Goal: Task Accomplishment & Management: Use online tool/utility

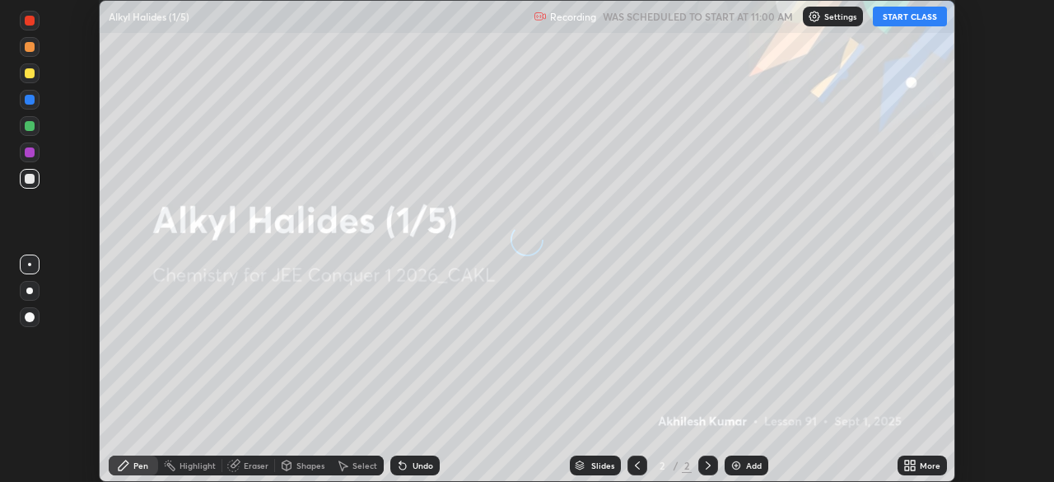
scroll to position [482, 1053]
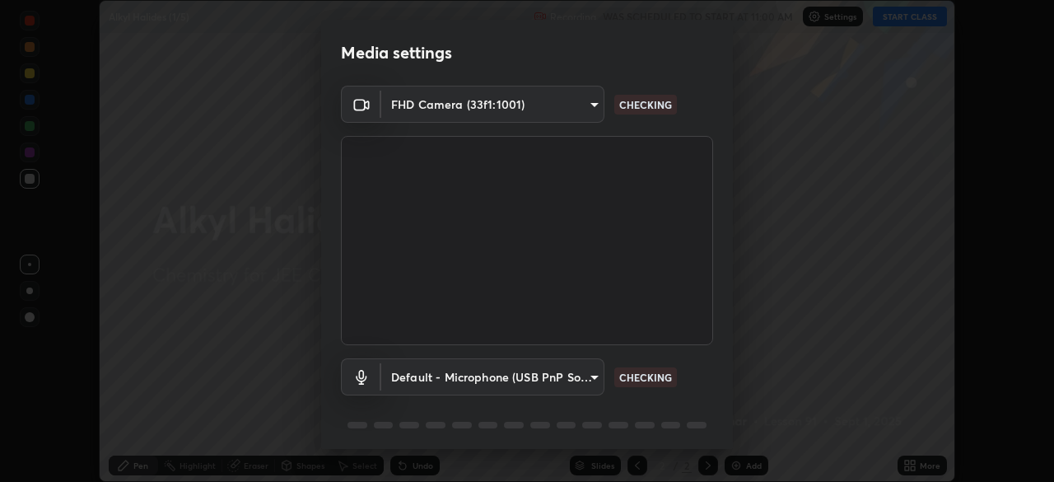
type input "b06fa8ff9ac4ffb7a92976e327235824ae8e01cfa839dbeb6f48655f2a6a4ac4"
click at [582, 373] on body "Erase all Alkyl Halides (1/5) Recording WAS SCHEDULED TO START AT 11:00 AM Sett…" at bounding box center [527, 241] width 1054 height 482
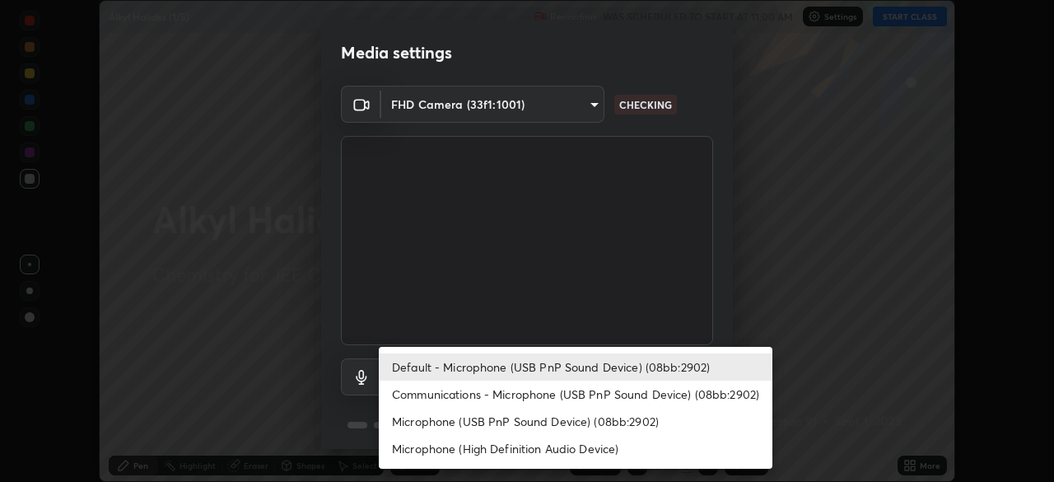
click at [557, 452] on li "Microphone (High Definition Audio Device)" at bounding box center [576, 448] width 394 height 27
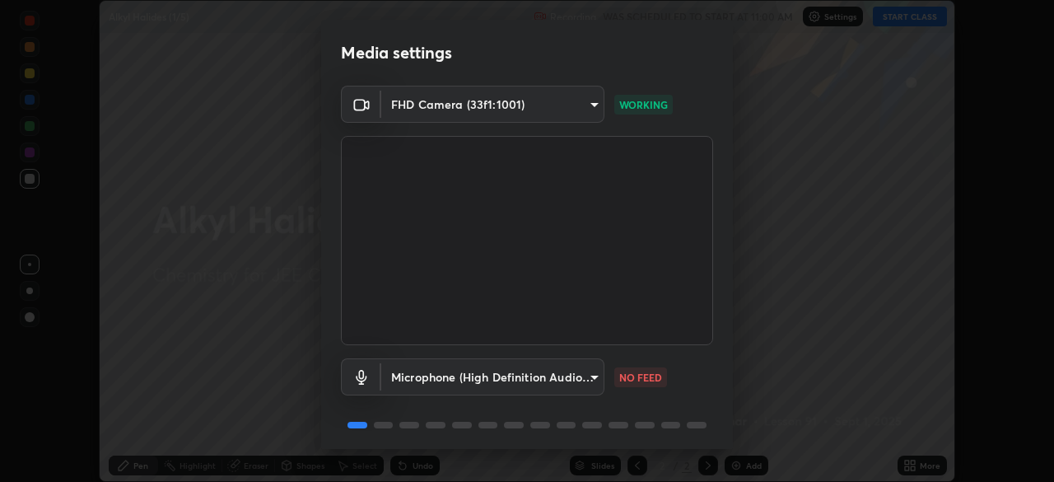
click at [584, 380] on body "Erase all Alkyl Halides (1/5) Recording WAS SCHEDULED TO START AT 11:00 AM Sett…" at bounding box center [527, 241] width 1054 height 482
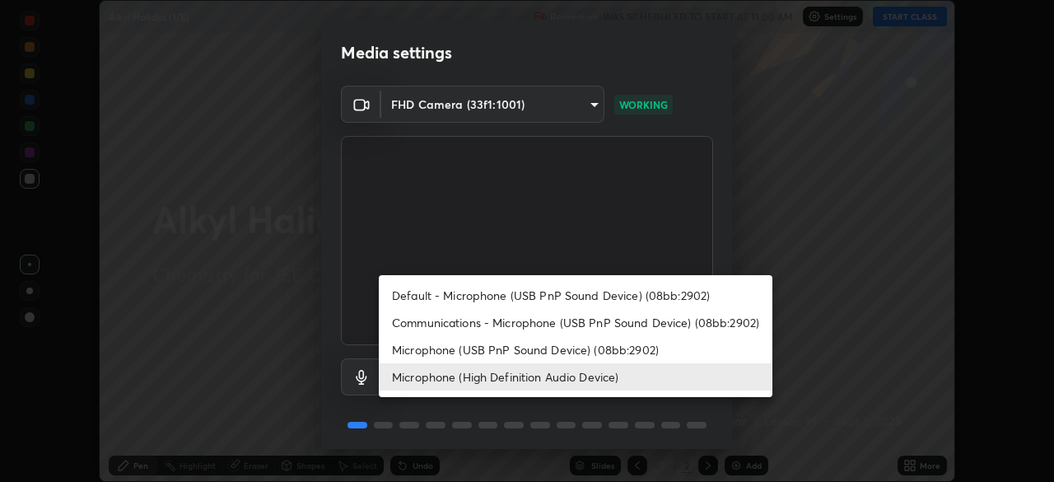
click at [580, 295] on li "Default - Microphone (USB PnP Sound Device) (08bb:2902)" at bounding box center [576, 295] width 394 height 27
type input "default"
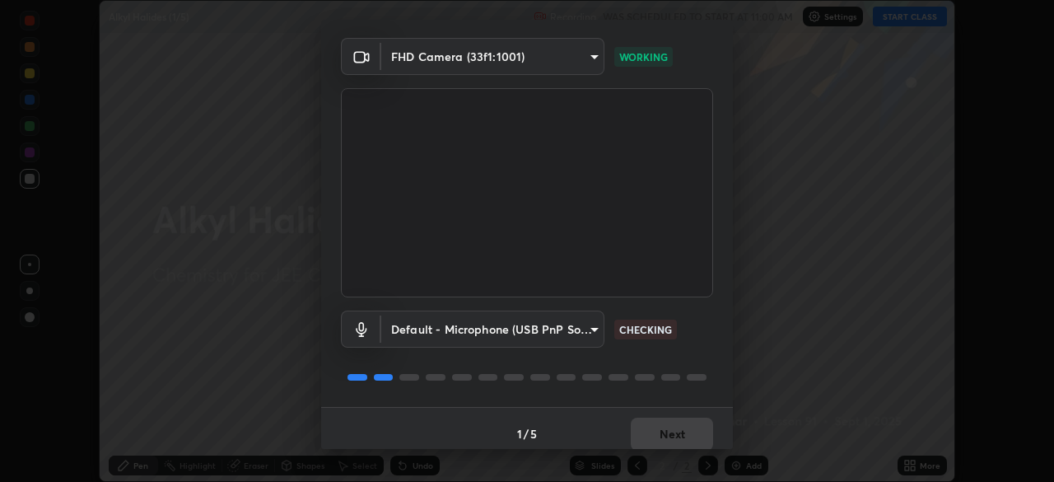
scroll to position [58, 0]
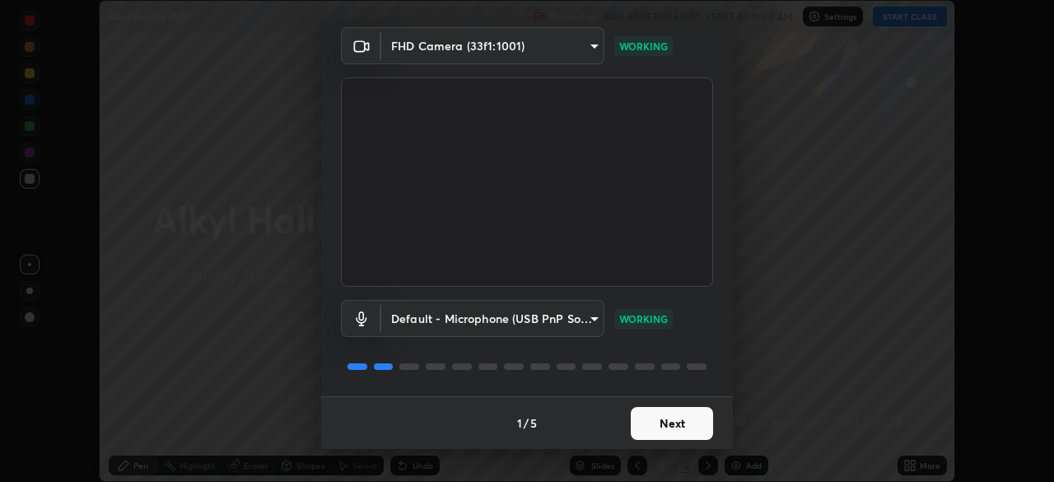
click at [664, 426] on button "Next" at bounding box center [672, 423] width 82 height 33
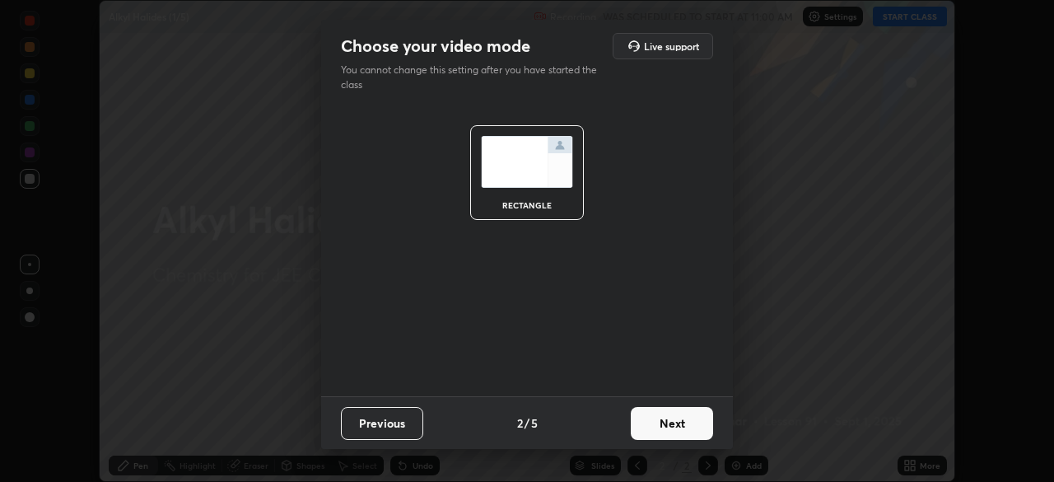
scroll to position [0, 0]
click at [664, 424] on button "Next" at bounding box center [672, 423] width 82 height 33
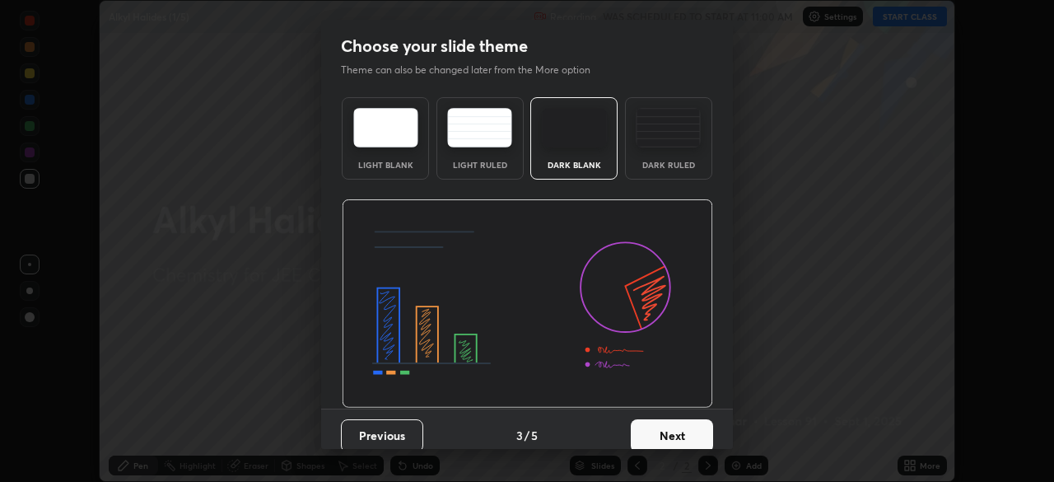
click at [667, 423] on button "Next" at bounding box center [672, 435] width 82 height 33
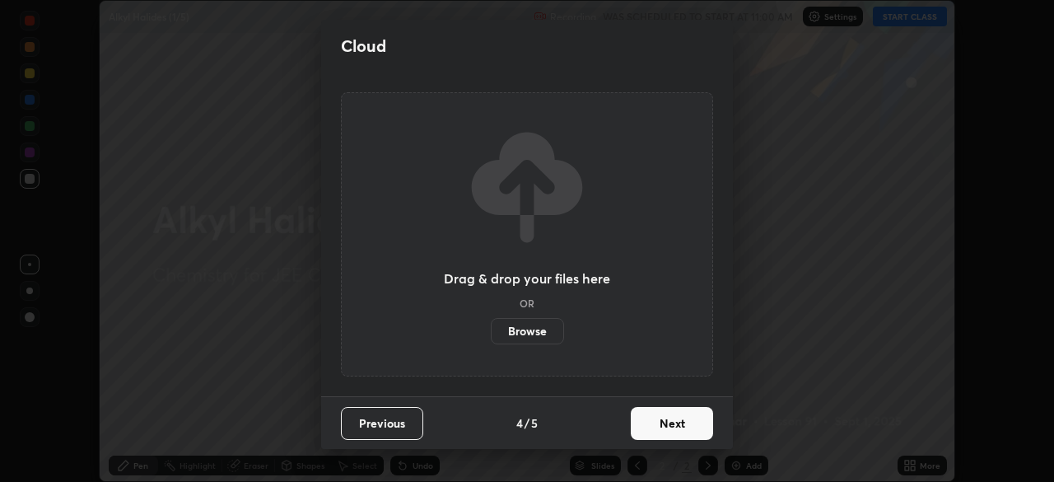
click at [669, 424] on button "Next" at bounding box center [672, 423] width 82 height 33
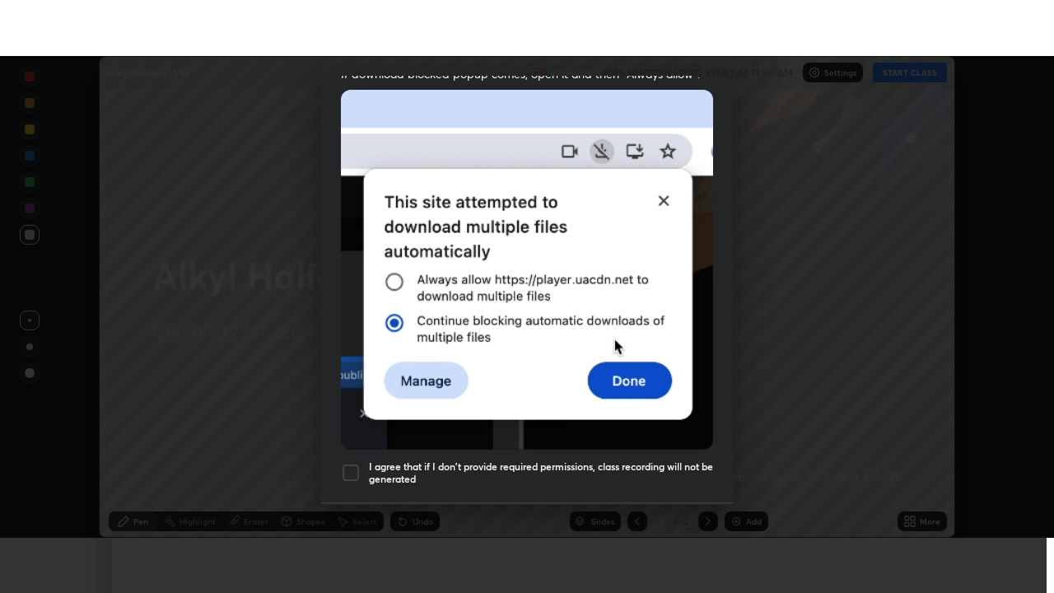
scroll to position [394, 0]
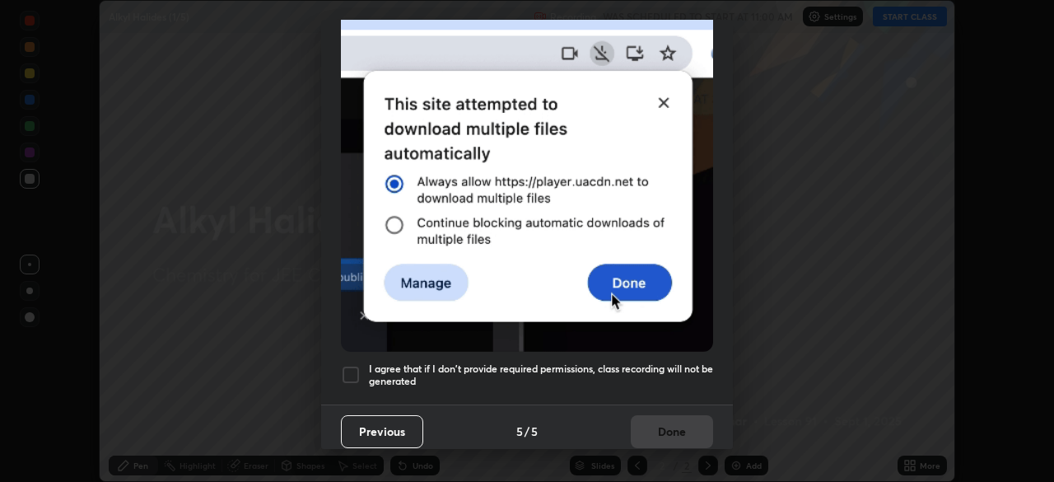
click at [362, 365] on div "I agree that if I don't provide required permissions, class recording will not …" at bounding box center [527, 375] width 372 height 20
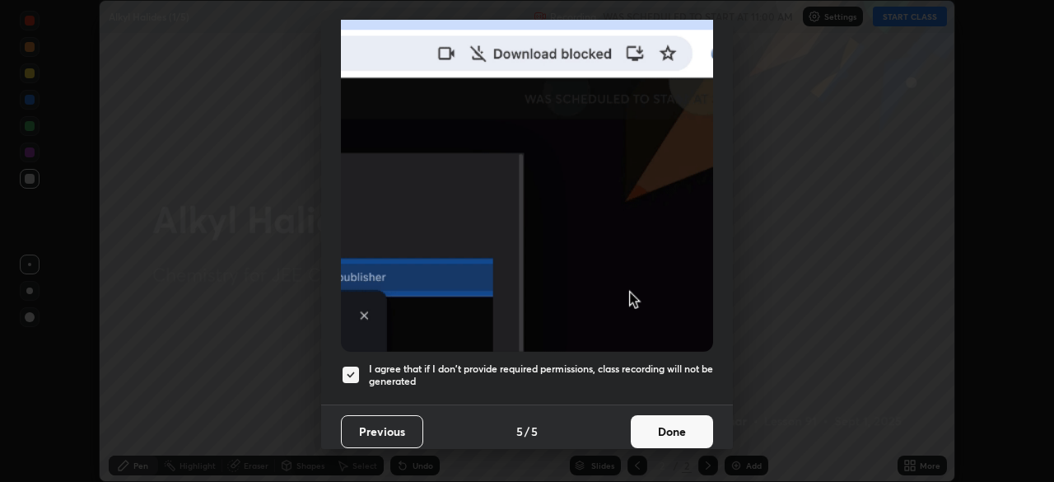
click at [659, 417] on button "Done" at bounding box center [672, 431] width 82 height 33
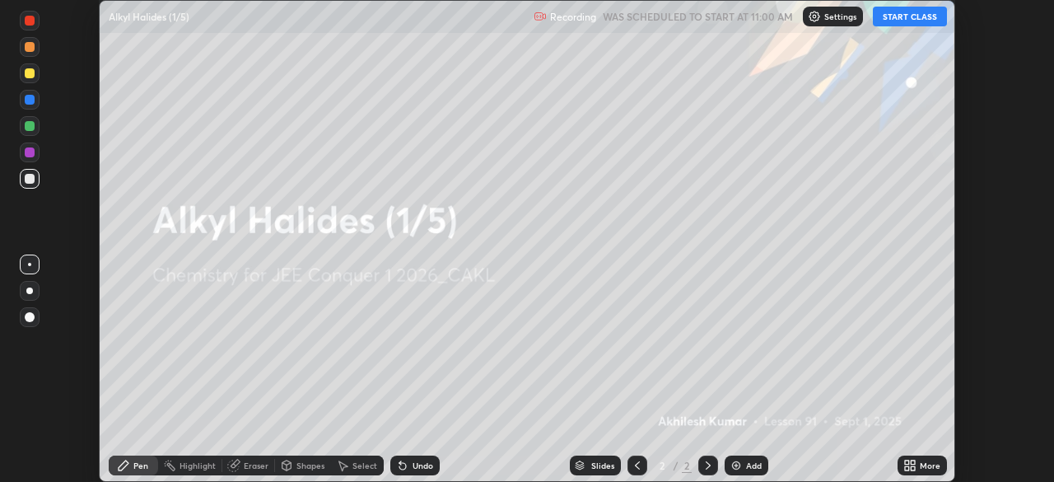
click at [902, 21] on button "START CLASS" at bounding box center [910, 17] width 74 height 20
click at [902, 20] on button "START CLASS" at bounding box center [910, 17] width 74 height 20
click at [906, 462] on icon at bounding box center [907, 462] width 4 height 4
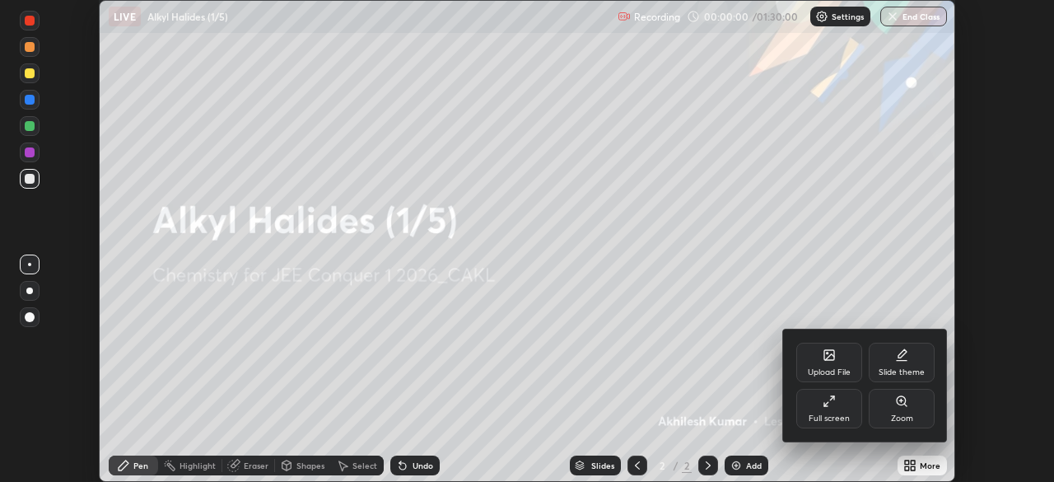
click at [823, 410] on div "Full screen" at bounding box center [829, 409] width 66 height 40
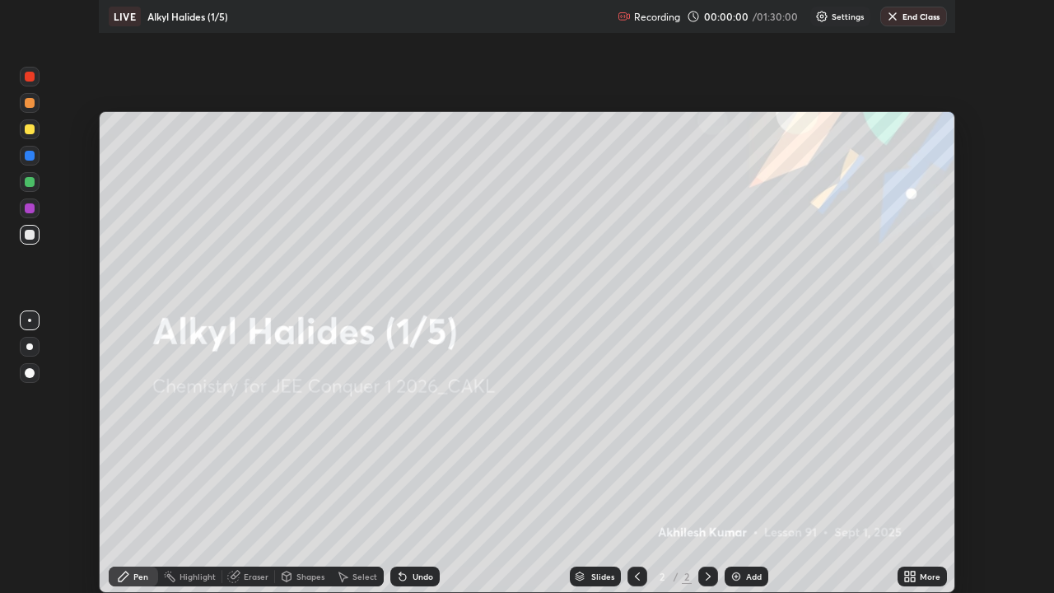
scroll to position [593, 1054]
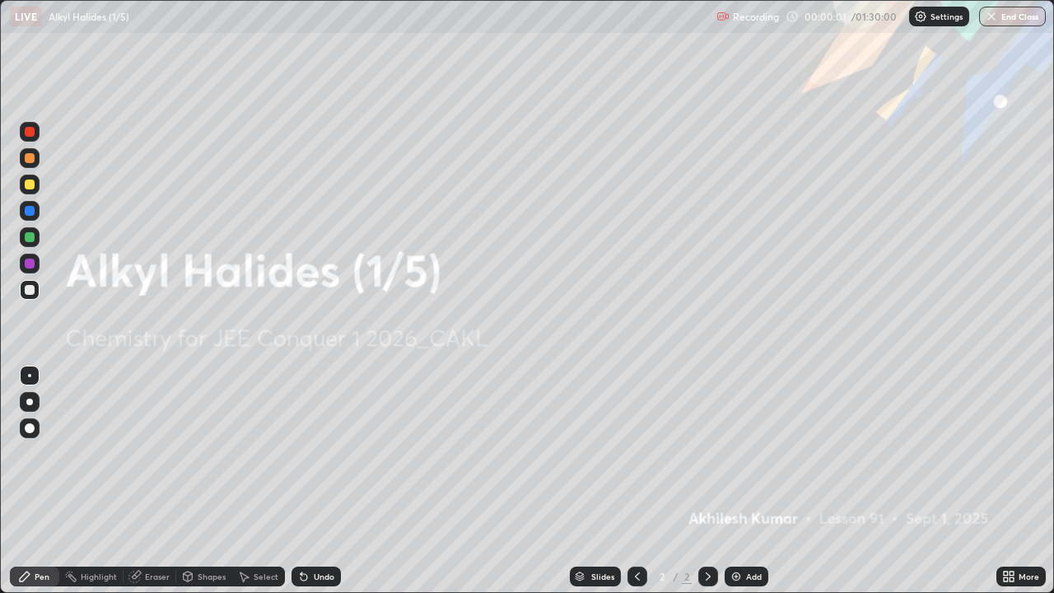
click at [738, 481] on img at bounding box center [735, 576] width 13 height 13
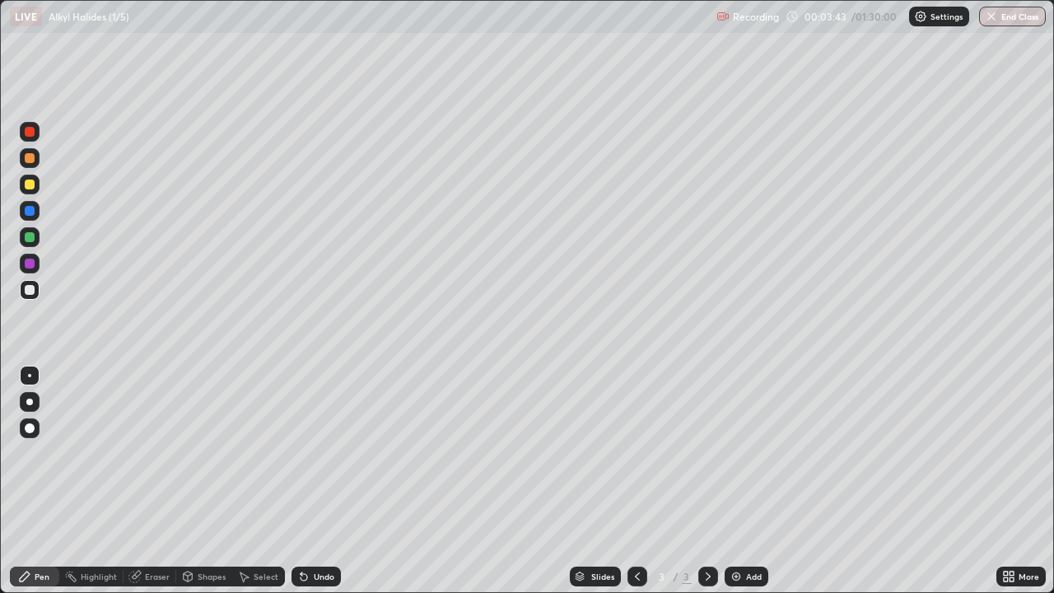
click at [142, 481] on div "Eraser" at bounding box center [150, 576] width 53 height 20
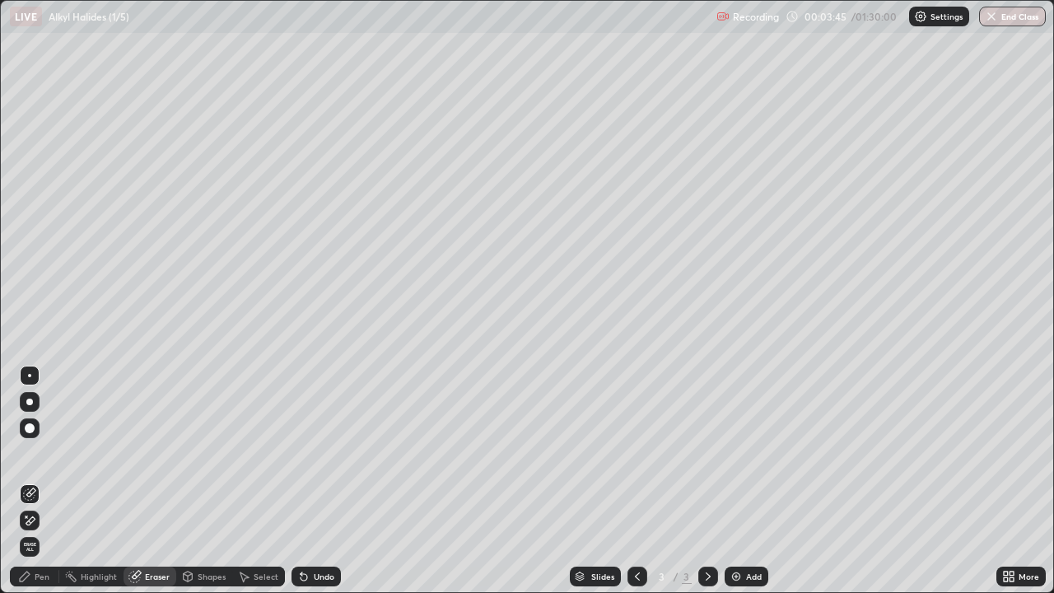
click at [40, 481] on div "Pen" at bounding box center [42, 576] width 15 height 8
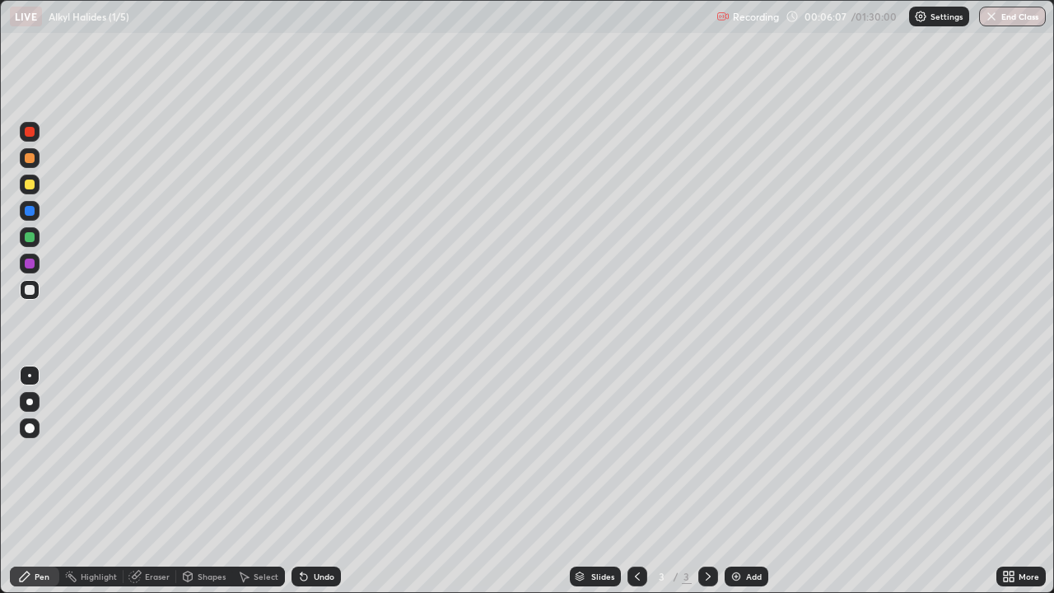
click at [262, 481] on div "Select" at bounding box center [266, 576] width 25 height 8
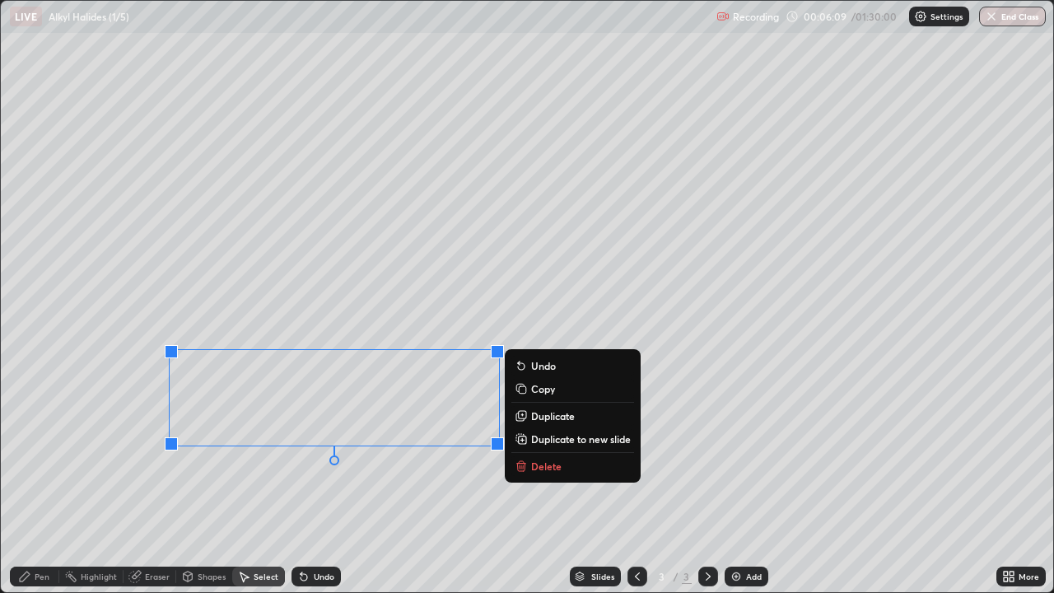
click at [534, 466] on p "Delete" at bounding box center [546, 465] width 30 height 13
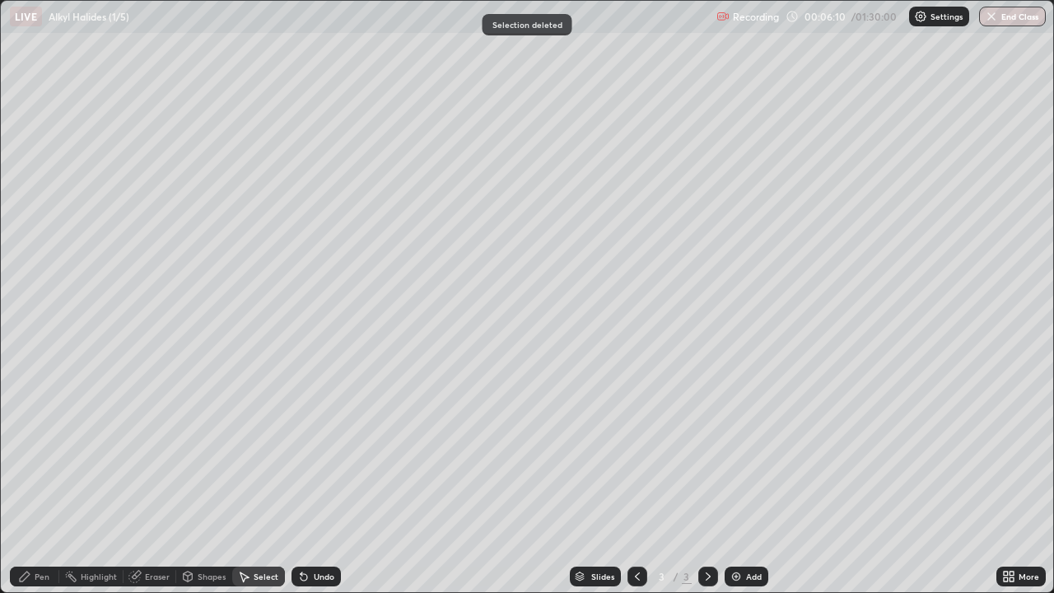
click at [33, 481] on div "Pen" at bounding box center [34, 576] width 49 height 20
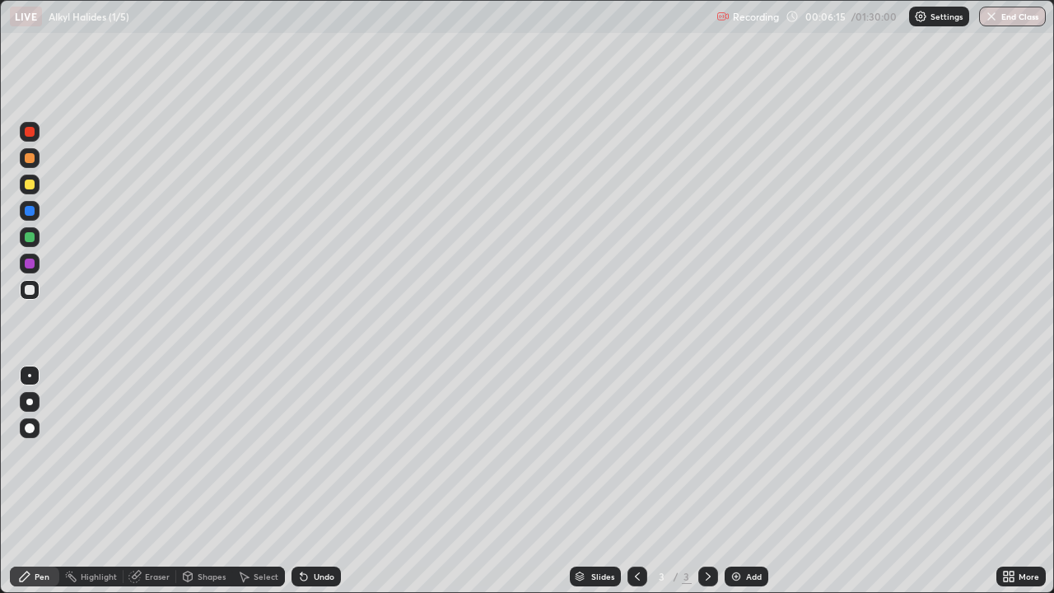
click at [301, 481] on icon at bounding box center [304, 577] width 7 height 7
click at [156, 481] on div "Eraser" at bounding box center [157, 576] width 25 height 8
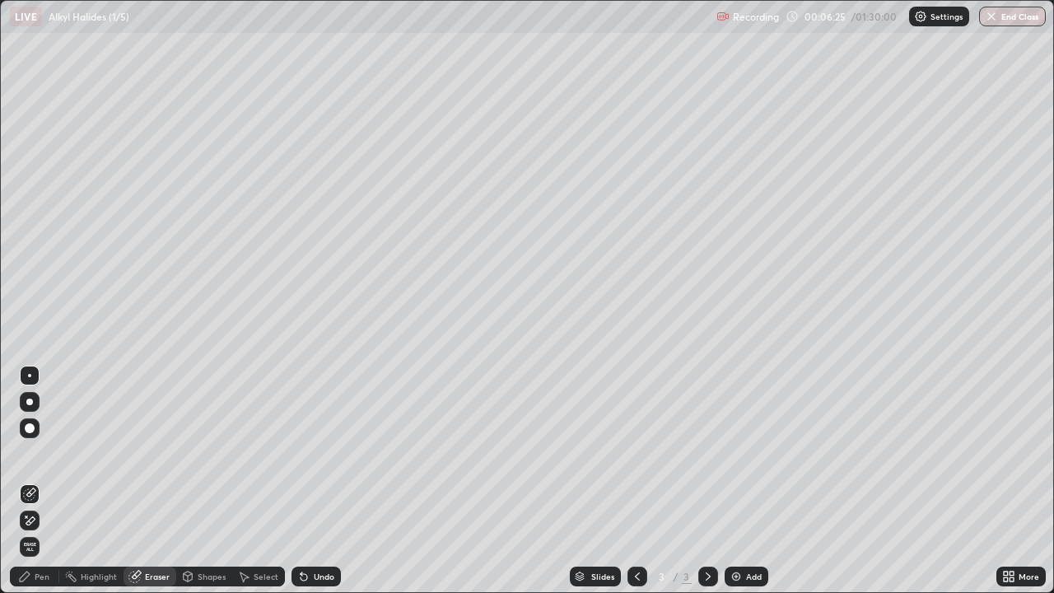
click at [42, 481] on div "Pen" at bounding box center [42, 576] width 15 height 8
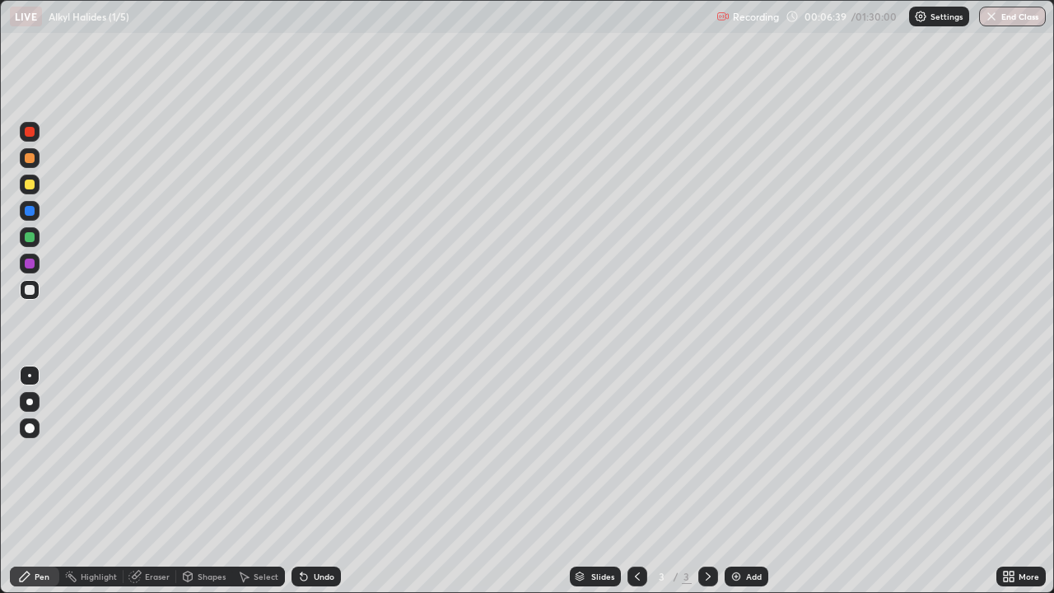
click at [249, 481] on icon at bounding box center [243, 576] width 13 height 13
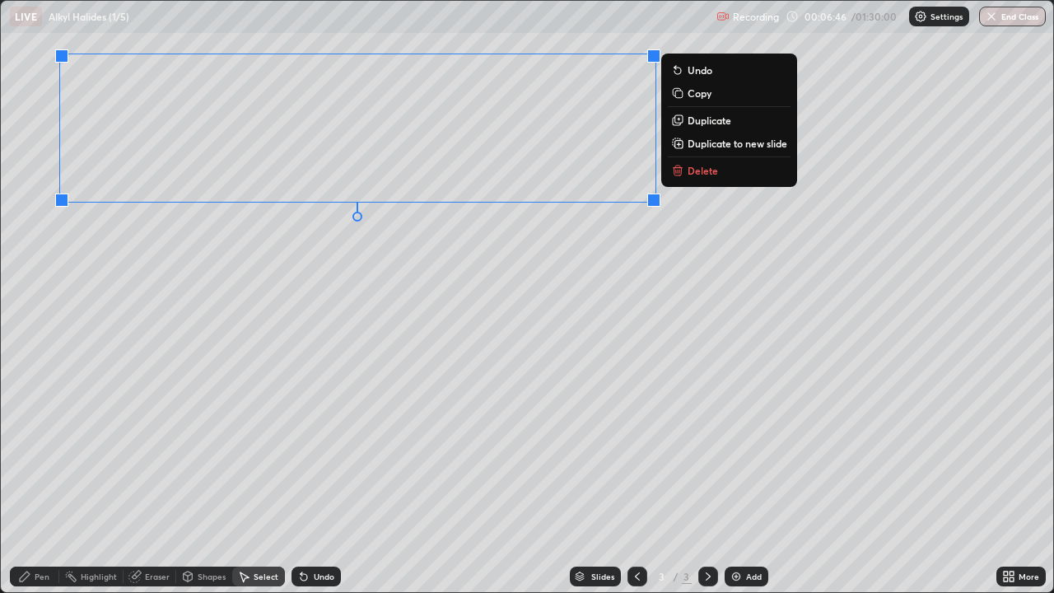
click at [43, 481] on div "Pen" at bounding box center [42, 576] width 15 height 8
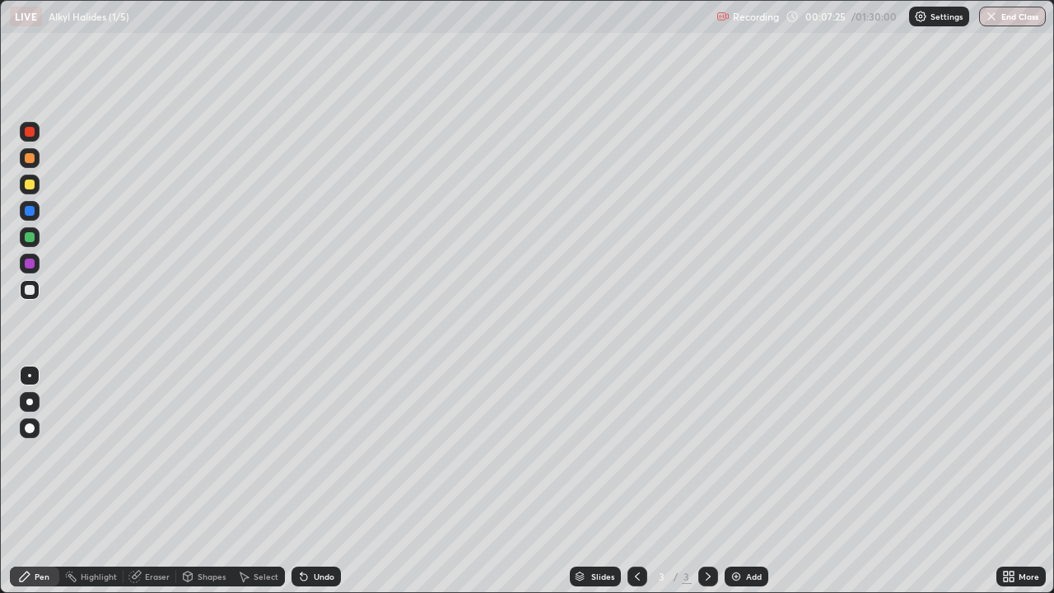
click at [212, 481] on div "Shapes" at bounding box center [212, 576] width 28 height 8
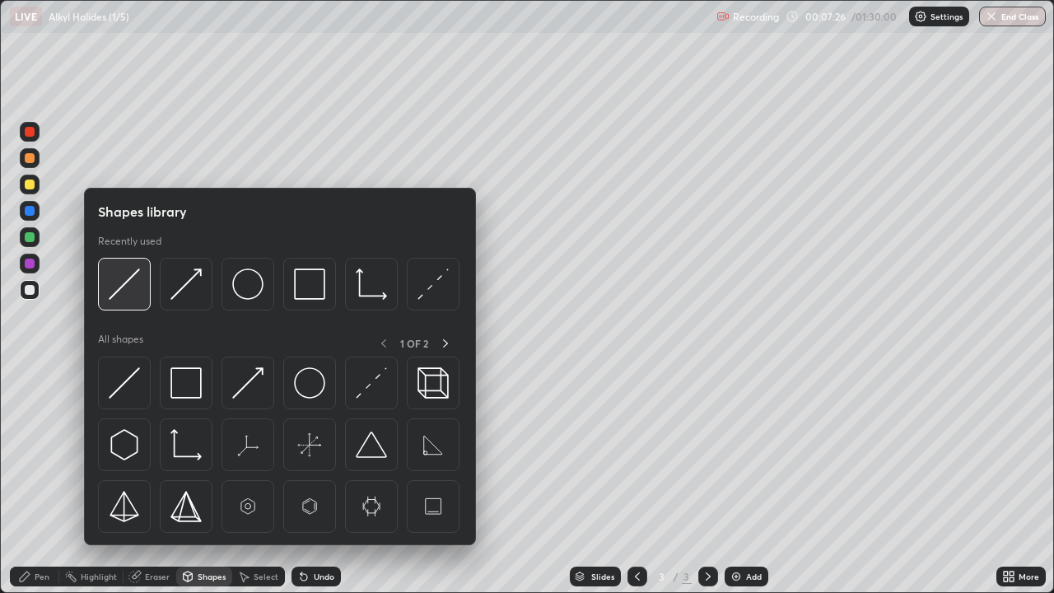
click at [121, 285] on img at bounding box center [124, 283] width 31 height 31
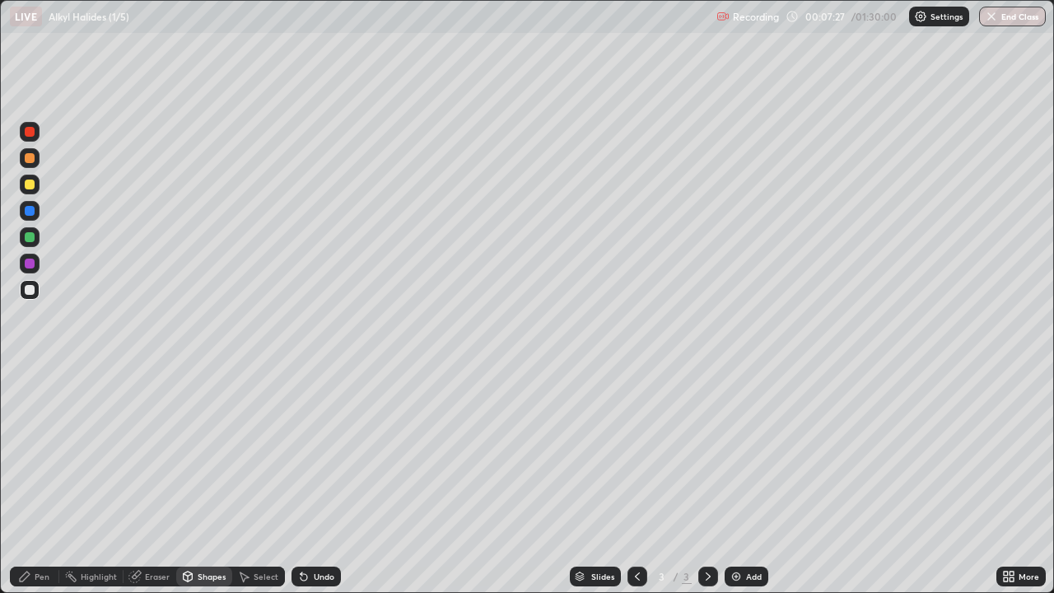
click at [30, 264] on div at bounding box center [30, 264] width 10 height 10
click at [30, 245] on div at bounding box center [30, 237] width 20 height 20
click at [314, 481] on div "Undo" at bounding box center [324, 576] width 21 height 8
click at [44, 481] on div "Pen" at bounding box center [34, 576] width 49 height 20
click at [30, 289] on div at bounding box center [30, 290] width 10 height 10
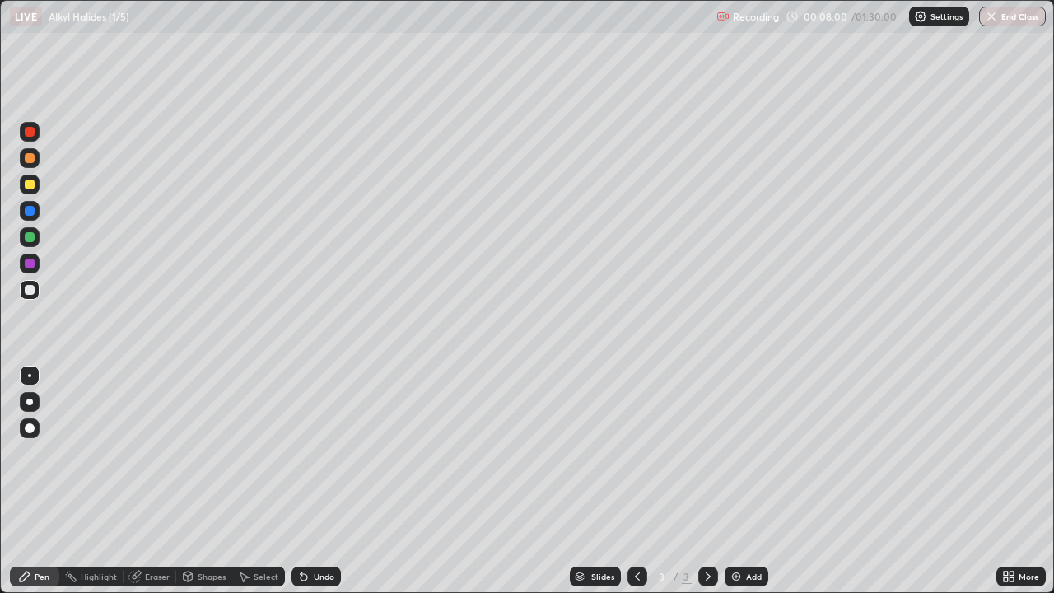
click at [142, 481] on div "Eraser" at bounding box center [150, 576] width 53 height 20
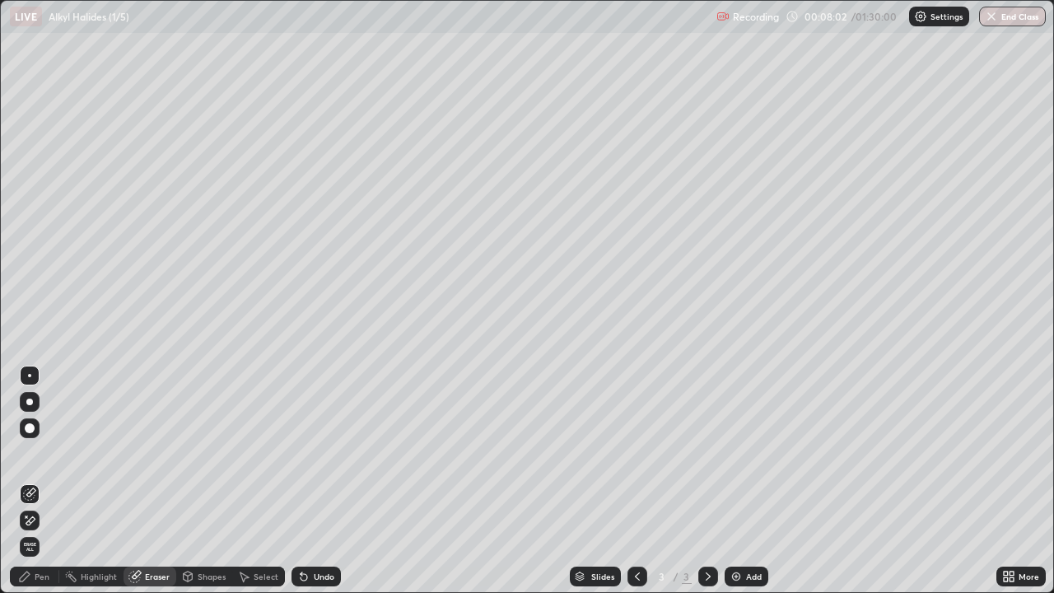
click at [44, 481] on div "Pen" at bounding box center [42, 576] width 15 height 8
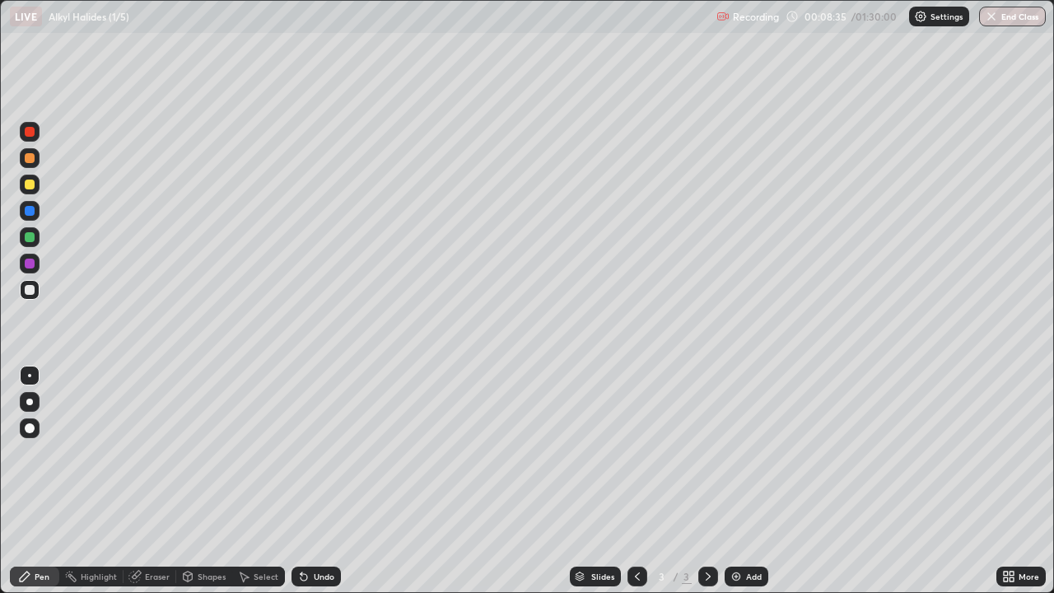
click at [726, 481] on div "Add" at bounding box center [747, 576] width 44 height 20
click at [142, 481] on div "Eraser" at bounding box center [150, 576] width 53 height 20
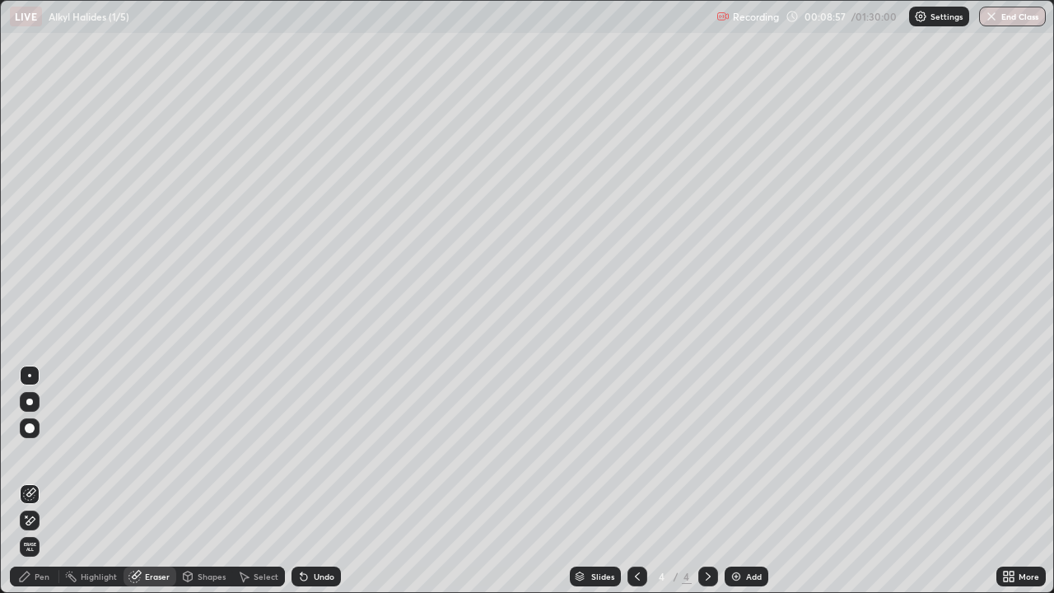
click at [38, 481] on div "Pen" at bounding box center [42, 576] width 15 height 8
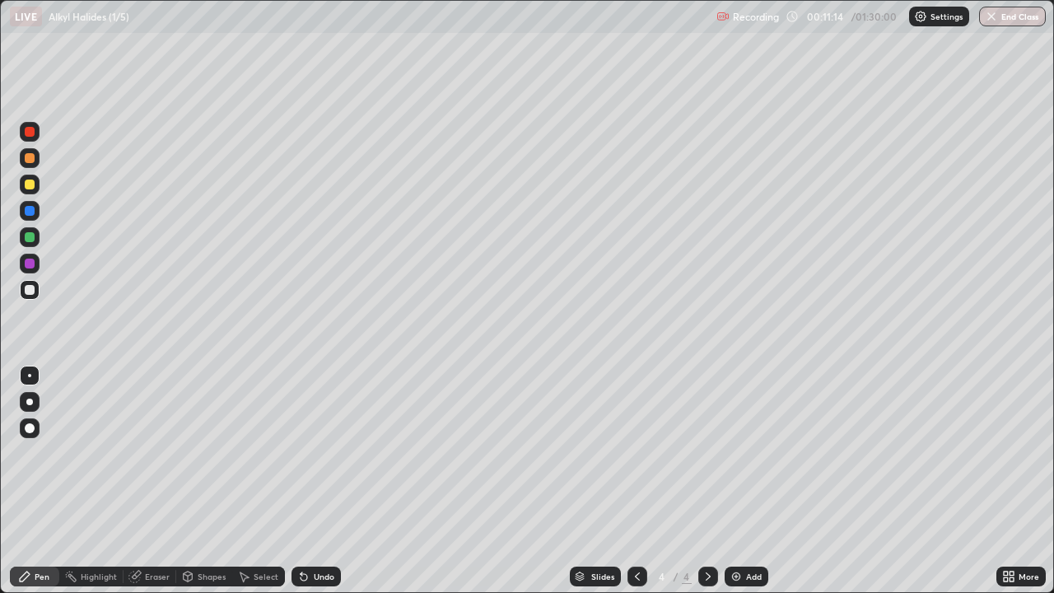
click at [30, 264] on div at bounding box center [30, 264] width 10 height 10
click at [145, 481] on div "Eraser" at bounding box center [157, 576] width 25 height 8
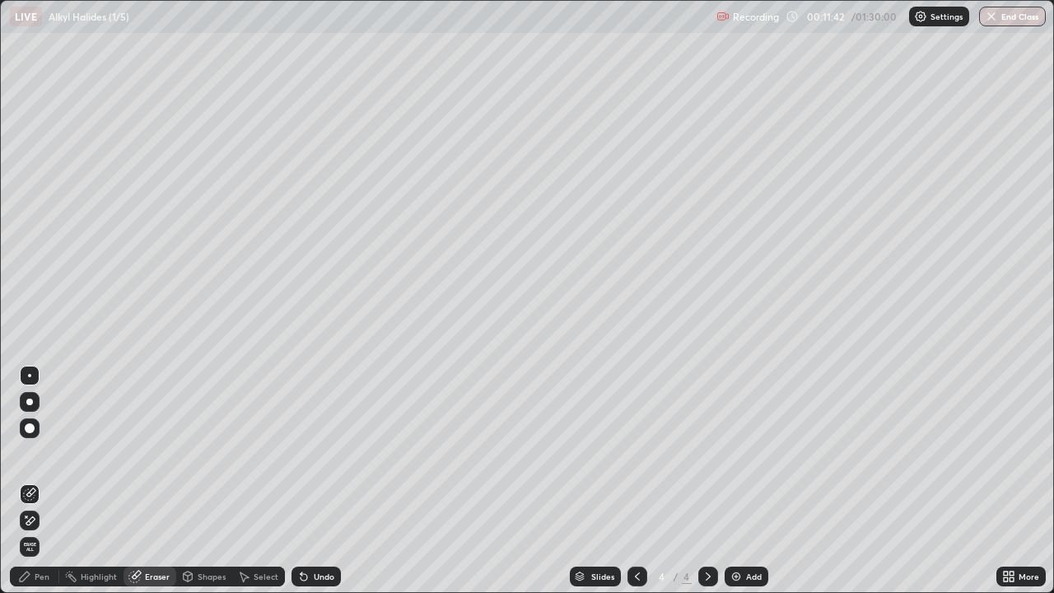
click at [40, 481] on div "Pen" at bounding box center [34, 576] width 49 height 20
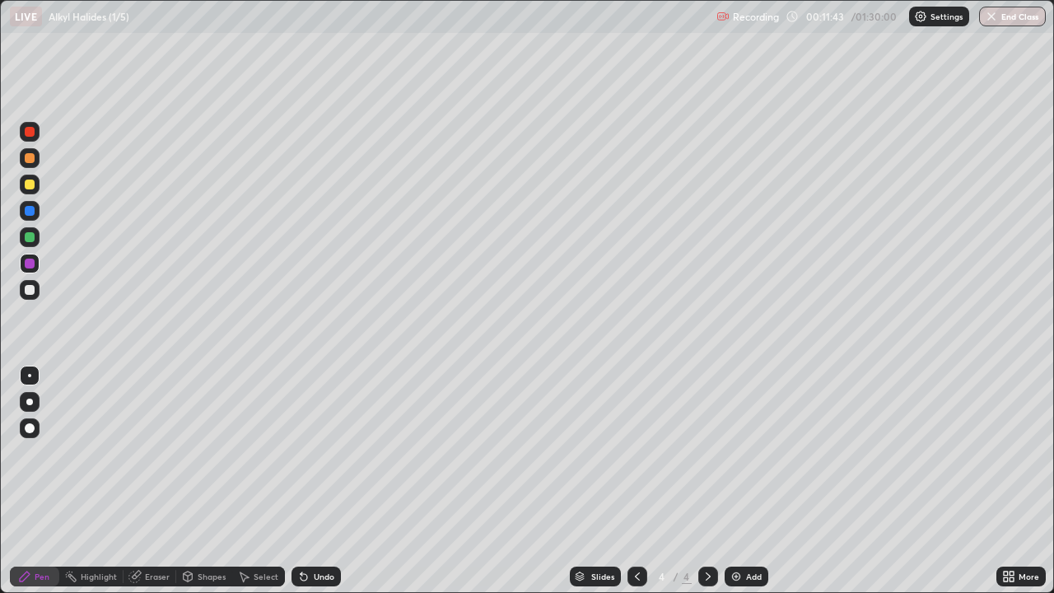
click at [31, 291] on div at bounding box center [30, 290] width 10 height 10
click at [264, 481] on div "Select" at bounding box center [266, 576] width 25 height 8
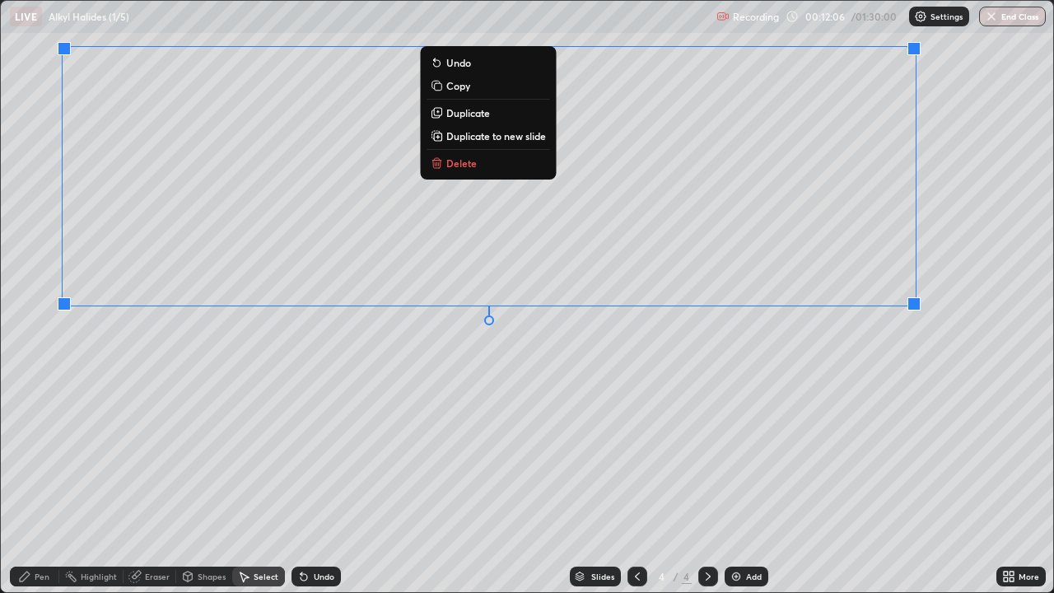
click at [44, 481] on div "Pen" at bounding box center [42, 576] width 15 height 8
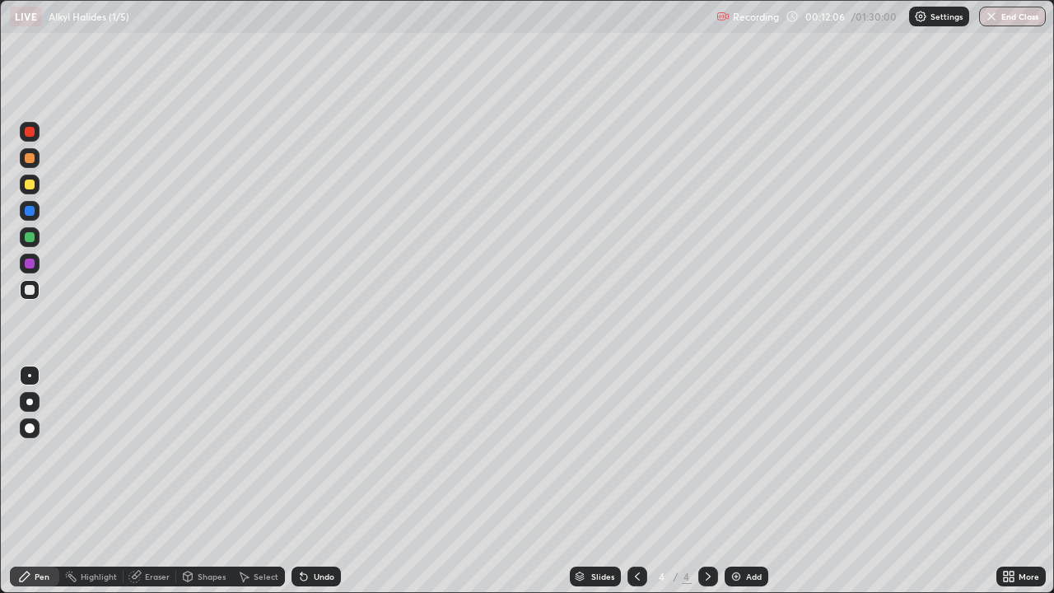
click at [32, 287] on div at bounding box center [30, 290] width 10 height 10
click at [199, 481] on div "Shapes" at bounding box center [212, 576] width 28 height 8
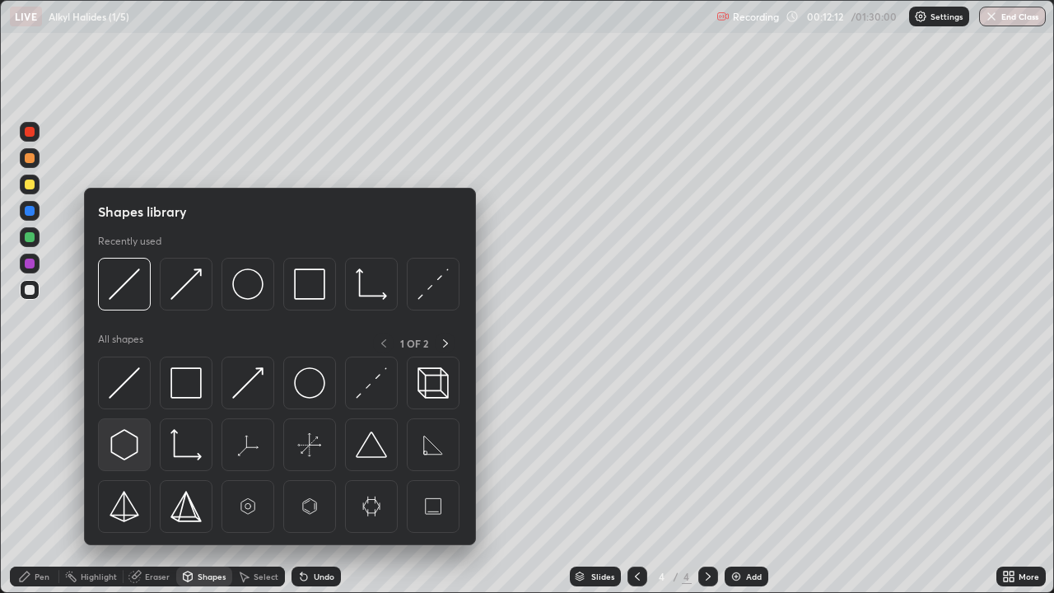
click at [128, 443] on img at bounding box center [124, 444] width 31 height 31
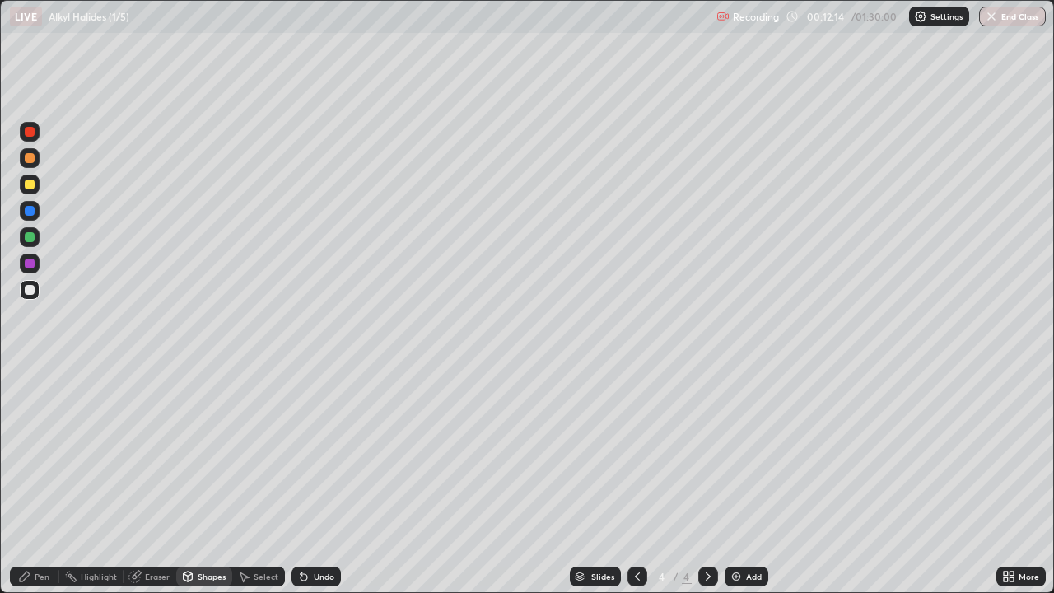
click at [189, 481] on icon at bounding box center [188, 575] width 9 height 2
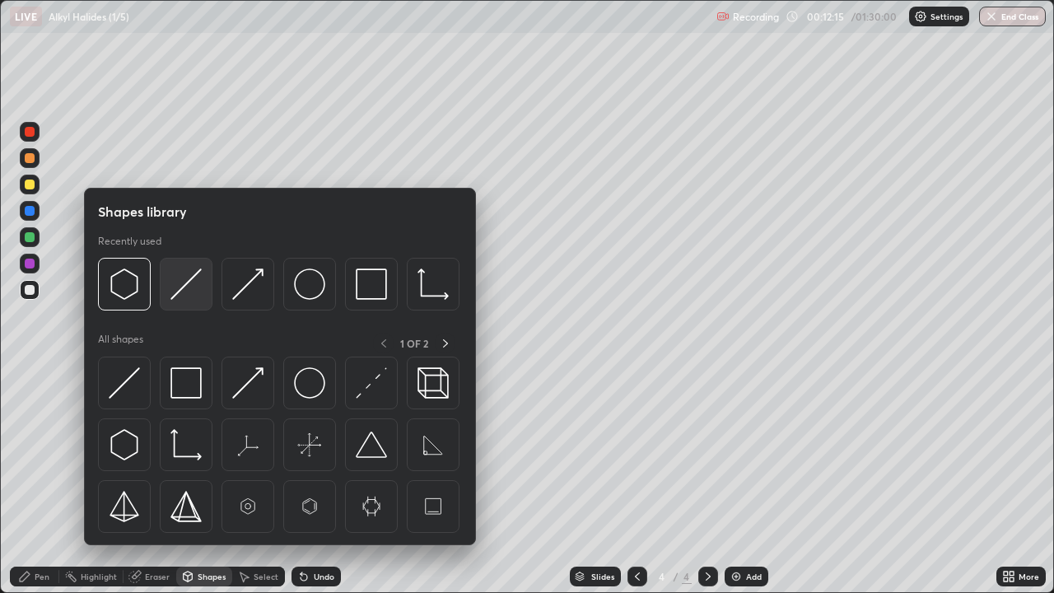
click at [180, 290] on img at bounding box center [185, 283] width 31 height 31
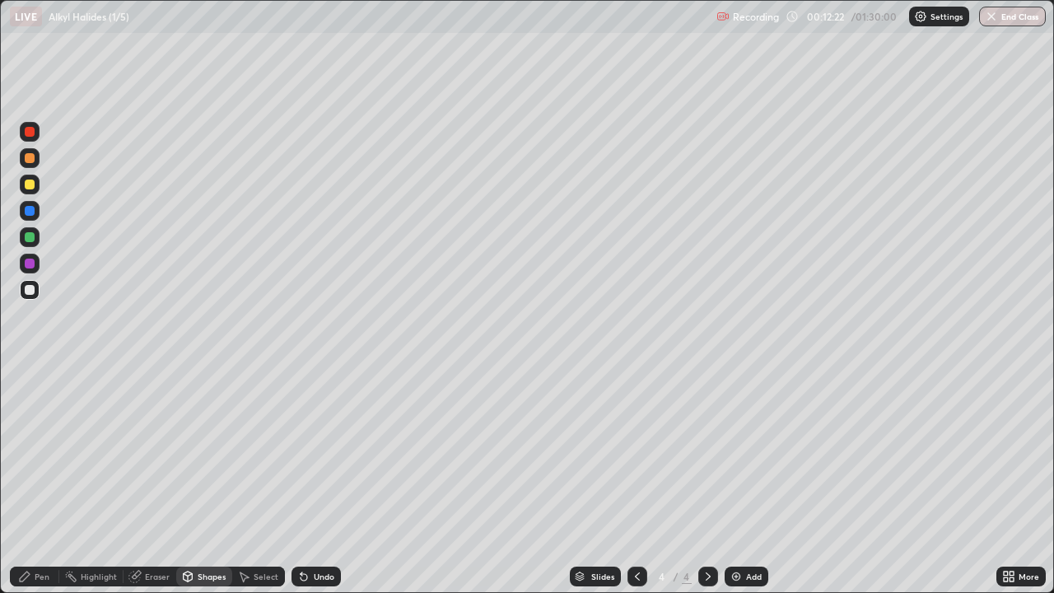
click at [34, 481] on div "Pen" at bounding box center [34, 576] width 49 height 20
click at [33, 265] on div at bounding box center [30, 264] width 10 height 10
click at [30, 185] on div at bounding box center [30, 184] width 10 height 10
click at [33, 133] on div at bounding box center [30, 132] width 10 height 10
click at [30, 235] on div at bounding box center [30, 237] width 10 height 10
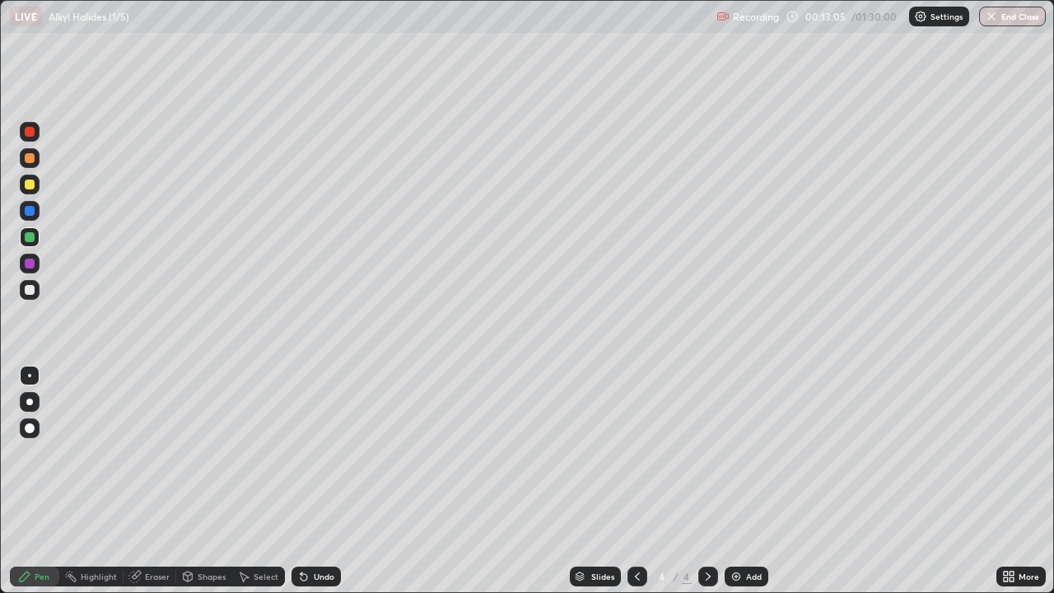
click at [301, 481] on icon at bounding box center [302, 573] width 2 height 2
click at [30, 266] on div at bounding box center [30, 264] width 10 height 10
click at [26, 238] on div at bounding box center [30, 237] width 10 height 10
click at [198, 481] on div "Shapes" at bounding box center [212, 576] width 28 height 8
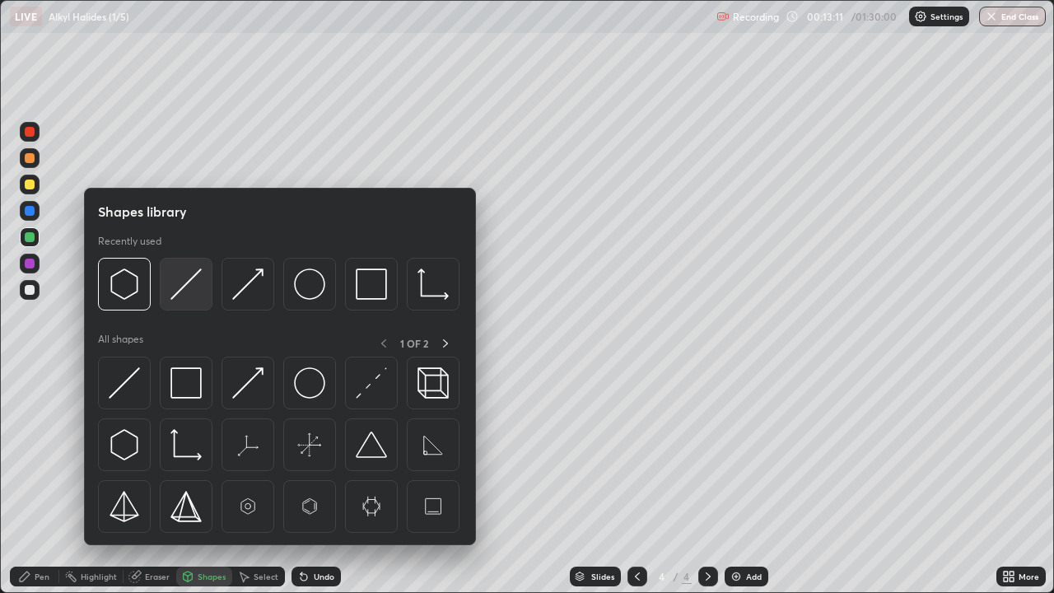
click at [175, 295] on img at bounding box center [185, 283] width 31 height 31
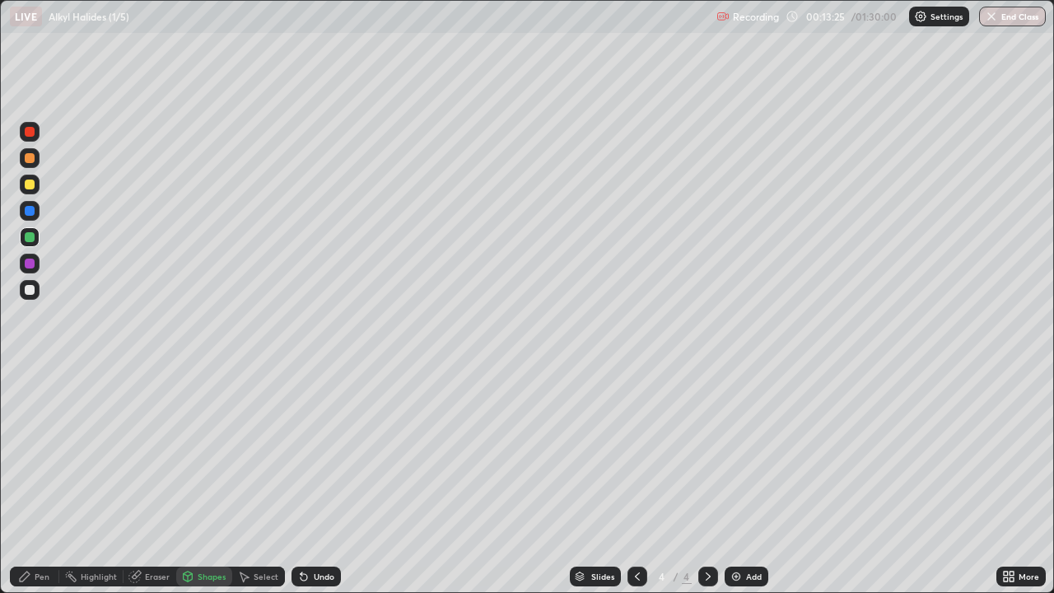
click at [39, 481] on div "Pen" at bounding box center [42, 576] width 15 height 8
click at [28, 267] on div at bounding box center [30, 264] width 10 height 10
click at [731, 481] on img at bounding box center [735, 576] width 13 height 13
click at [30, 289] on div at bounding box center [30, 290] width 10 height 10
click at [265, 481] on div "Select" at bounding box center [266, 576] width 25 height 8
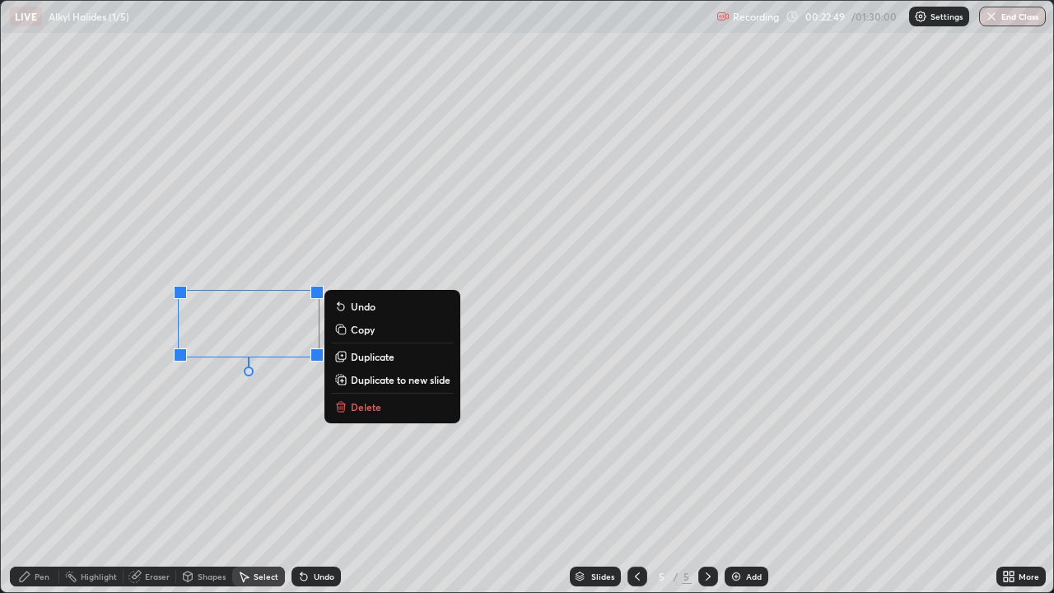
click at [343, 403] on icon at bounding box center [341, 403] width 6 height 2
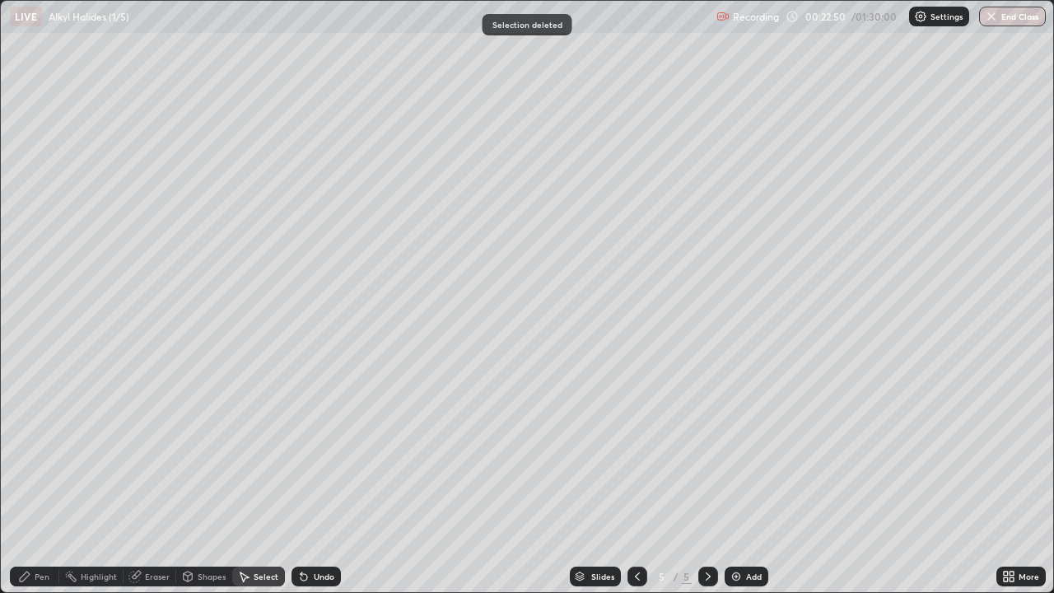
click at [38, 481] on div "Pen" at bounding box center [42, 576] width 15 height 8
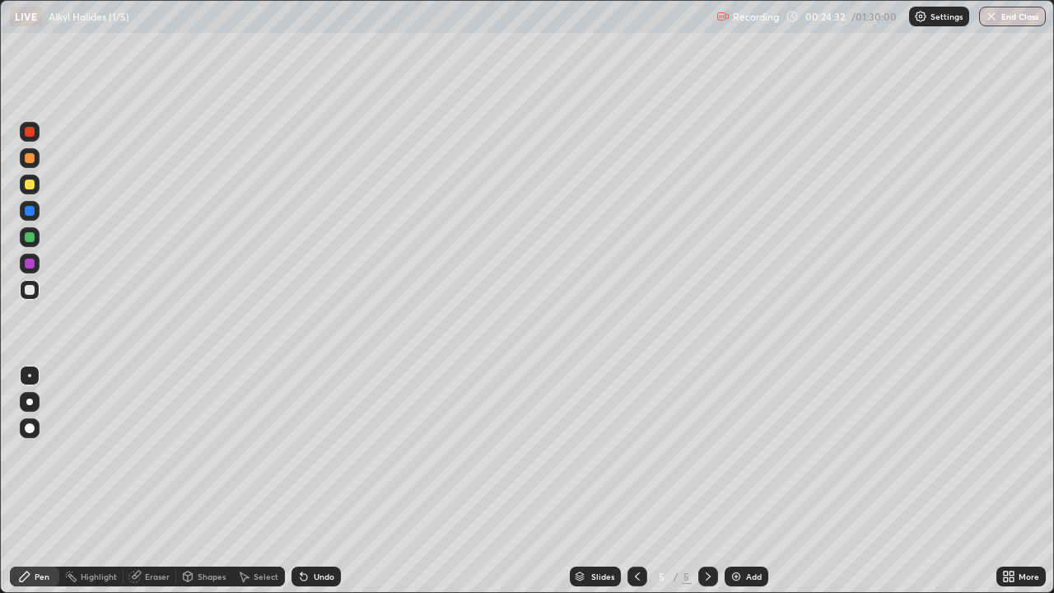
click at [208, 481] on div "Shapes" at bounding box center [212, 576] width 28 height 8
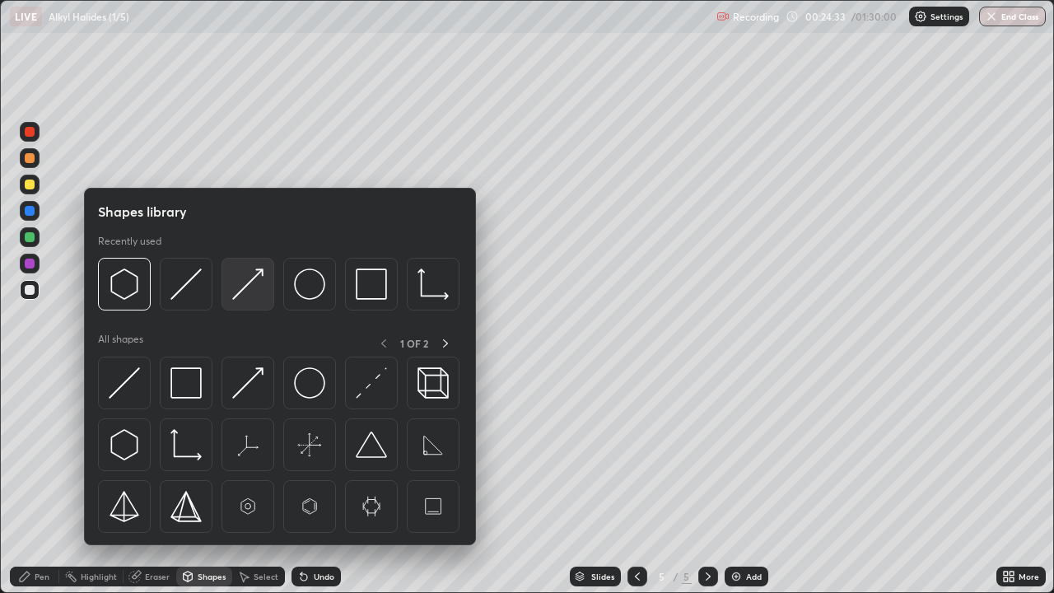
click at [233, 292] on img at bounding box center [247, 283] width 31 height 31
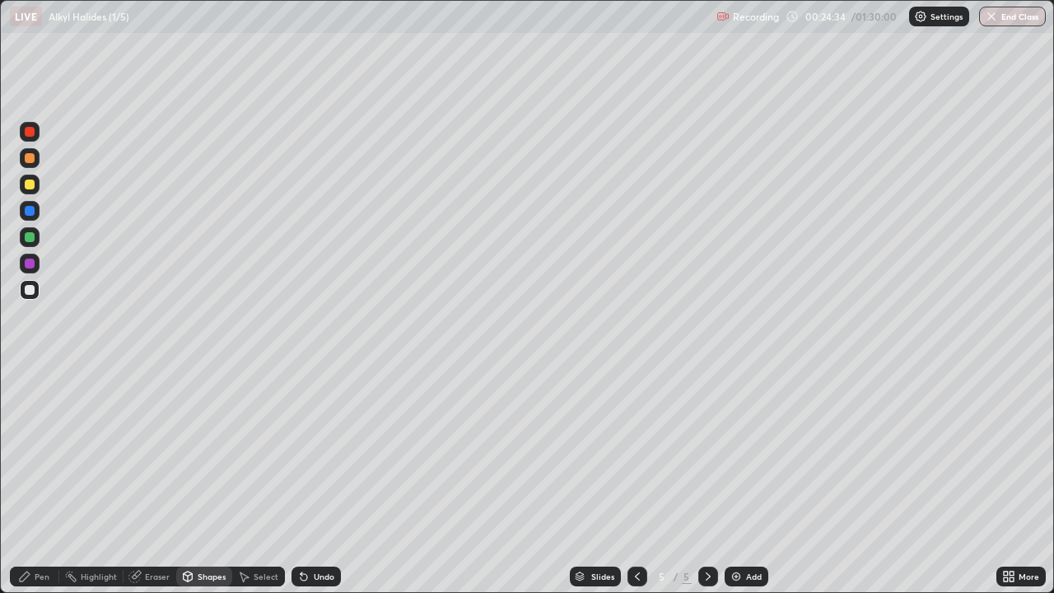
click at [42, 481] on div "Pen" at bounding box center [42, 576] width 15 height 8
click at [254, 481] on div "Select" at bounding box center [266, 576] width 25 height 8
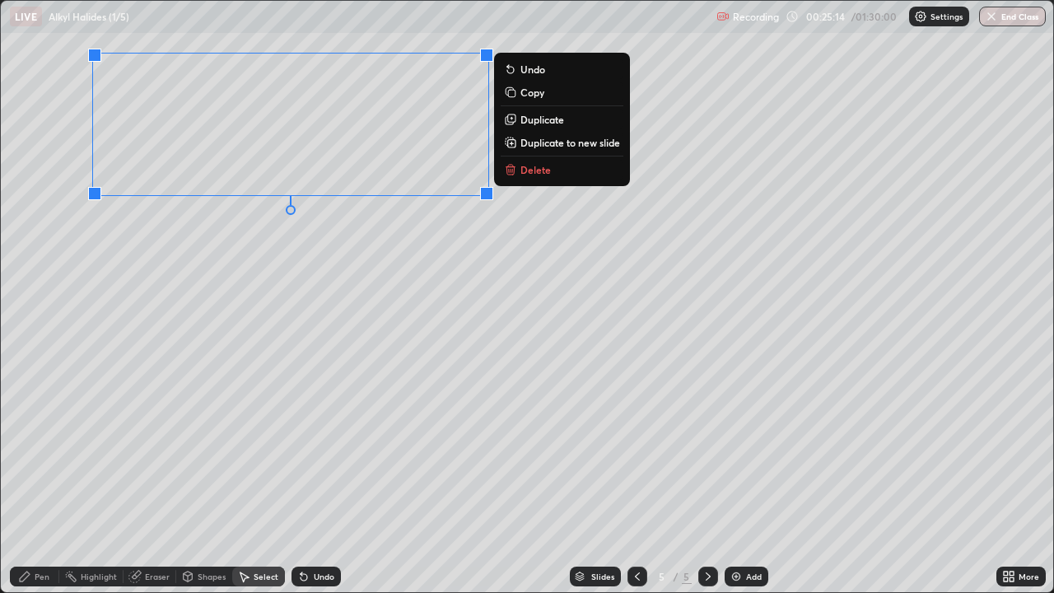
click at [33, 481] on div "Pen" at bounding box center [34, 576] width 49 height 20
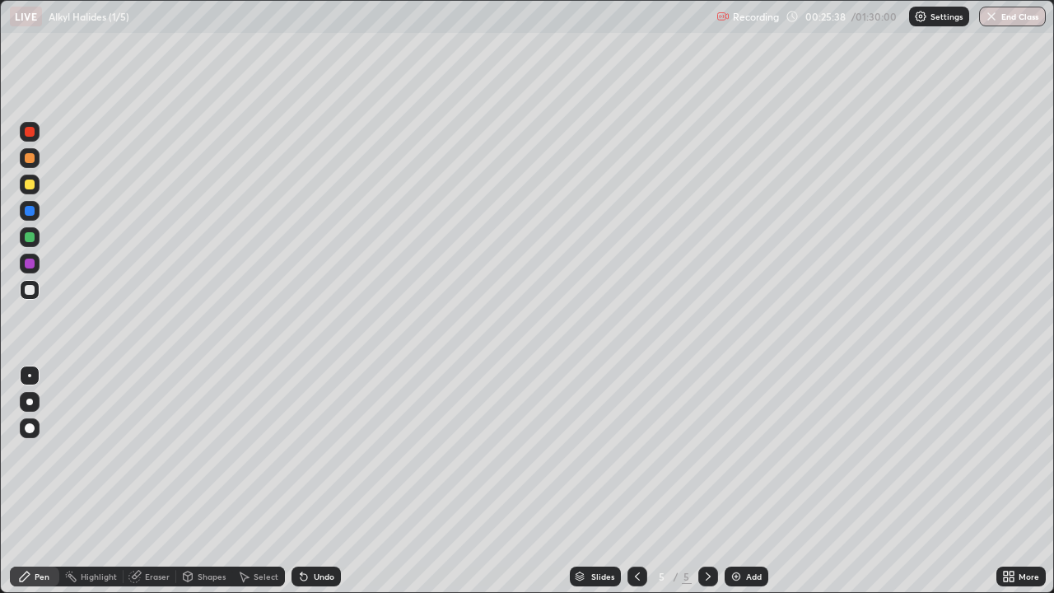
click at [258, 481] on div "Select" at bounding box center [266, 576] width 25 height 8
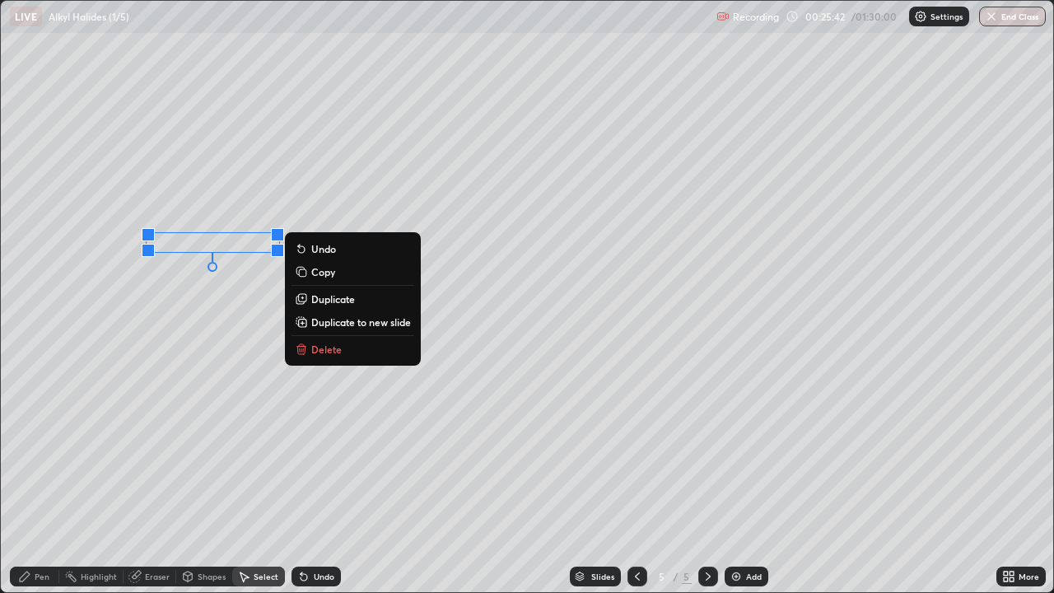
click at [36, 481] on div "Pen" at bounding box center [42, 576] width 15 height 8
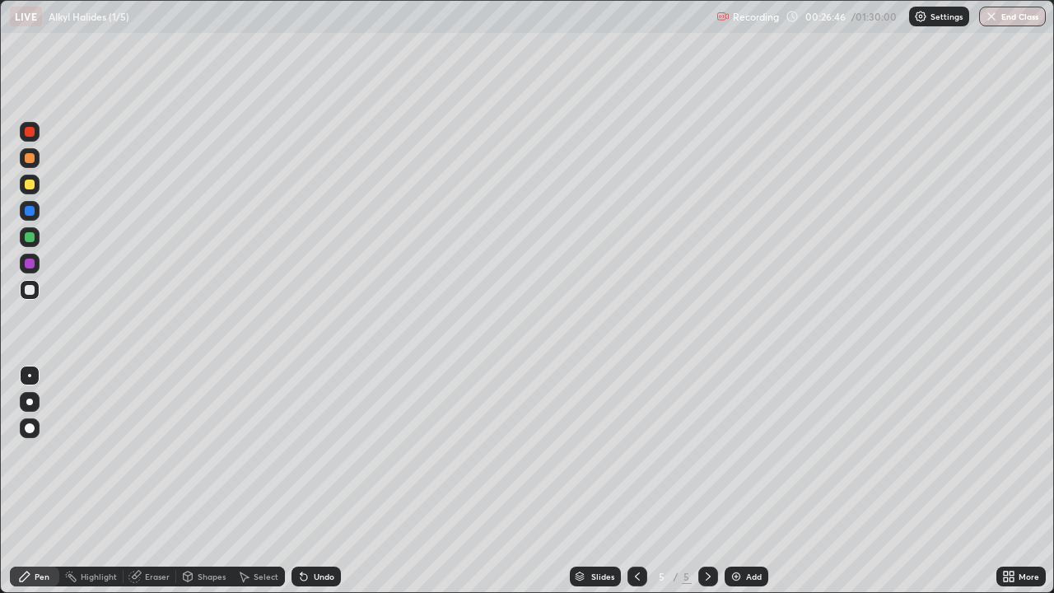
click at [28, 291] on div at bounding box center [30, 290] width 10 height 10
click at [301, 481] on icon at bounding box center [302, 573] width 2 height 2
click at [301, 481] on icon at bounding box center [304, 577] width 7 height 7
click at [252, 481] on div "Select" at bounding box center [258, 576] width 53 height 20
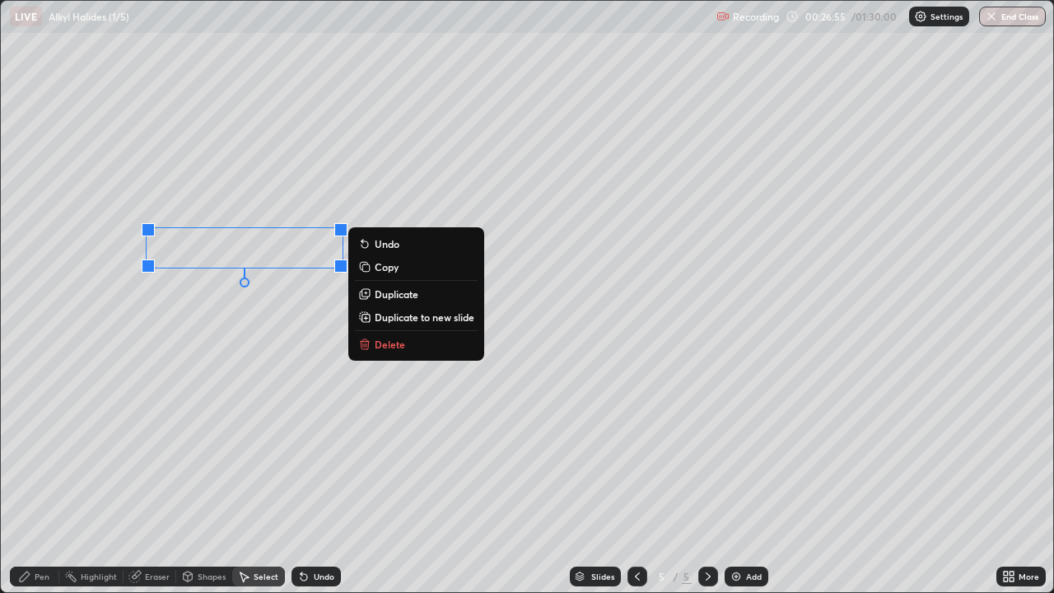
click at [363, 266] on icon at bounding box center [363, 265] width 7 height 7
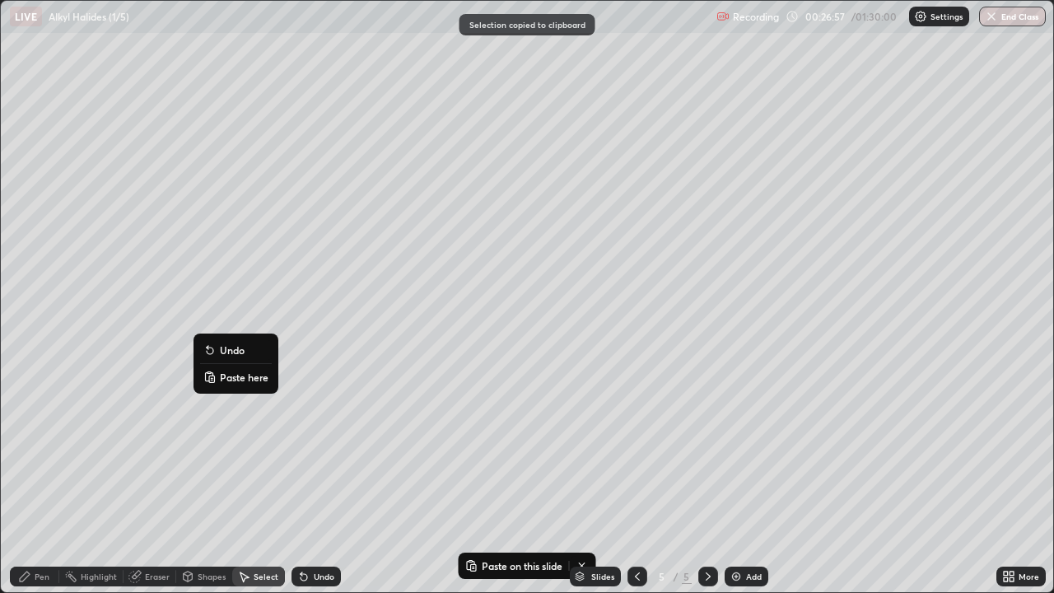
click at [221, 374] on p "Paste here" at bounding box center [244, 377] width 49 height 13
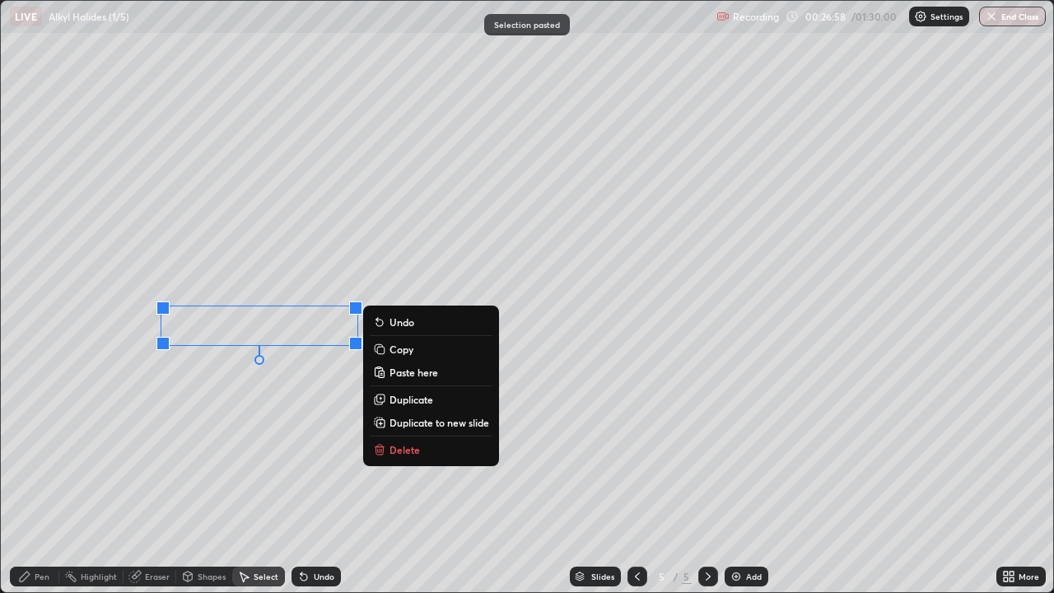
click at [166, 404] on div "0 ° Undo Copy Paste here Duplicate Duplicate to new slide Delete" at bounding box center [527, 296] width 1052 height 591
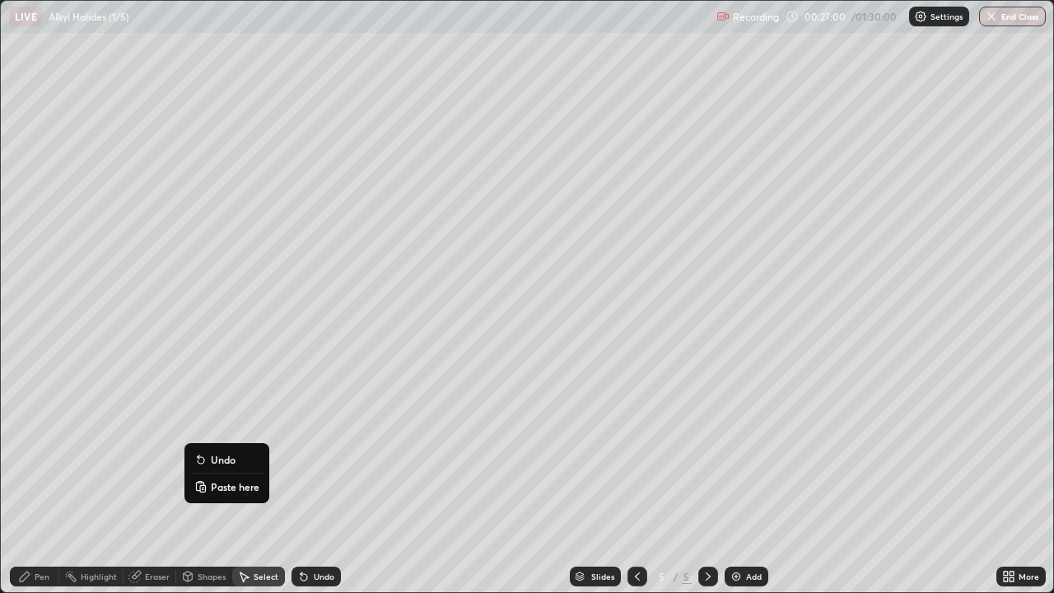
click at [200, 481] on icon at bounding box center [199, 483] width 3 height 2
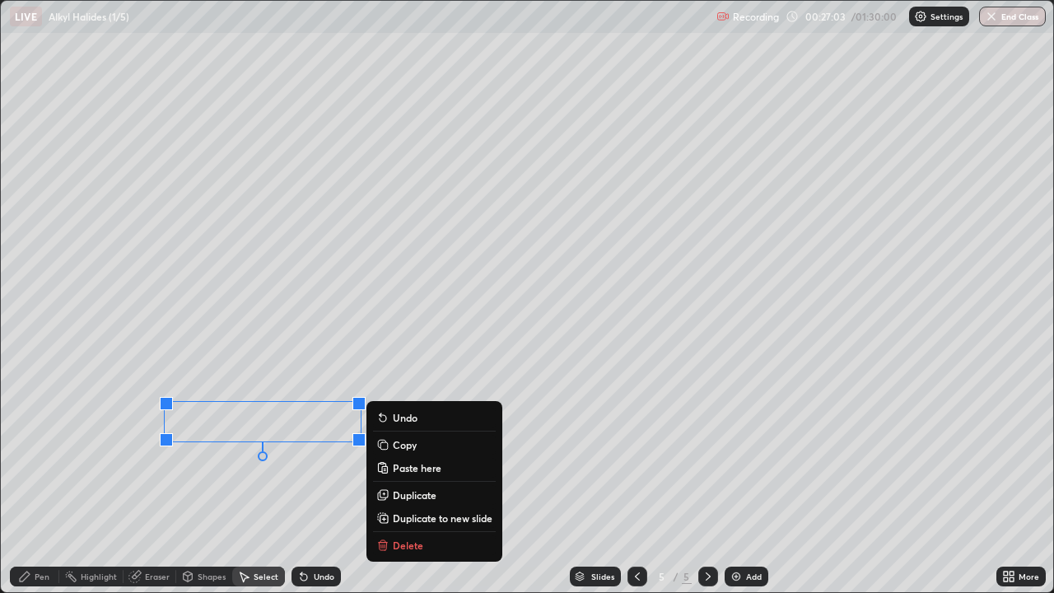
click at [30, 481] on div "Pen" at bounding box center [34, 576] width 49 height 20
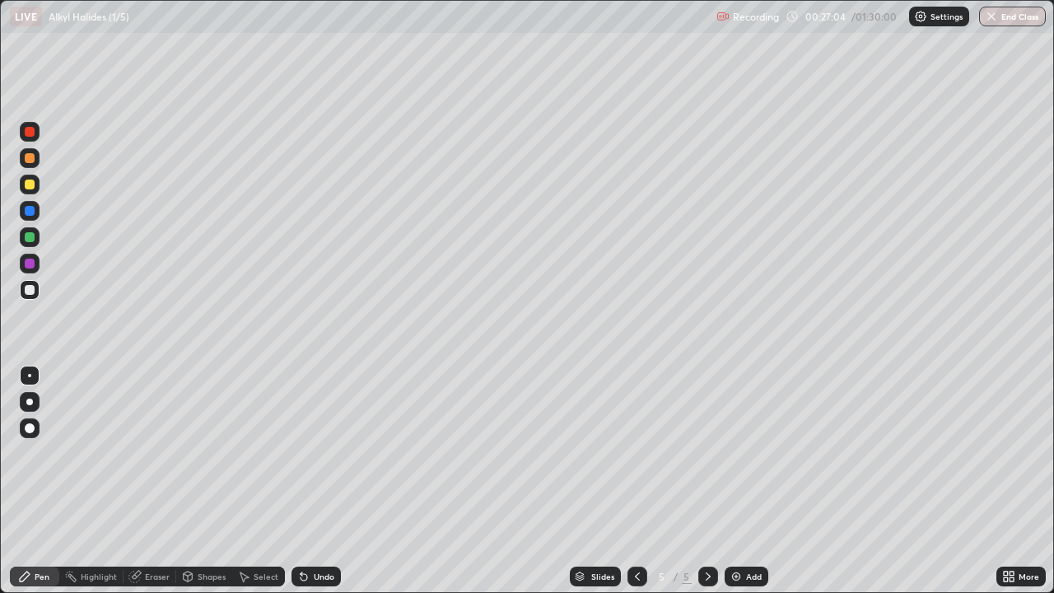
click at [30, 263] on div at bounding box center [30, 264] width 10 height 10
click at [28, 293] on div at bounding box center [30, 290] width 10 height 10
click at [29, 263] on div at bounding box center [30, 264] width 10 height 10
click at [31, 481] on div "Pen" at bounding box center [34, 576] width 49 height 20
click at [21, 284] on div at bounding box center [30, 290] width 20 height 20
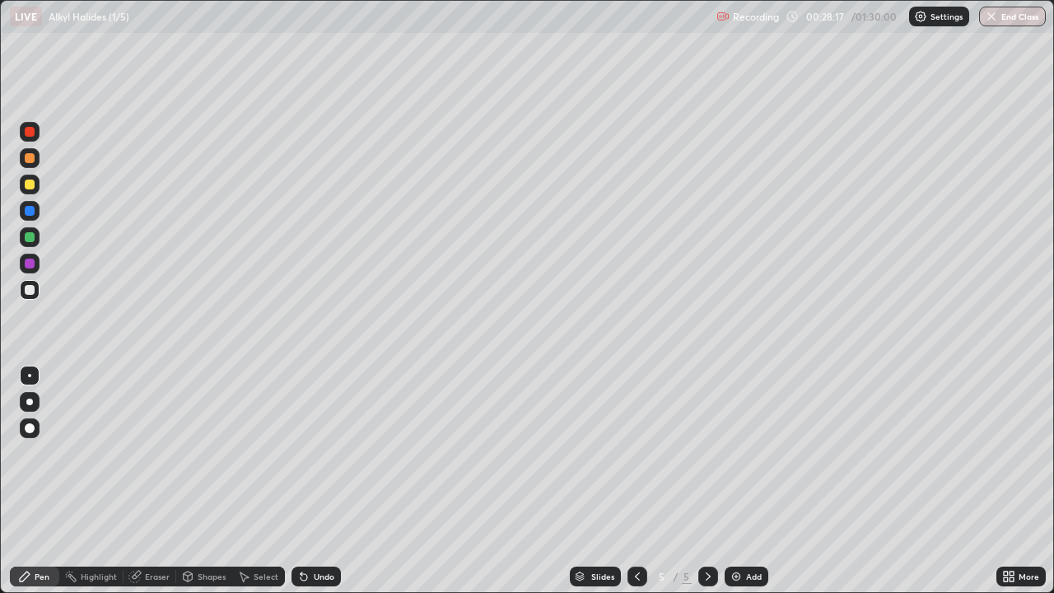
click at [31, 239] on div at bounding box center [30, 237] width 10 height 10
click at [30, 291] on div at bounding box center [30, 290] width 10 height 10
click at [301, 481] on icon at bounding box center [304, 577] width 7 height 7
click at [254, 481] on div "Select" at bounding box center [266, 576] width 25 height 8
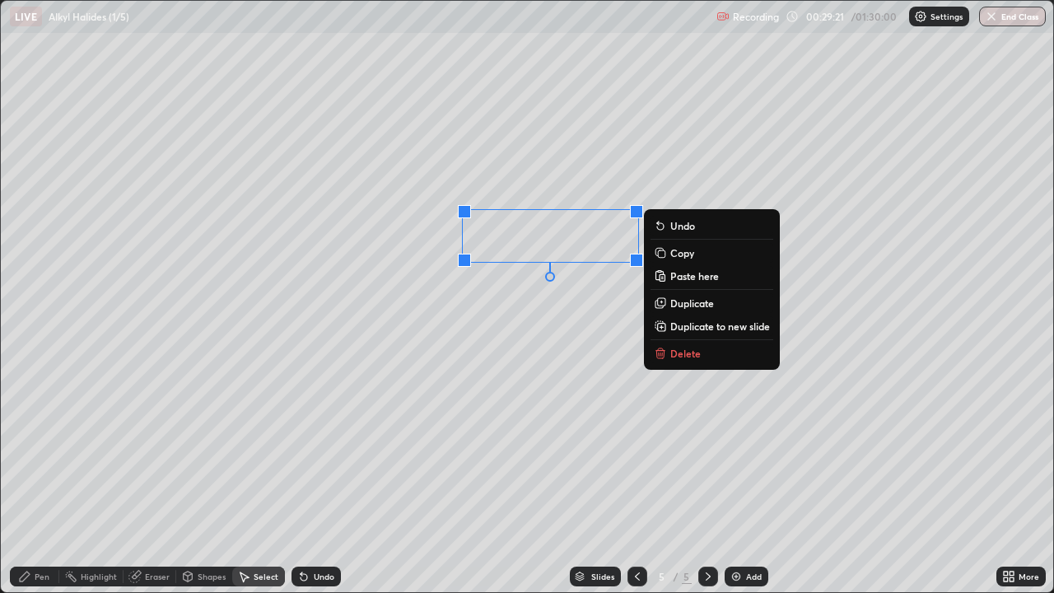
click at [658, 253] on icon at bounding box center [658, 251] width 7 height 7
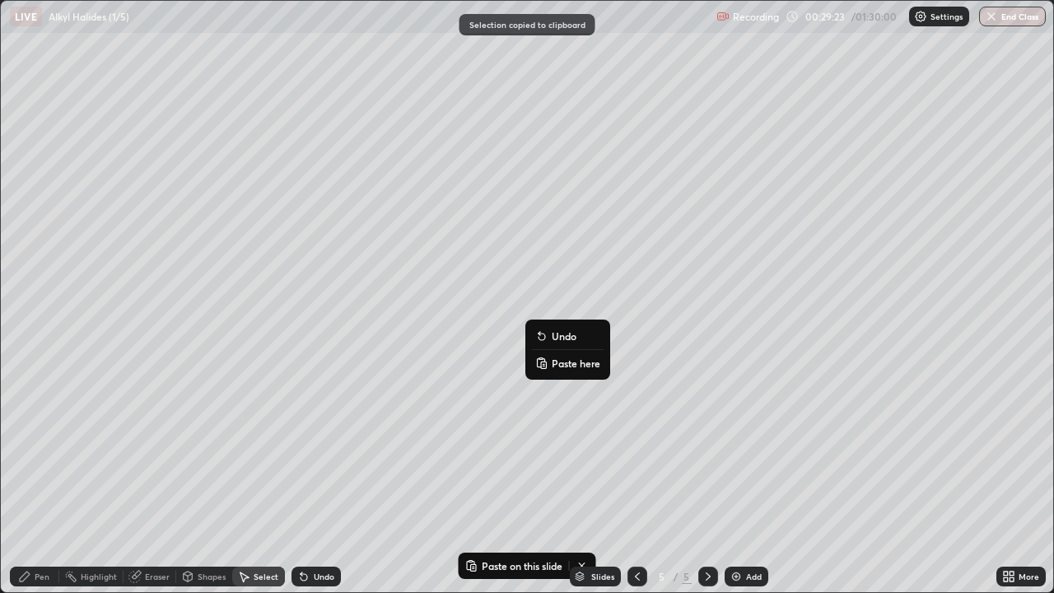
click at [552, 362] on p "Paste here" at bounding box center [576, 363] width 49 height 13
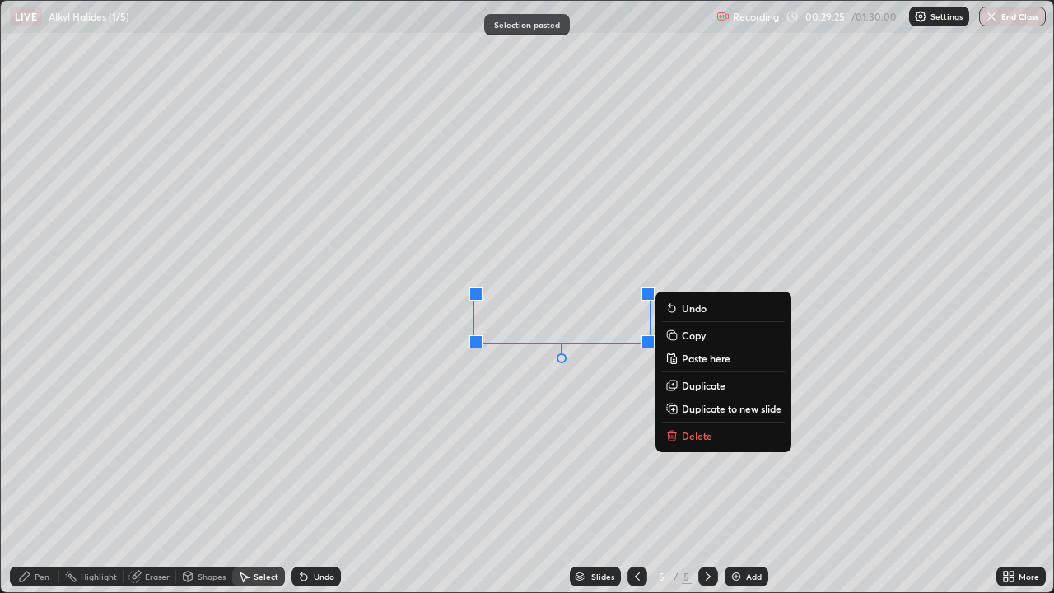
click at [33, 481] on div "Pen" at bounding box center [34, 576] width 49 height 20
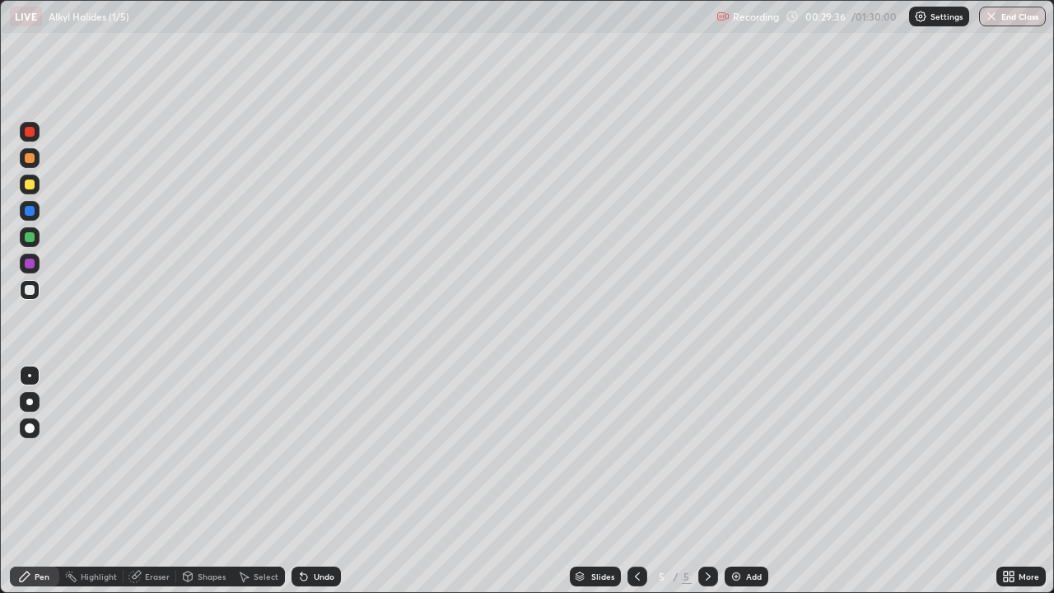
click at [30, 237] on div at bounding box center [30, 237] width 10 height 10
click at [37, 291] on div at bounding box center [30, 290] width 20 height 20
click at [301, 481] on icon at bounding box center [304, 577] width 7 height 7
click at [259, 481] on div "Select" at bounding box center [266, 576] width 25 height 8
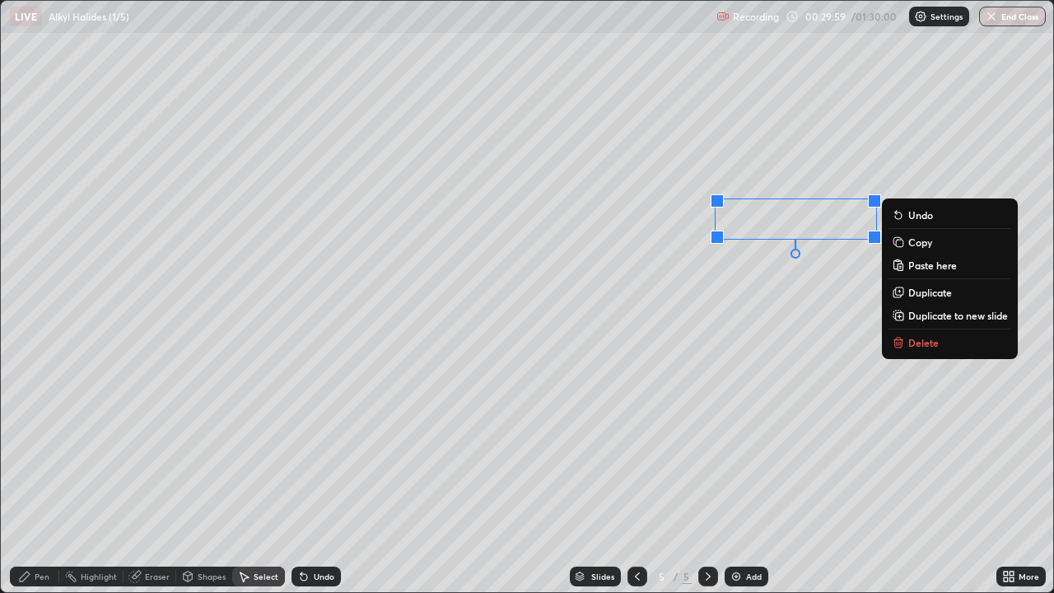
click at [901, 240] on rect at bounding box center [899, 243] width 7 height 7
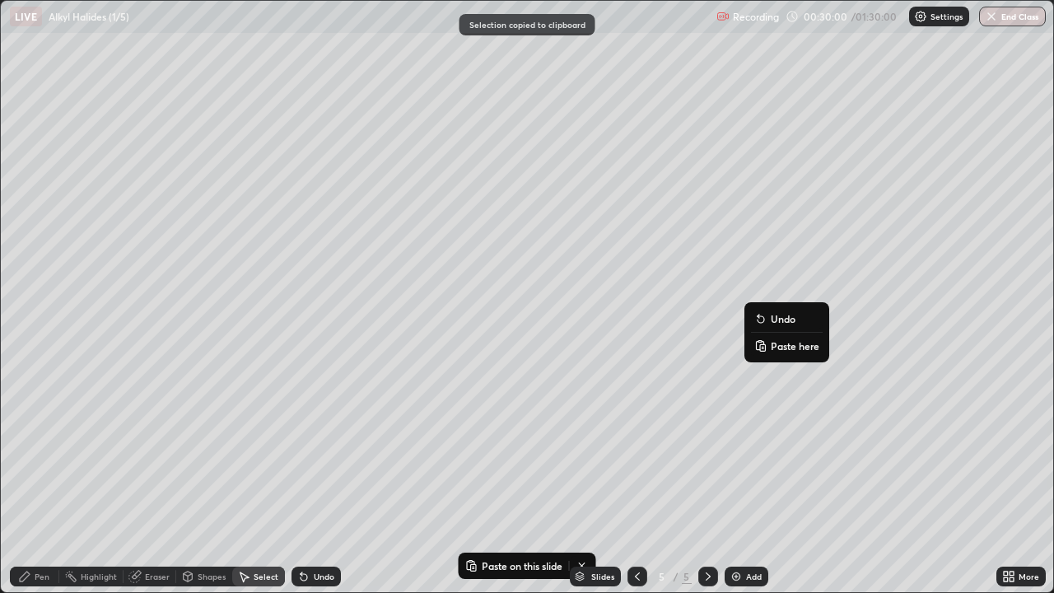
click at [762, 347] on rect at bounding box center [762, 347] width 5 height 7
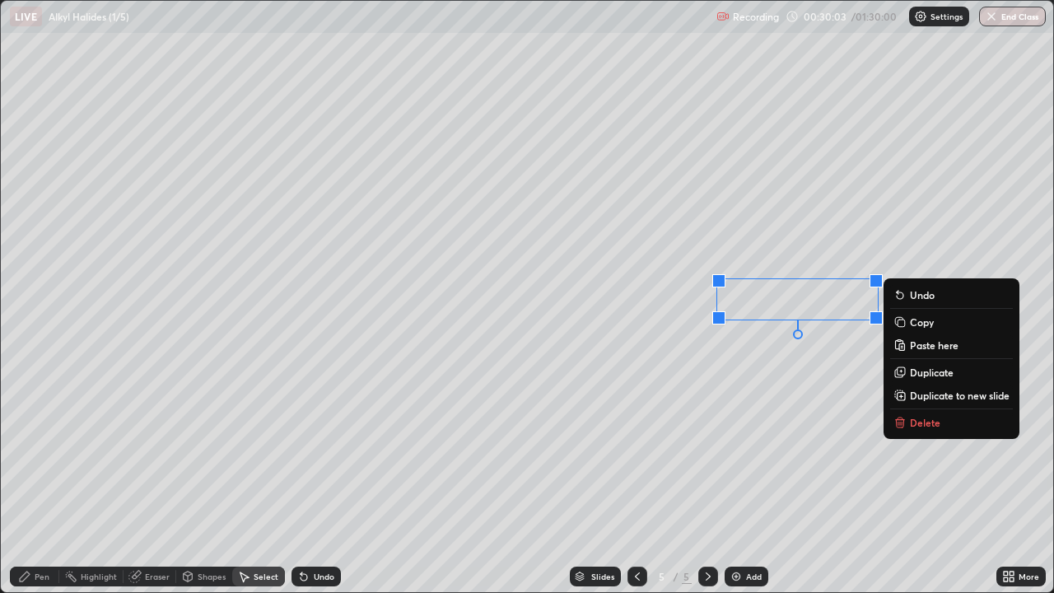
click at [39, 481] on div "Pen" at bounding box center [42, 576] width 15 height 8
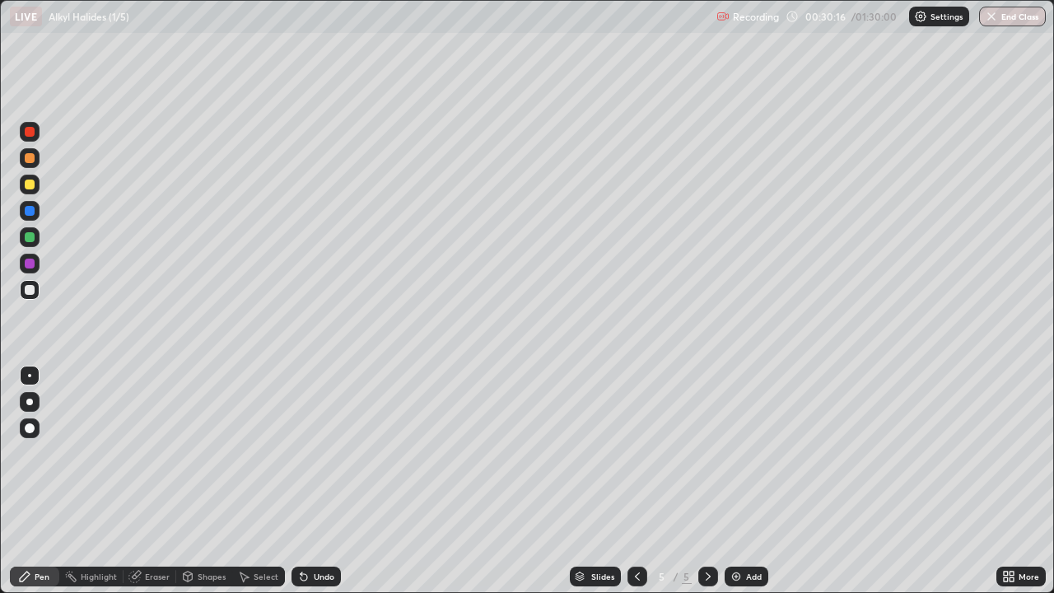
click at [31, 239] on div at bounding box center [30, 237] width 10 height 10
click at [155, 481] on div "Eraser" at bounding box center [157, 576] width 25 height 8
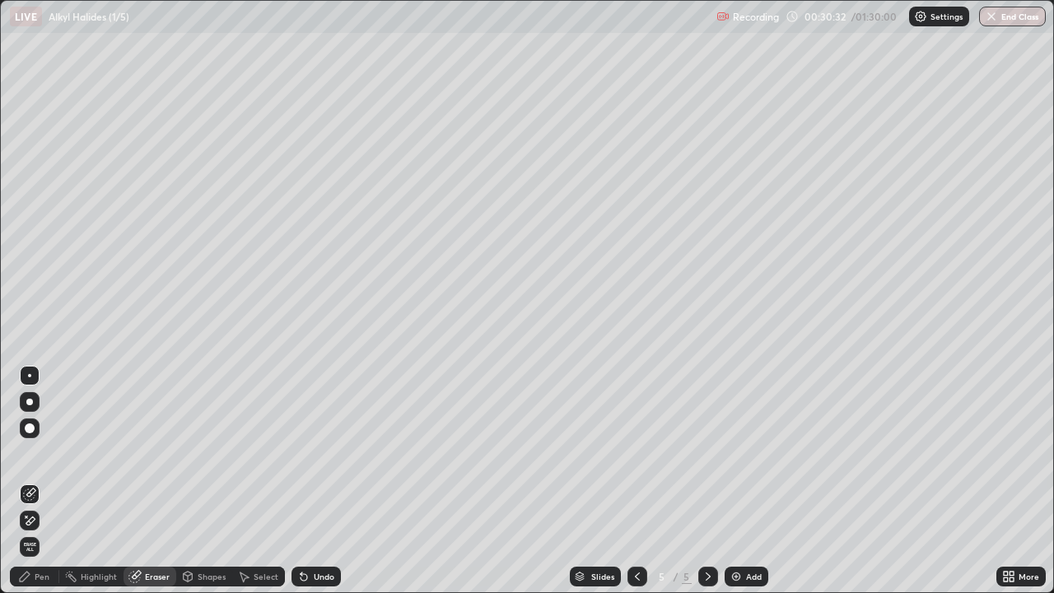
click at [47, 481] on div "Pen" at bounding box center [42, 576] width 15 height 8
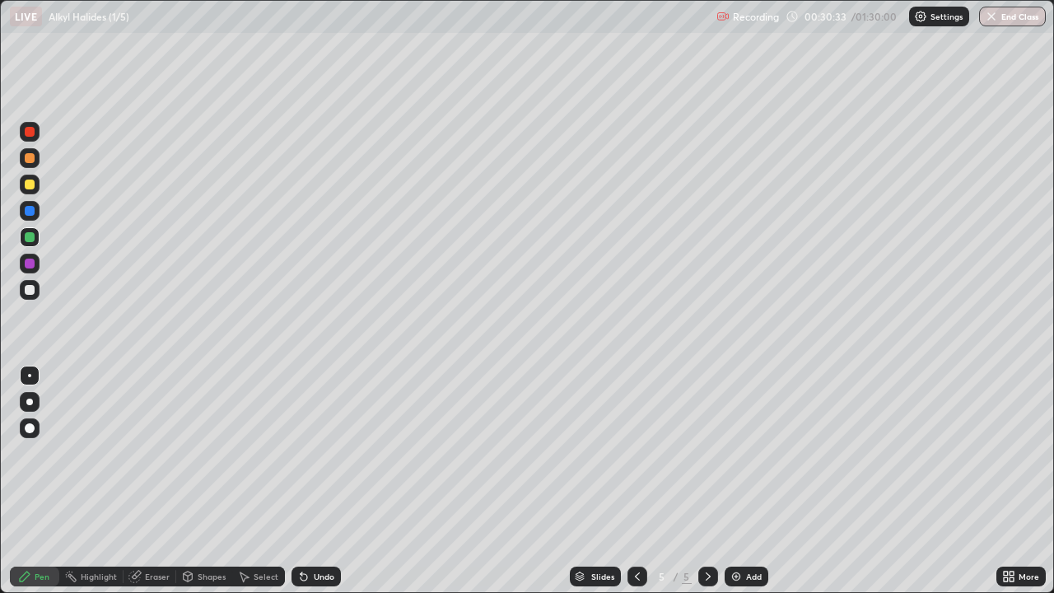
click at [38, 263] on div at bounding box center [30, 264] width 20 height 20
click at [32, 287] on div at bounding box center [30, 290] width 10 height 10
click at [729, 481] on img at bounding box center [735, 576] width 13 height 13
click at [152, 481] on div "Eraser" at bounding box center [157, 576] width 25 height 8
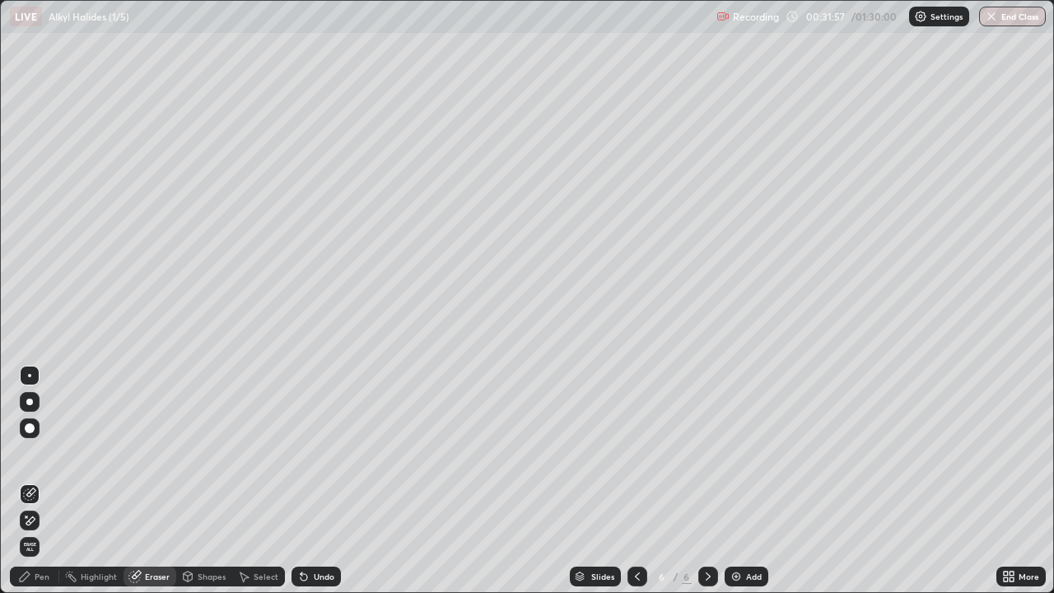
click at [30, 481] on icon at bounding box center [24, 576] width 13 height 13
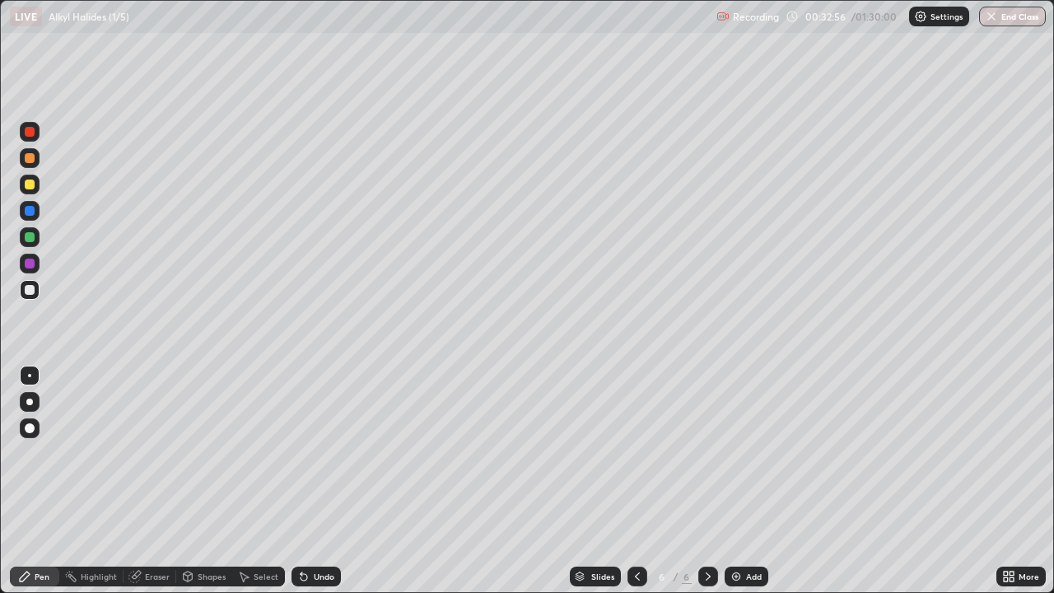
click at [25, 262] on div at bounding box center [30, 264] width 10 height 10
click at [308, 481] on icon at bounding box center [303, 576] width 13 height 13
click at [27, 287] on div at bounding box center [30, 290] width 10 height 10
click at [29, 287] on div at bounding box center [30, 290] width 10 height 10
click at [30, 262] on div at bounding box center [30, 264] width 10 height 10
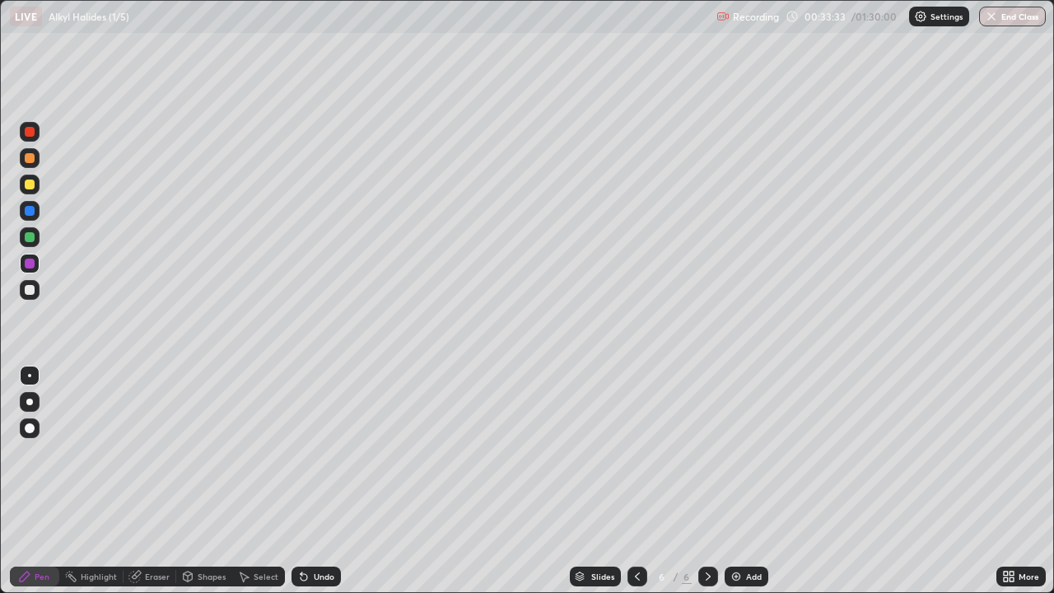
click at [33, 287] on div at bounding box center [30, 290] width 10 height 10
click at [33, 240] on div at bounding box center [30, 237] width 10 height 10
click at [31, 291] on div at bounding box center [30, 290] width 10 height 10
click at [136, 481] on icon at bounding box center [136, 575] width 9 height 8
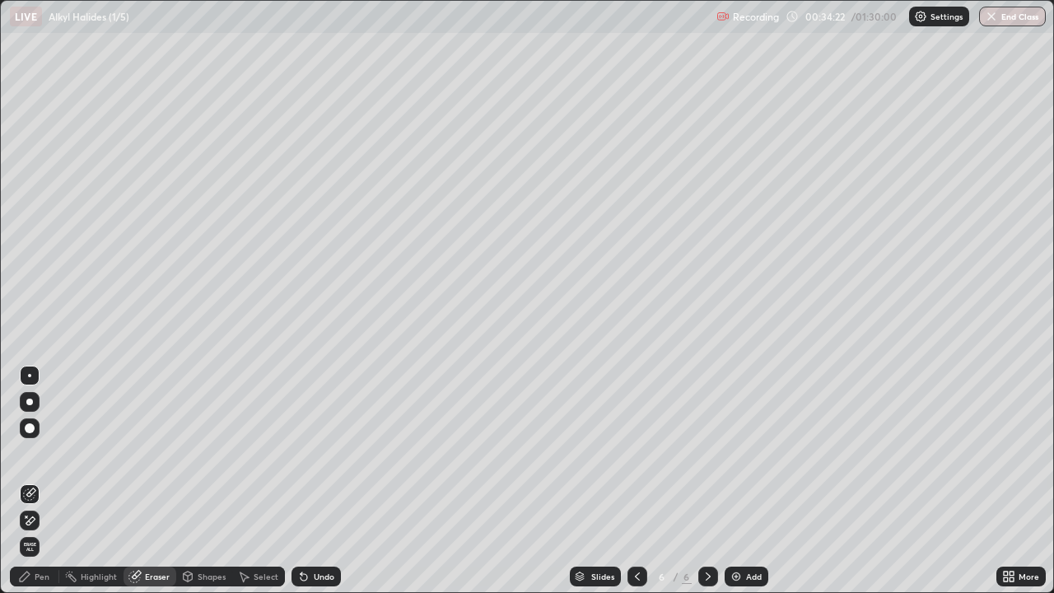
click at [31, 481] on div "Pen" at bounding box center [34, 576] width 49 height 20
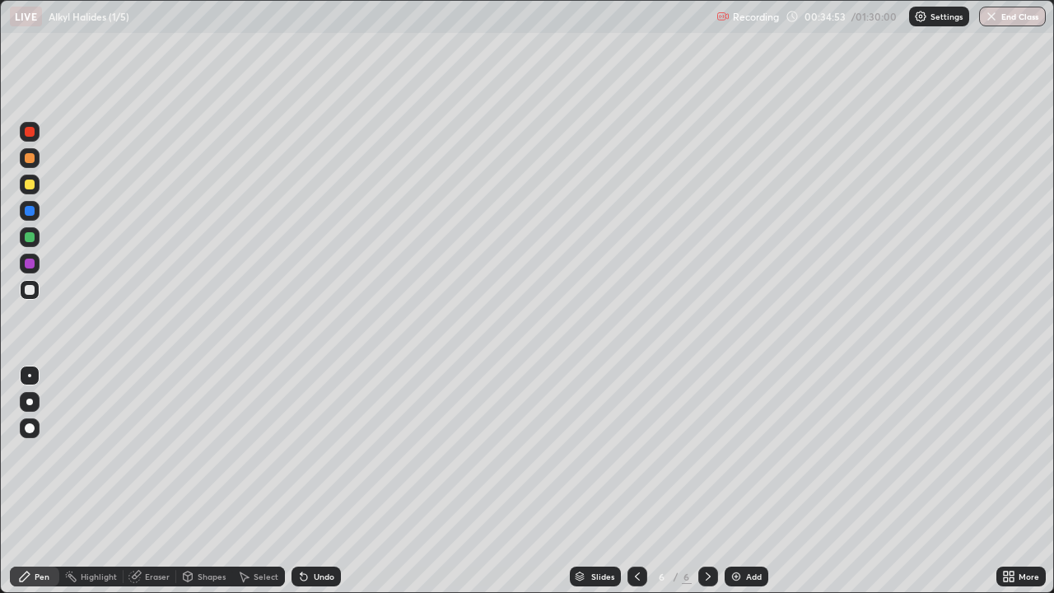
click at [32, 188] on div at bounding box center [30, 184] width 10 height 10
click at [635, 481] on icon at bounding box center [637, 576] width 5 height 8
click at [220, 481] on div "Shapes" at bounding box center [212, 576] width 28 height 8
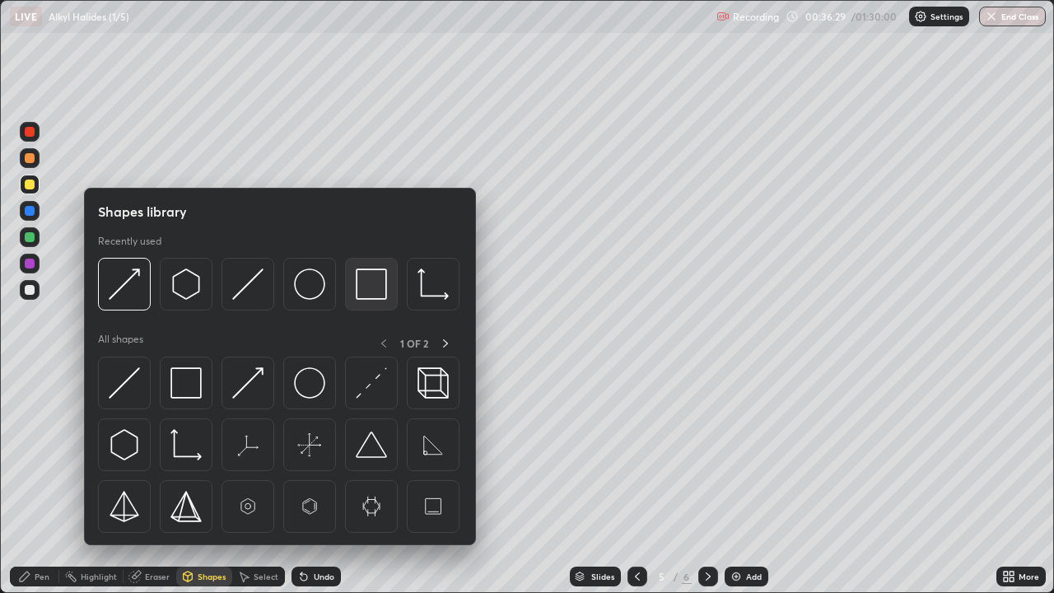
click at [370, 285] on img at bounding box center [371, 283] width 31 height 31
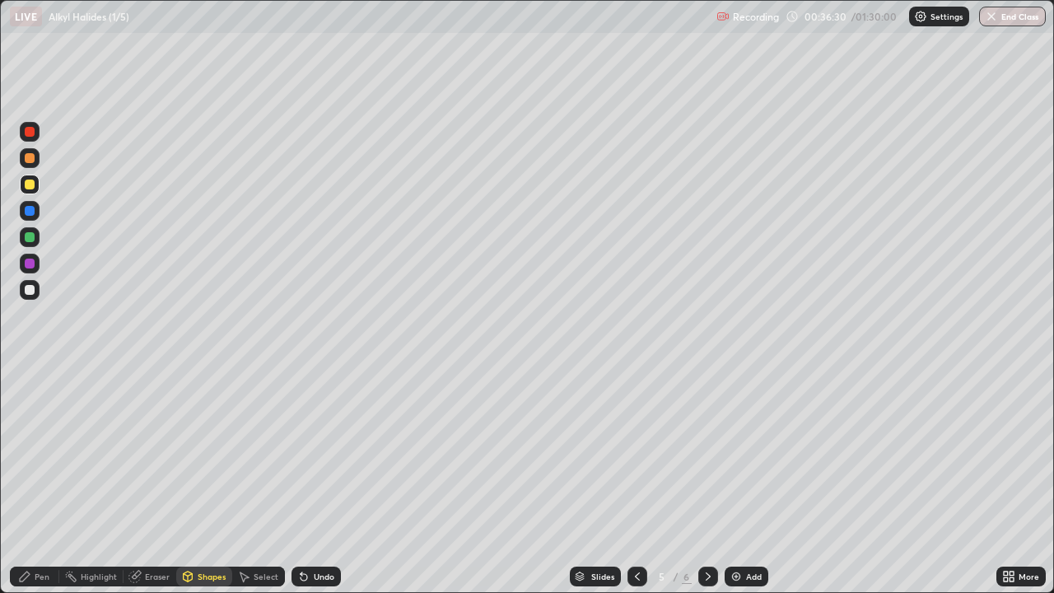
click at [30, 210] on div at bounding box center [30, 211] width 10 height 10
click at [35, 481] on div "Pen" at bounding box center [42, 576] width 15 height 8
click at [30, 291] on div at bounding box center [30, 290] width 10 height 10
click at [705, 481] on icon at bounding box center [707, 576] width 13 height 13
click at [730, 481] on img at bounding box center [735, 576] width 13 height 13
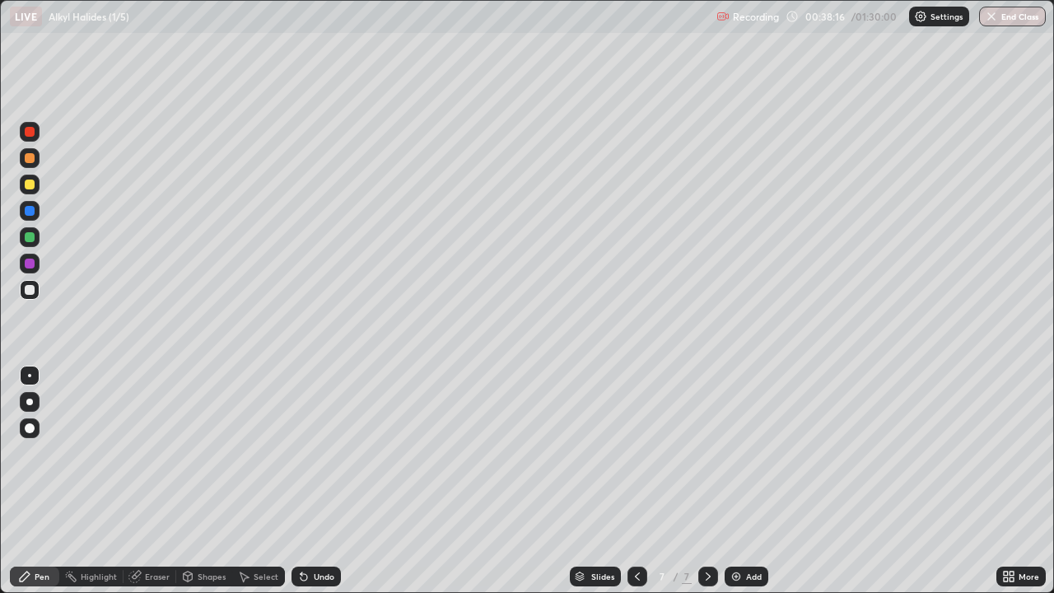
click at [30, 212] on div at bounding box center [30, 211] width 10 height 10
click at [30, 287] on div at bounding box center [30, 290] width 10 height 10
click at [301, 481] on icon at bounding box center [304, 577] width 7 height 7
click at [29, 263] on div at bounding box center [30, 264] width 10 height 10
click at [30, 185] on div at bounding box center [30, 184] width 10 height 10
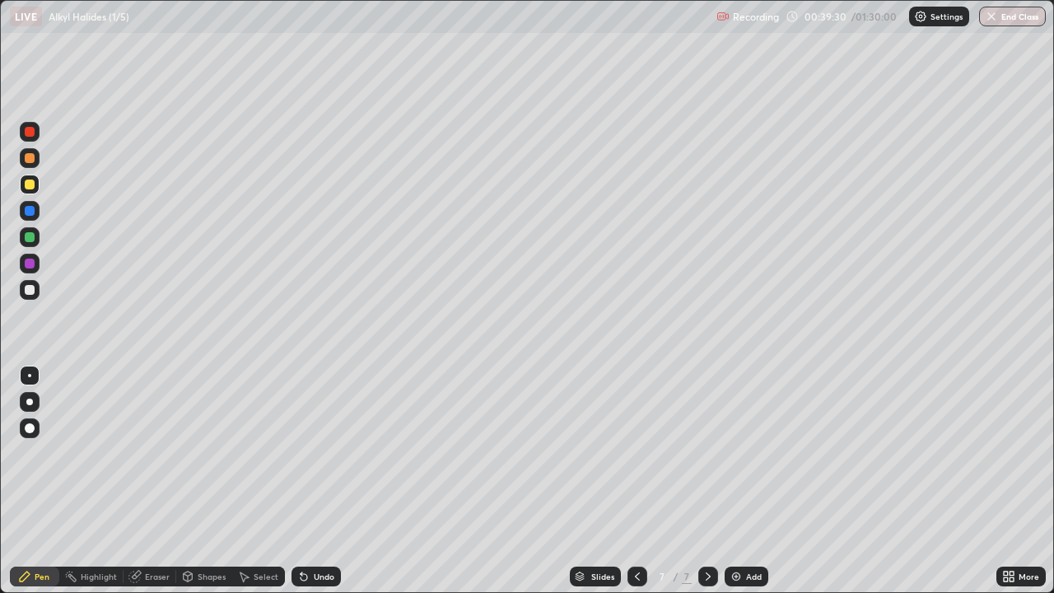
click at [30, 239] on div at bounding box center [30, 237] width 10 height 10
click at [29, 183] on div at bounding box center [30, 184] width 10 height 10
click at [32, 133] on div at bounding box center [30, 132] width 10 height 10
click at [32, 287] on div at bounding box center [30, 290] width 10 height 10
click at [734, 481] on img at bounding box center [735, 576] width 13 height 13
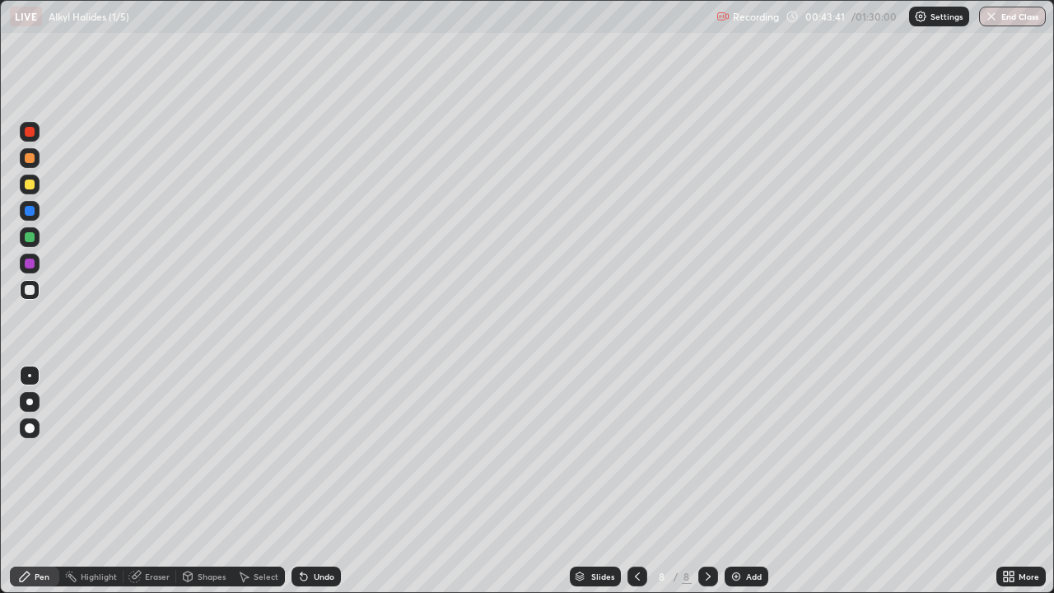
click at [259, 481] on div "Select" at bounding box center [266, 576] width 25 height 8
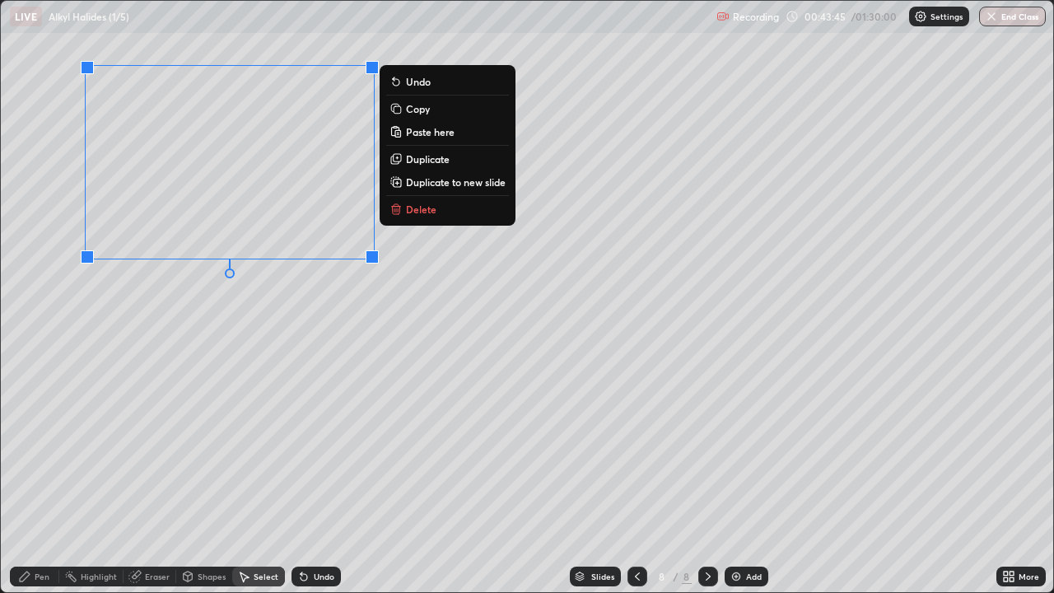
click at [34, 481] on div "Pen" at bounding box center [34, 576] width 49 height 20
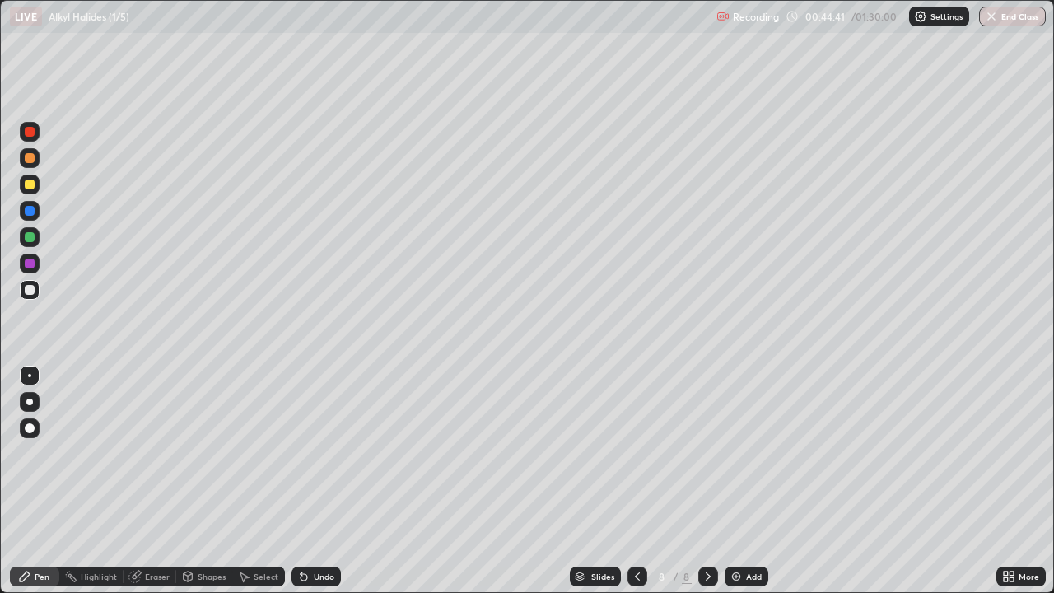
click at [199, 481] on div "Shapes" at bounding box center [212, 576] width 28 height 8
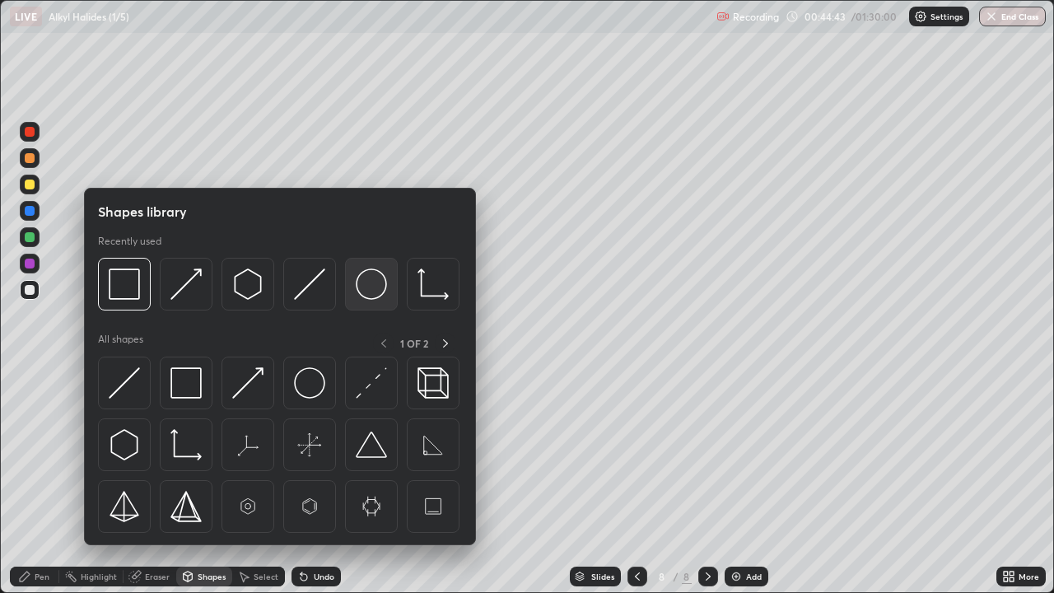
click at [362, 290] on img at bounding box center [371, 283] width 31 height 31
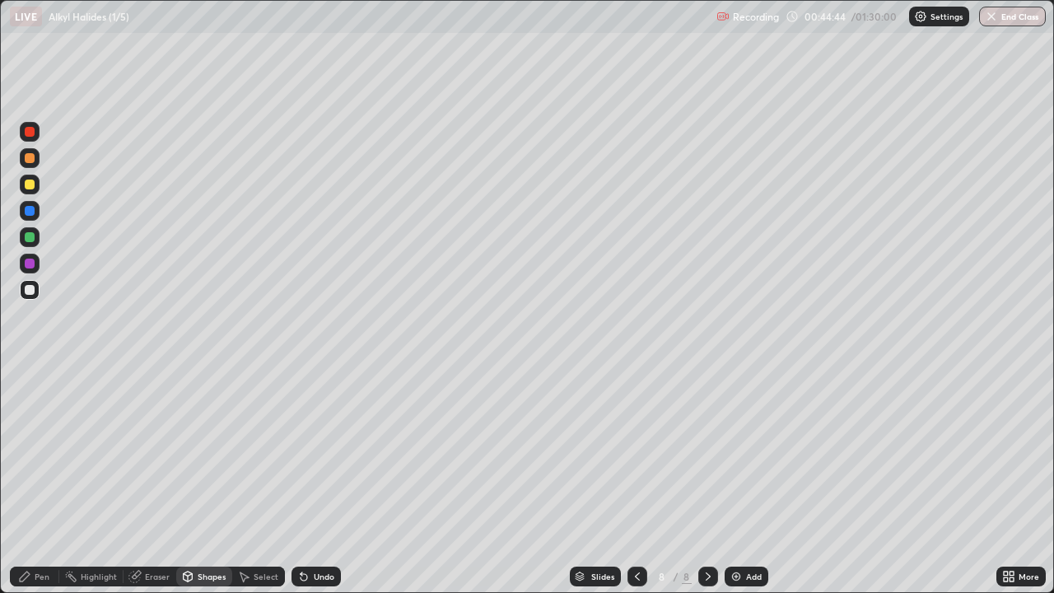
click at [28, 263] on div at bounding box center [30, 264] width 10 height 10
click at [43, 481] on div "Pen" at bounding box center [34, 576] width 49 height 20
click at [31, 293] on div at bounding box center [30, 290] width 10 height 10
click at [200, 481] on div "Shapes" at bounding box center [212, 576] width 28 height 8
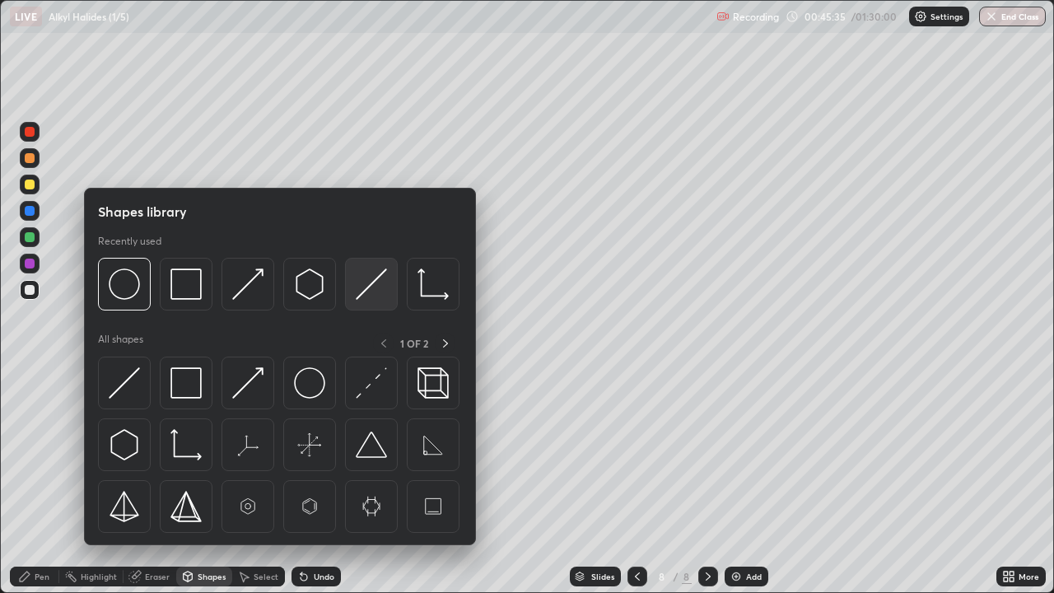
click at [361, 289] on img at bounding box center [371, 283] width 31 height 31
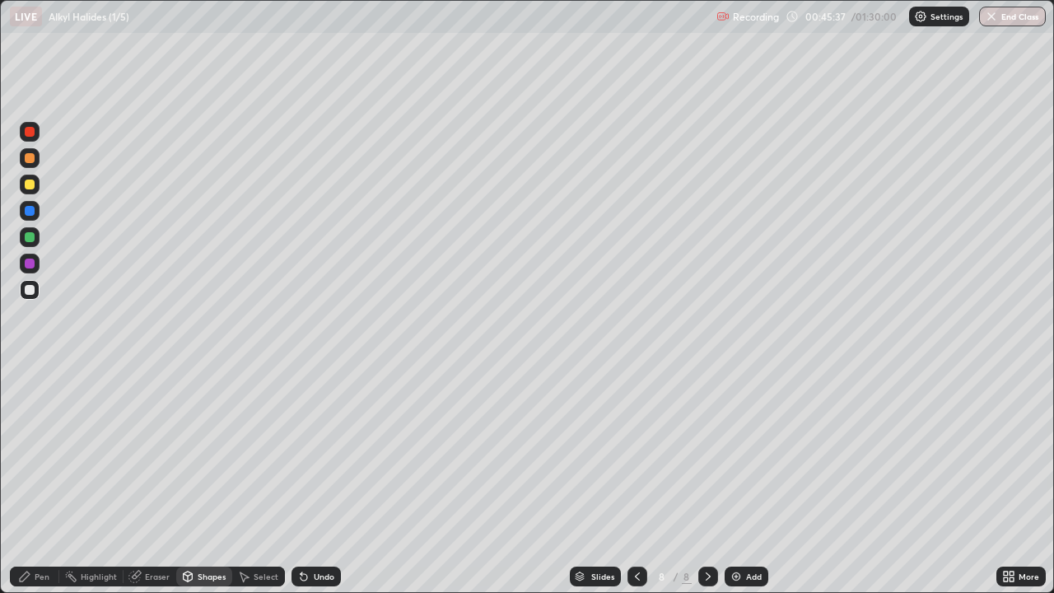
click at [47, 481] on div "Pen" at bounding box center [42, 576] width 15 height 8
click at [247, 481] on icon at bounding box center [244, 577] width 9 height 10
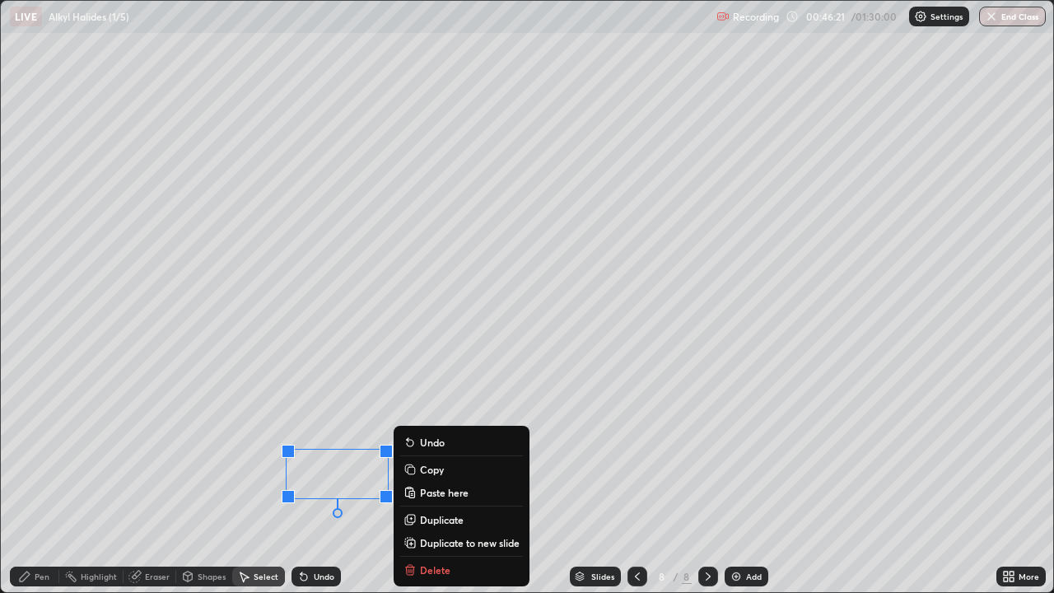
click at [410, 481] on div "Slides 8 / 8 Add" at bounding box center [668, 576] width 655 height 33
click at [179, 481] on div "Shapes" at bounding box center [204, 576] width 56 height 20
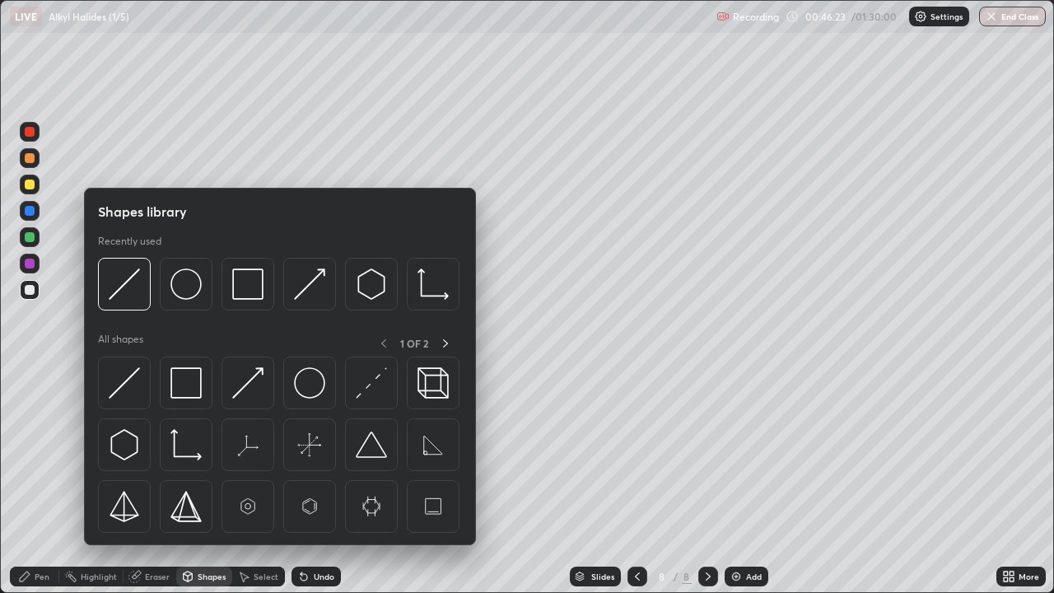
click at [153, 481] on div "Eraser" at bounding box center [157, 576] width 25 height 8
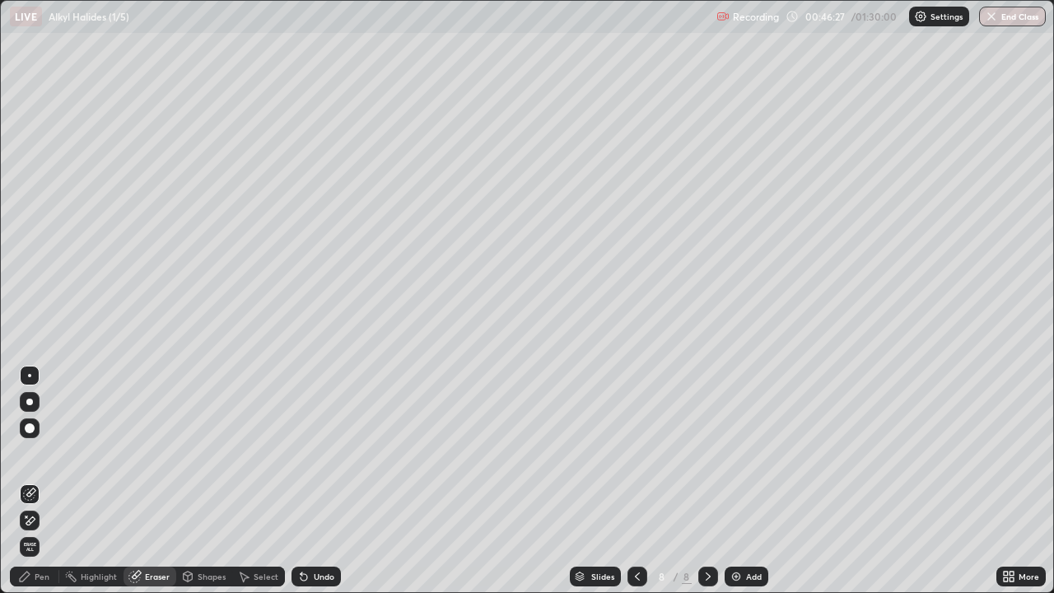
click at [29, 481] on icon at bounding box center [24, 576] width 13 height 13
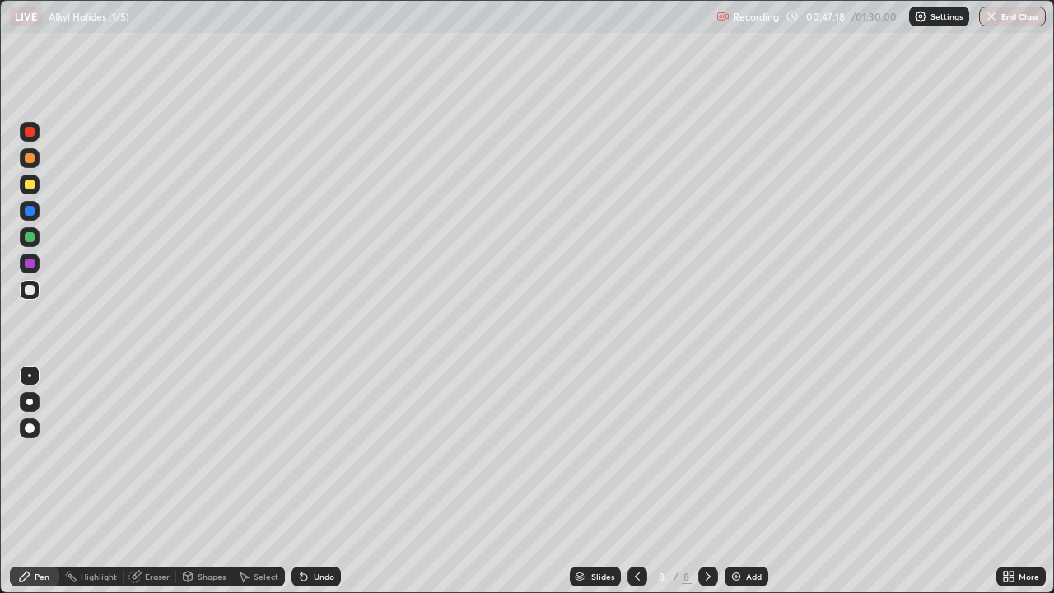
click at [734, 481] on img at bounding box center [735, 576] width 13 height 13
click at [204, 481] on div "Shapes" at bounding box center [212, 576] width 28 height 8
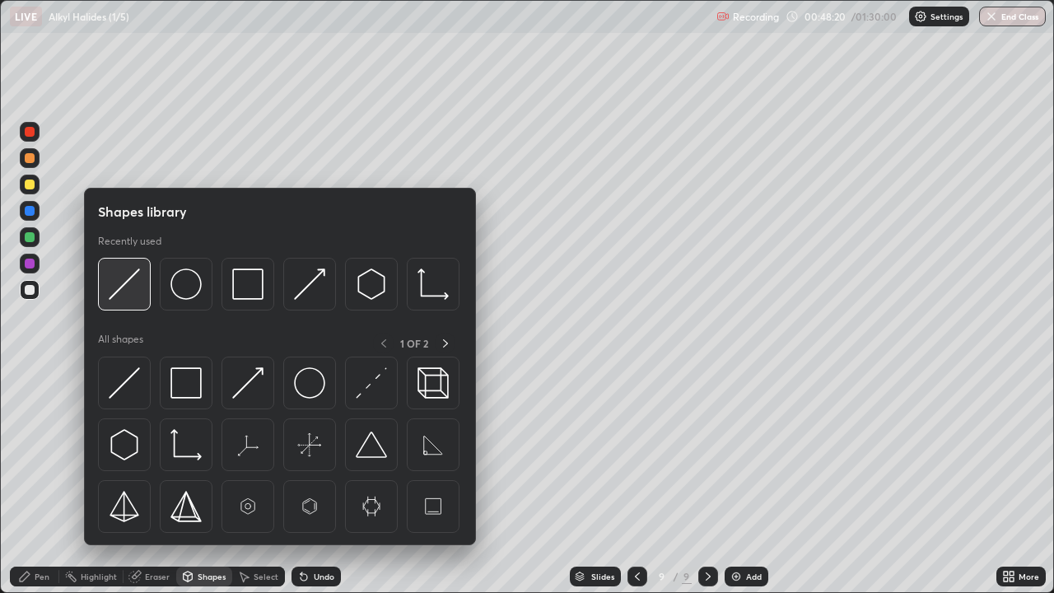
click at [127, 298] on img at bounding box center [124, 283] width 31 height 31
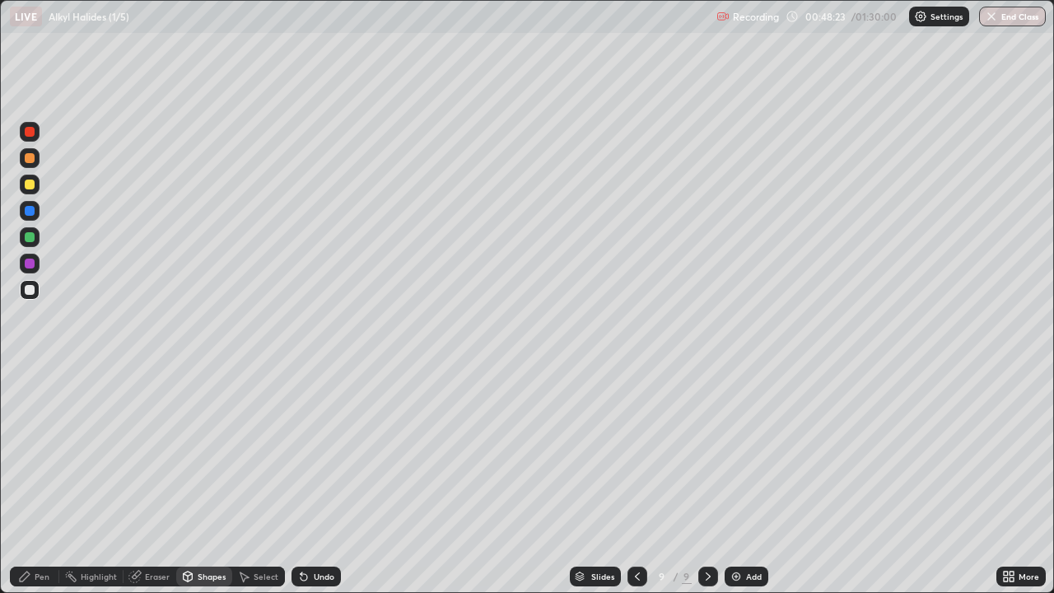
click at [310, 481] on div "Undo" at bounding box center [315, 576] width 49 height 20
click at [313, 481] on div "Undo" at bounding box center [315, 576] width 49 height 20
click at [29, 481] on icon at bounding box center [25, 576] width 10 height 10
click at [205, 481] on div "Shapes" at bounding box center [212, 576] width 28 height 8
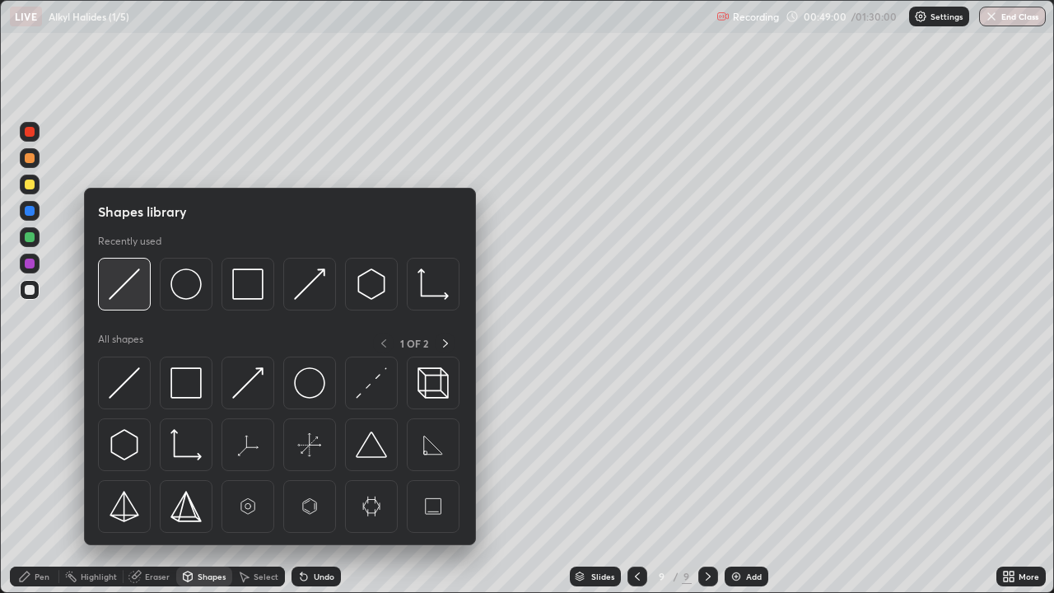
click at [119, 295] on img at bounding box center [124, 283] width 31 height 31
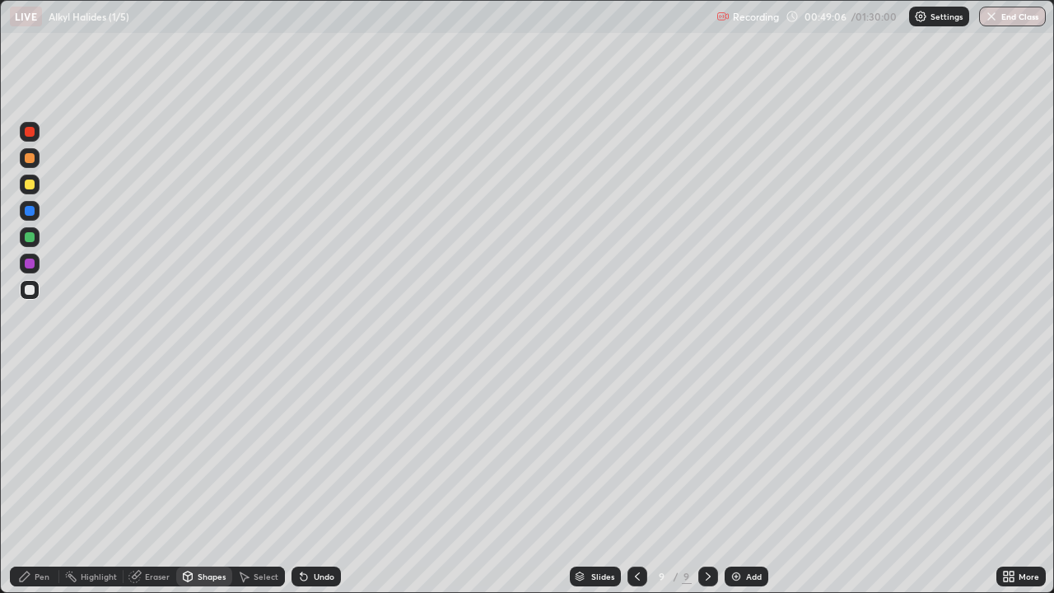
click at [24, 481] on icon at bounding box center [25, 576] width 10 height 10
click at [207, 481] on div "Shapes" at bounding box center [212, 576] width 28 height 8
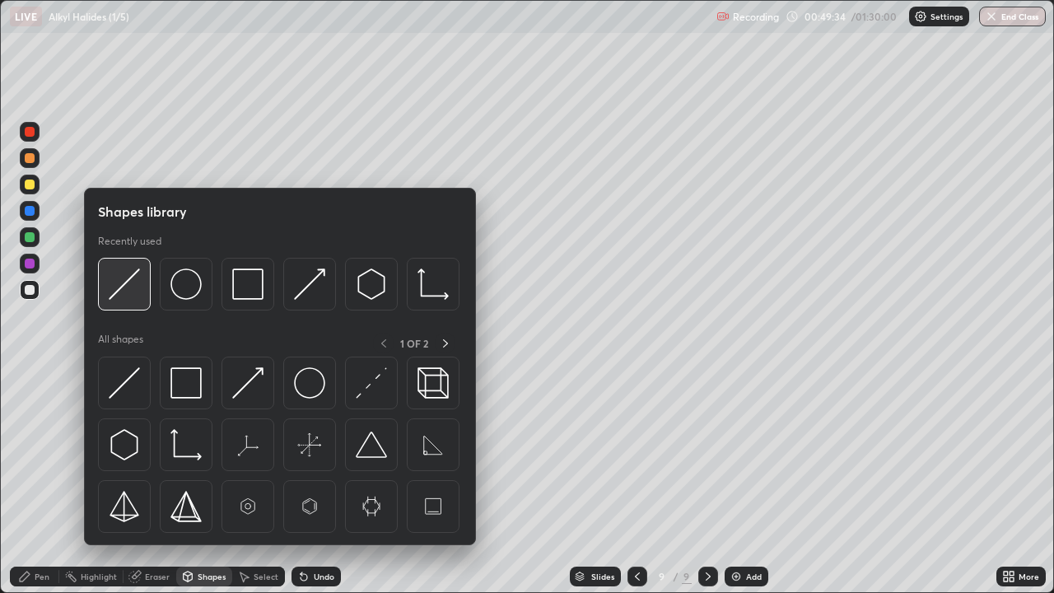
click at [131, 287] on img at bounding box center [124, 283] width 31 height 31
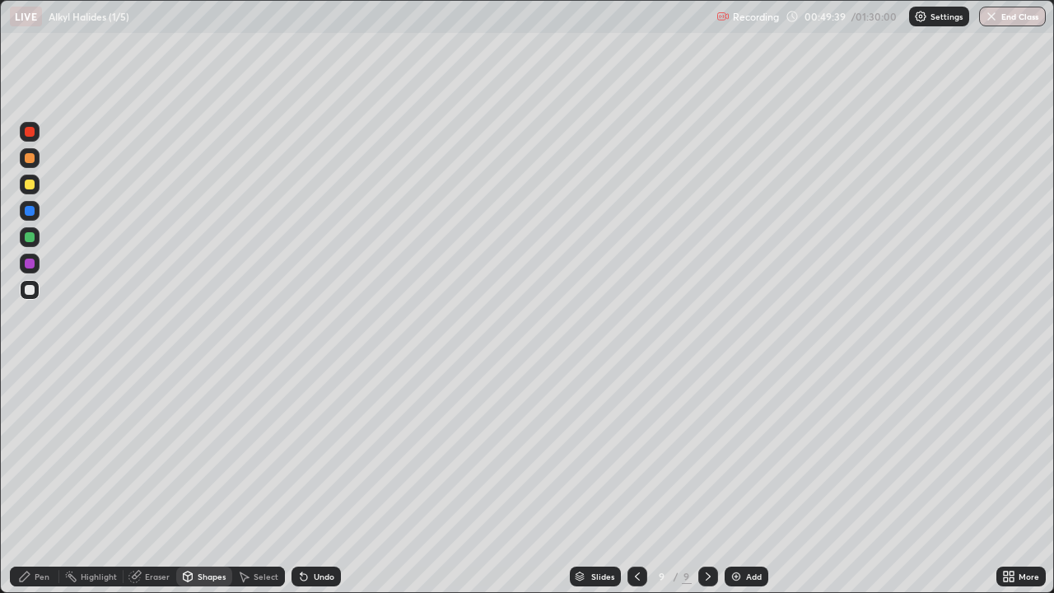
click at [39, 481] on div "Pen" at bounding box center [42, 576] width 15 height 8
click at [734, 481] on img at bounding box center [735, 576] width 13 height 13
click at [200, 481] on div "Shapes" at bounding box center [212, 576] width 28 height 8
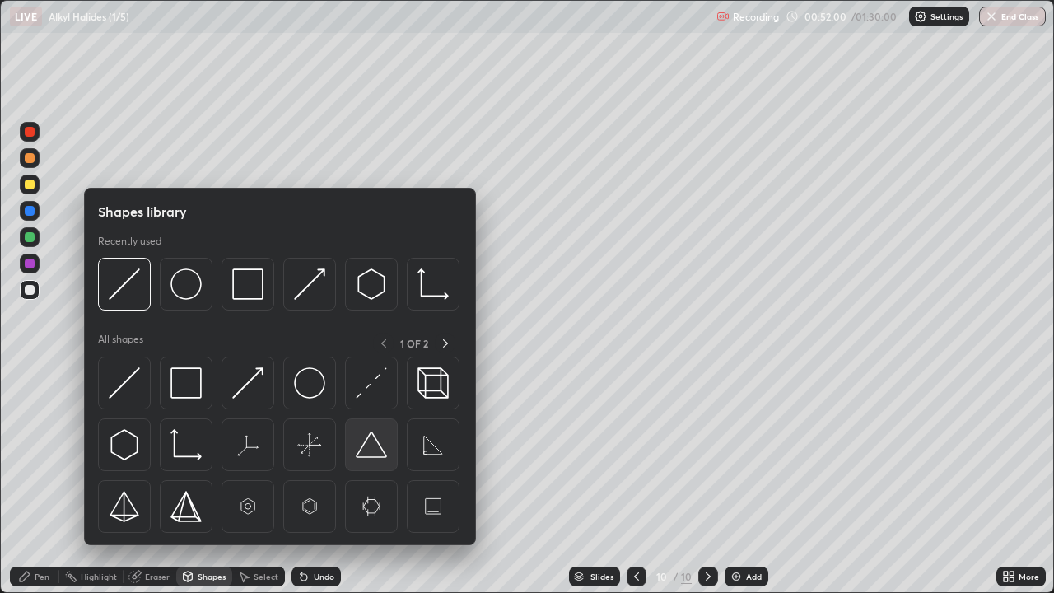
click at [373, 442] on img at bounding box center [371, 444] width 31 height 31
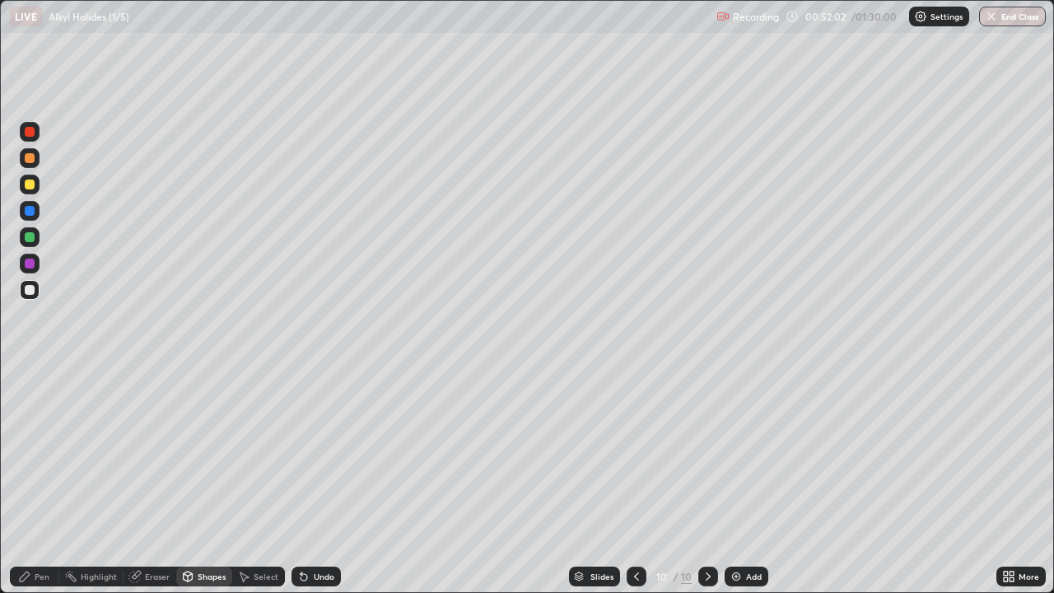
click at [212, 481] on div "Shapes" at bounding box center [212, 576] width 28 height 8
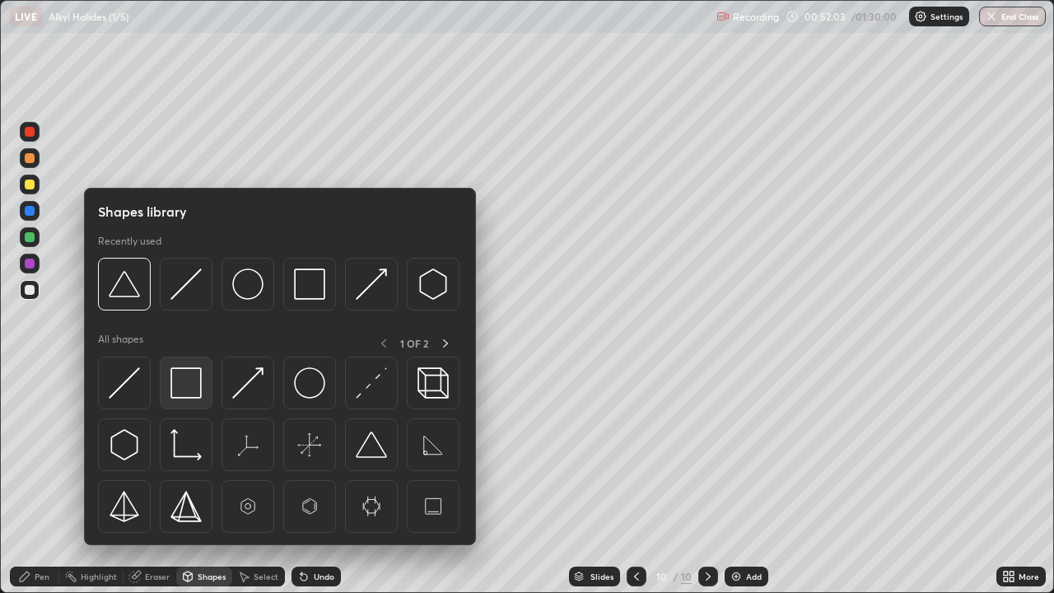
click at [185, 384] on img at bounding box center [185, 382] width 31 height 31
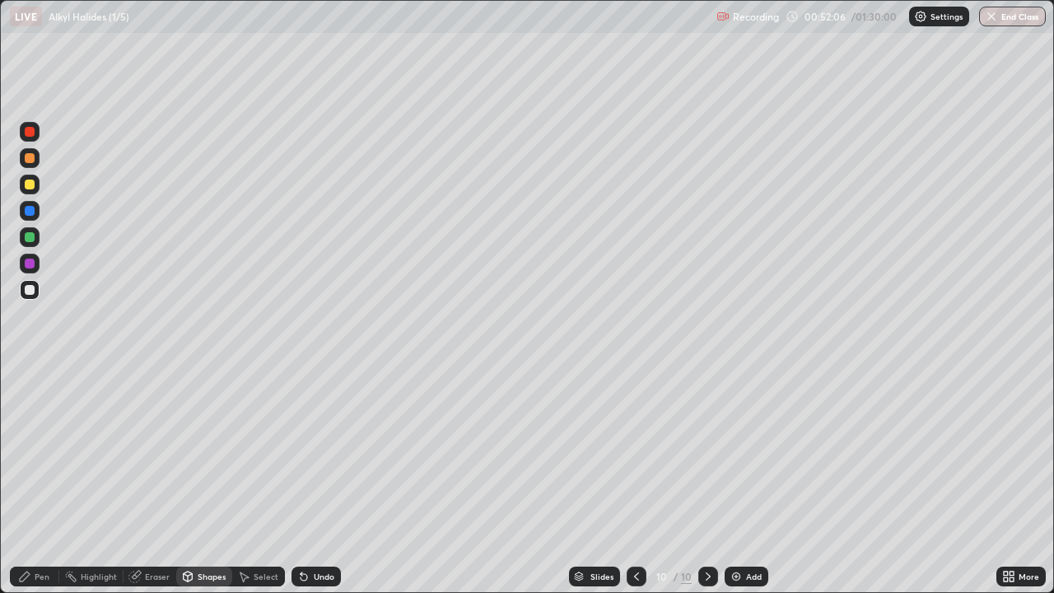
click at [257, 481] on div "Select" at bounding box center [266, 576] width 25 height 8
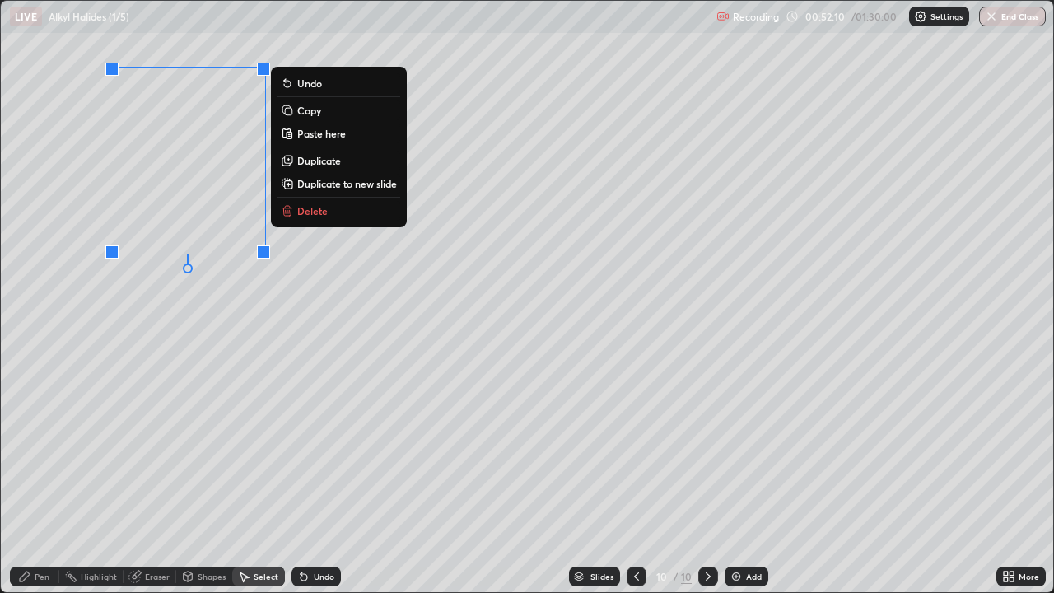
click at [18, 481] on icon at bounding box center [24, 576] width 13 height 13
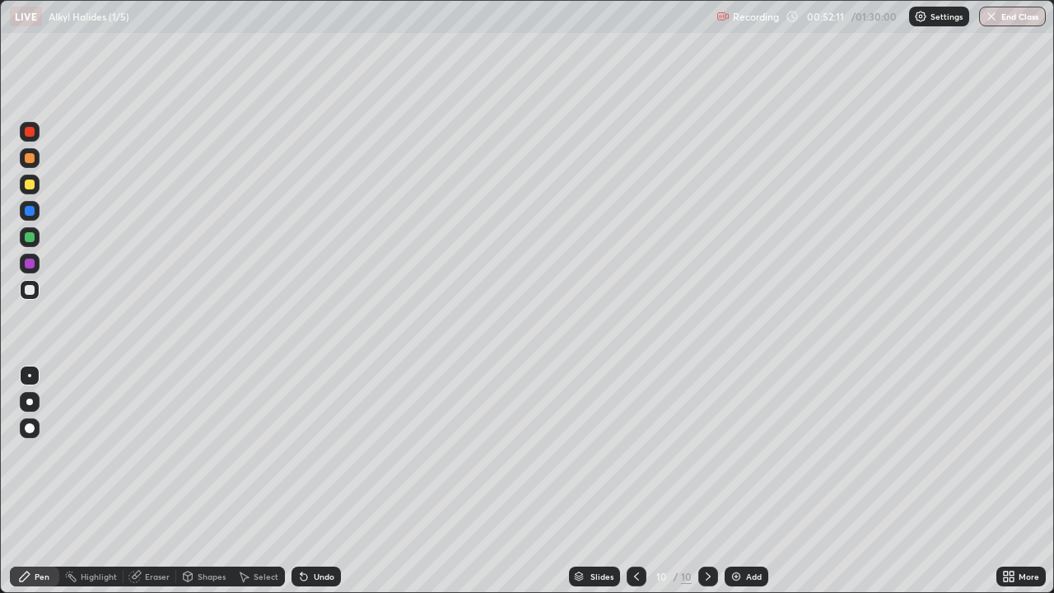
click at [206, 481] on div "Shapes" at bounding box center [212, 576] width 28 height 8
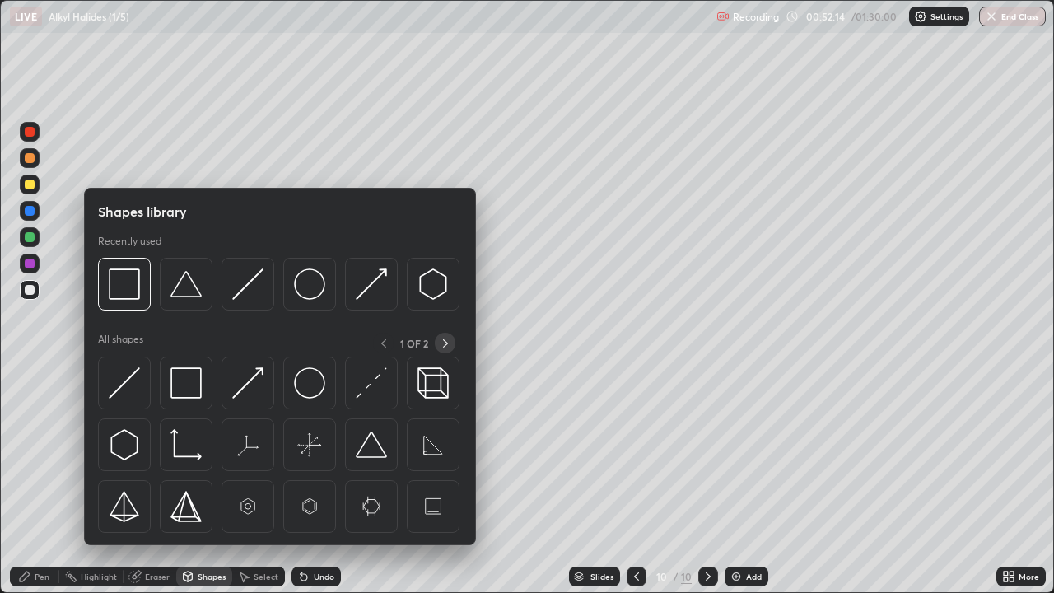
click at [445, 342] on icon at bounding box center [445, 343] width 13 height 13
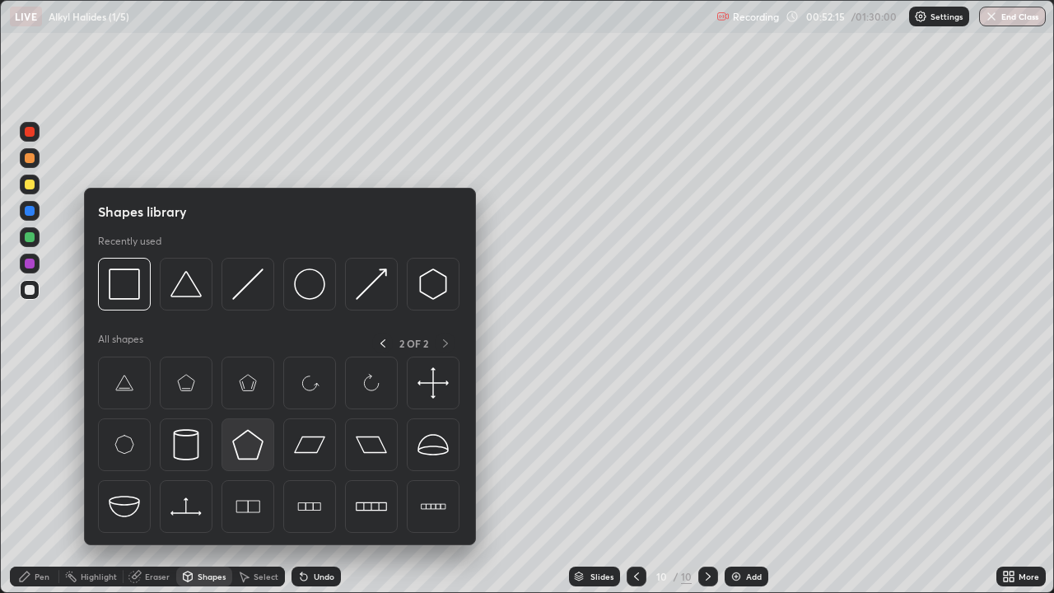
click at [246, 444] on img at bounding box center [247, 444] width 31 height 31
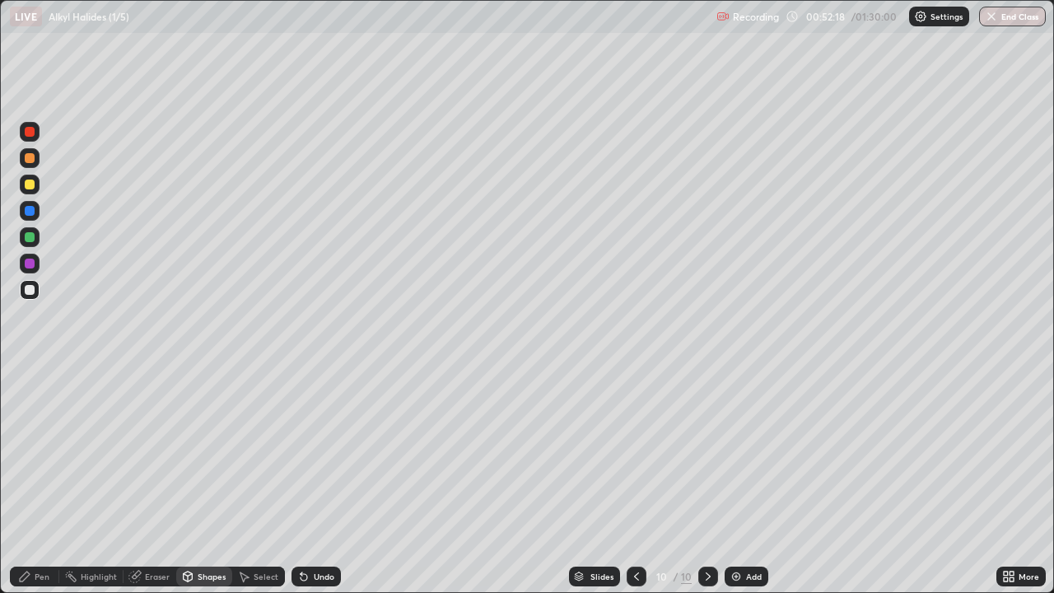
click at [206, 481] on div "Shapes" at bounding box center [212, 576] width 28 height 8
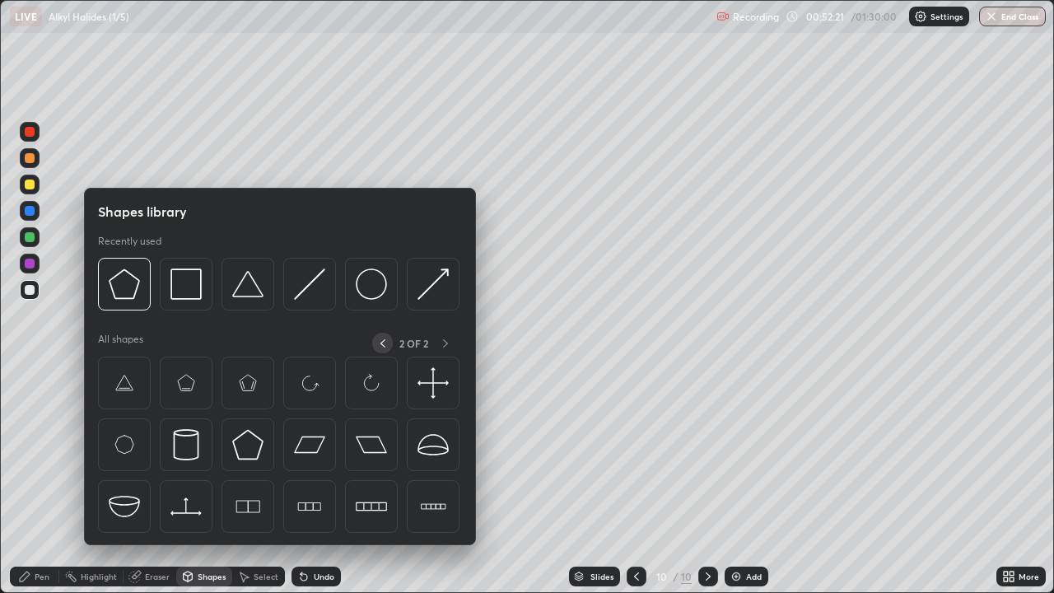
click at [383, 342] on icon at bounding box center [382, 343] width 13 height 13
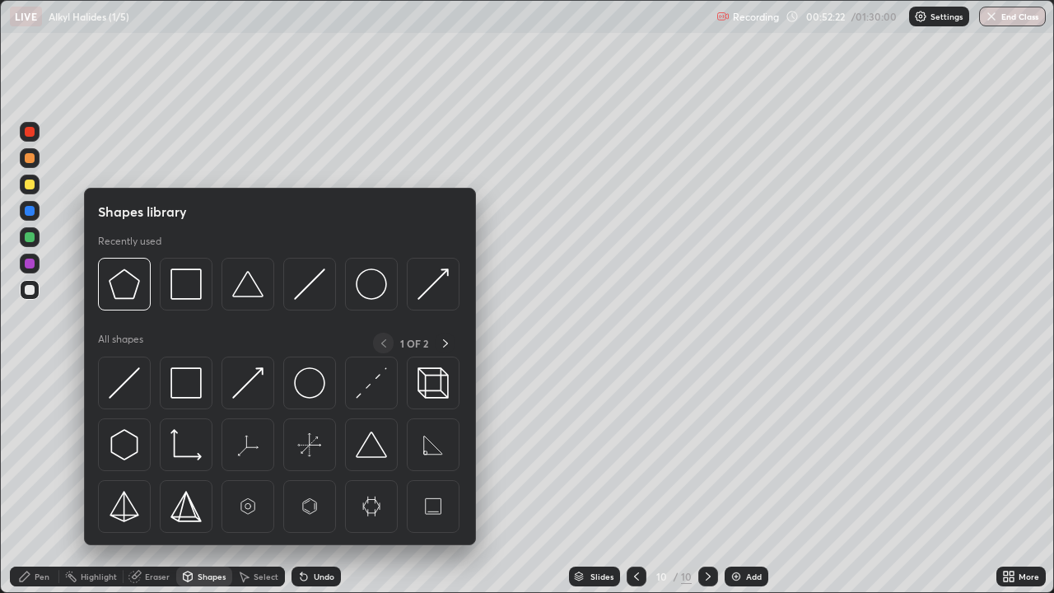
click at [128, 445] on img at bounding box center [124, 444] width 31 height 31
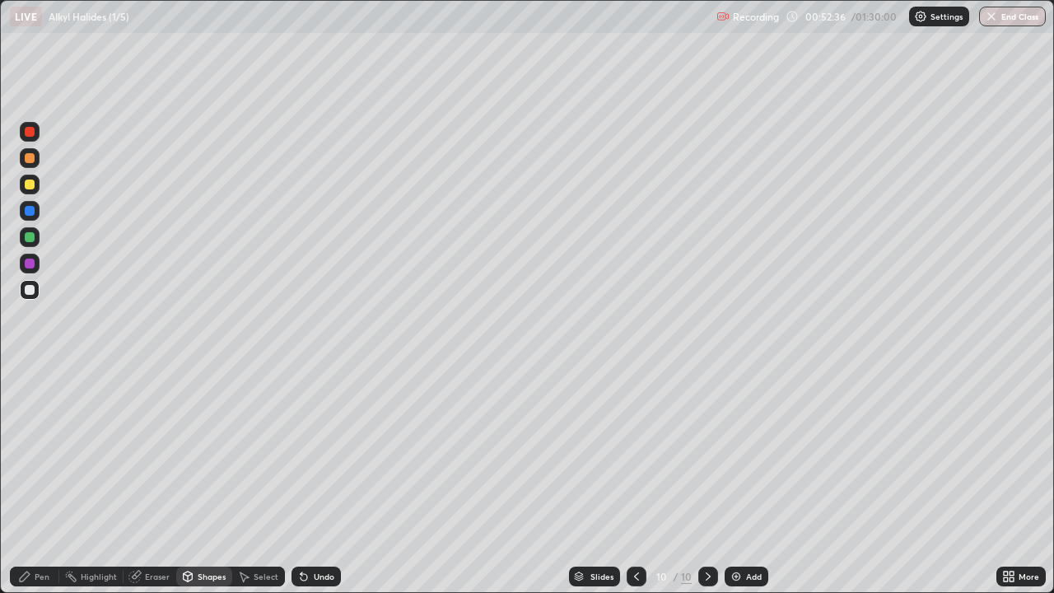
click at [35, 481] on div "Pen" at bounding box center [42, 576] width 15 height 8
click at [32, 264] on div at bounding box center [30, 264] width 10 height 10
click at [30, 291] on div at bounding box center [30, 290] width 10 height 10
click at [301, 481] on icon at bounding box center [302, 573] width 2 height 2
click at [301, 481] on icon at bounding box center [304, 577] width 7 height 7
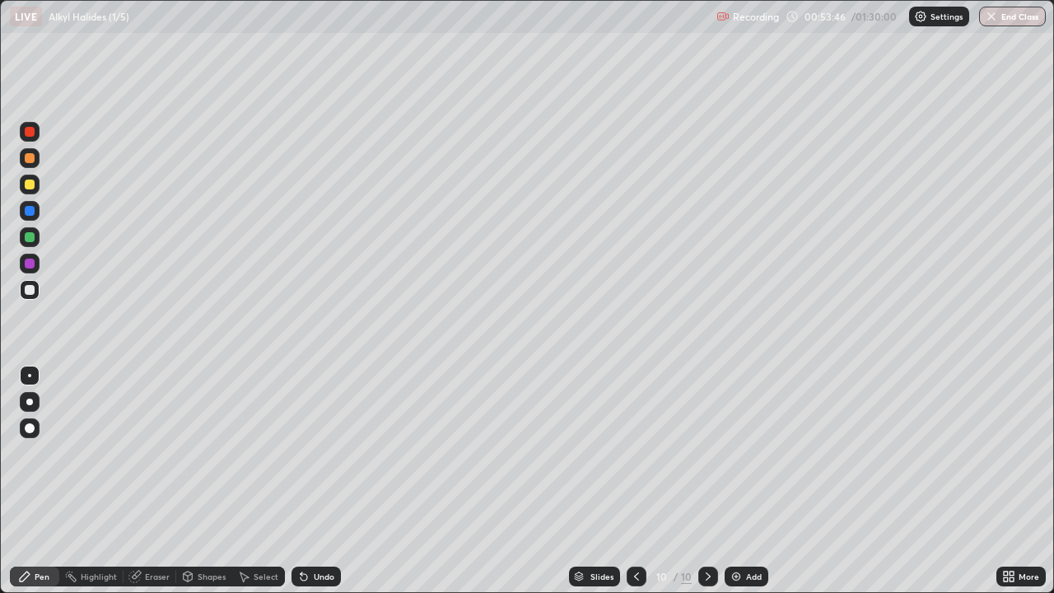
click at [301, 481] on icon at bounding box center [304, 577] width 7 height 7
click at [205, 481] on div "Shapes" at bounding box center [212, 576] width 28 height 8
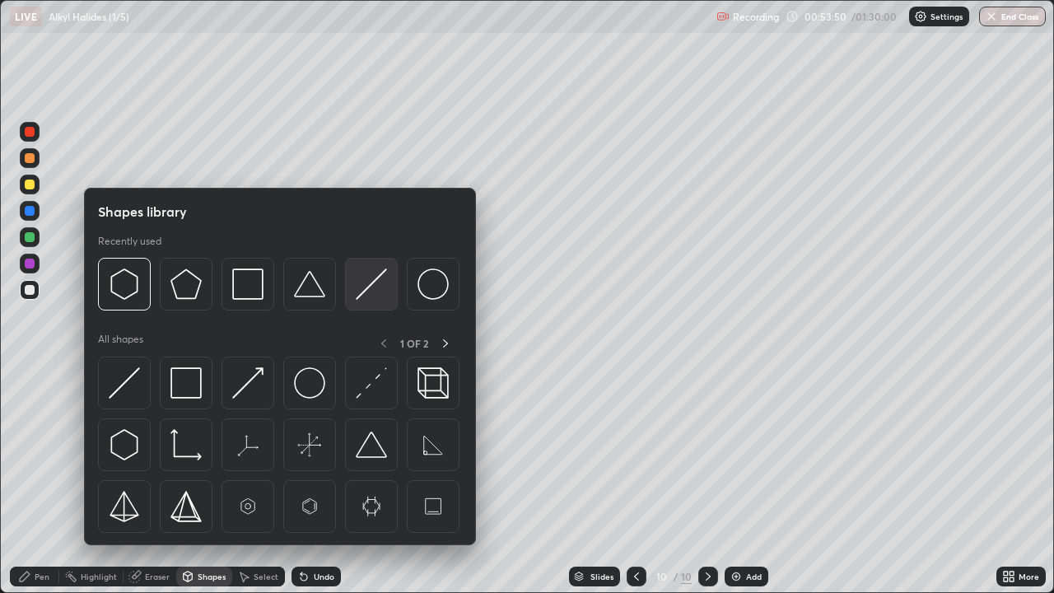
click at [358, 294] on img at bounding box center [371, 283] width 31 height 31
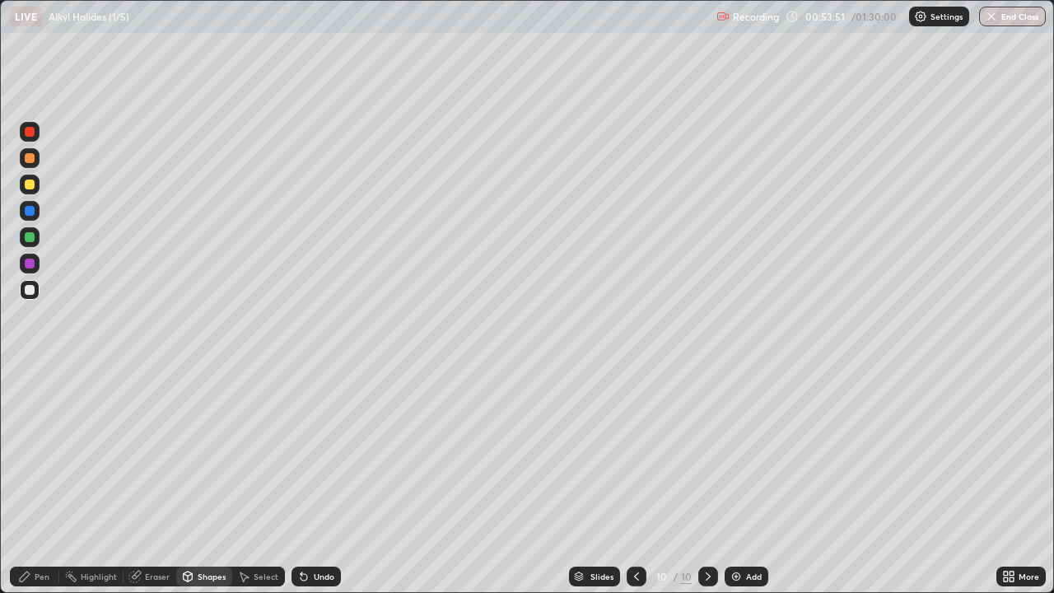
click at [27, 263] on div at bounding box center [30, 264] width 10 height 10
click at [35, 481] on div "Pen" at bounding box center [42, 576] width 15 height 8
click at [30, 239] on div at bounding box center [30, 237] width 10 height 10
click at [301, 481] on icon at bounding box center [304, 577] width 7 height 7
click at [297, 481] on icon at bounding box center [303, 576] width 13 height 13
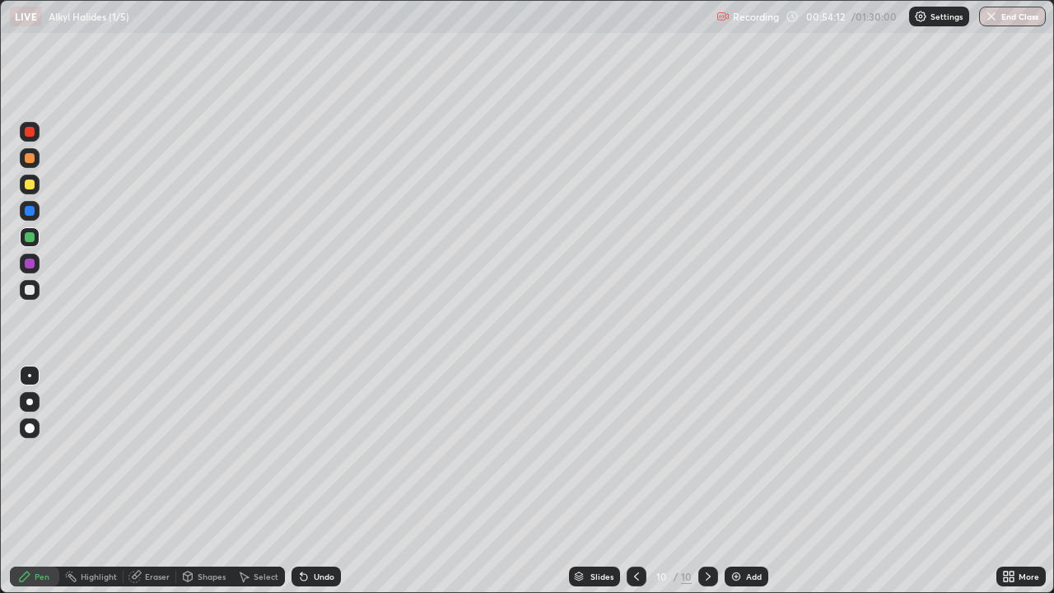
click at [298, 481] on icon at bounding box center [303, 576] width 13 height 13
click at [30, 292] on div at bounding box center [30, 290] width 10 height 10
click at [161, 481] on div "Eraser" at bounding box center [157, 576] width 25 height 8
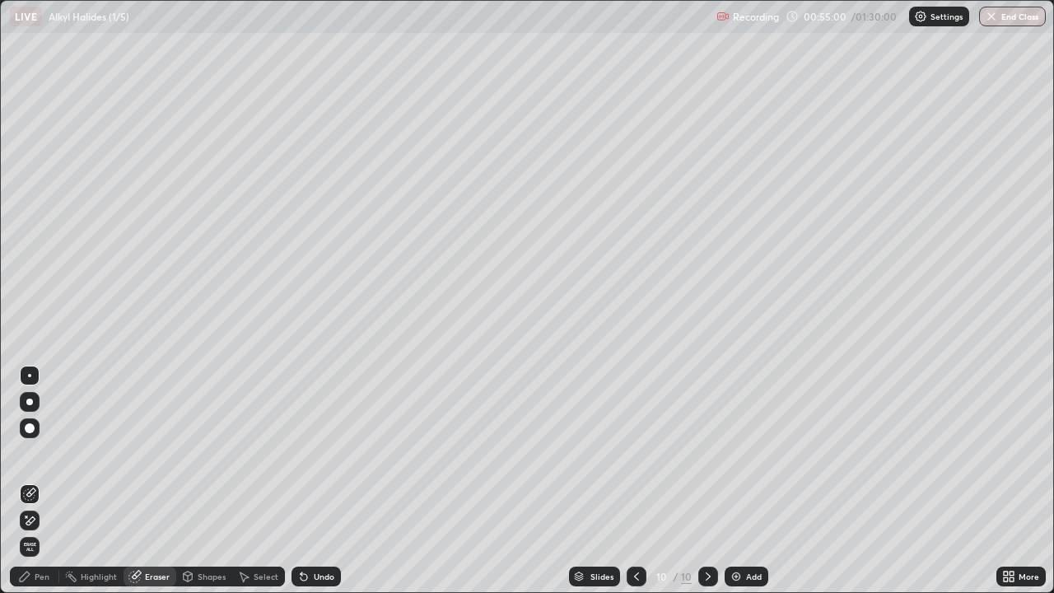
click at [42, 481] on div "Pen" at bounding box center [42, 576] width 15 height 8
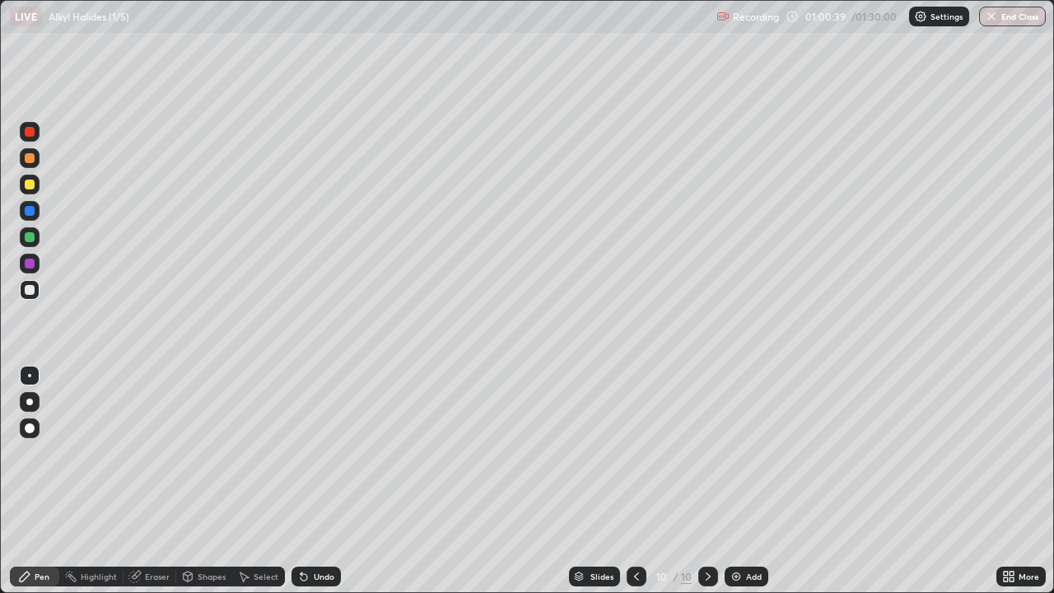
click at [30, 184] on div at bounding box center [30, 184] width 10 height 10
click at [734, 481] on img at bounding box center [735, 576] width 13 height 13
click at [33, 289] on div at bounding box center [30, 290] width 10 height 10
click at [301, 481] on icon at bounding box center [304, 577] width 7 height 7
click at [206, 481] on div "Shapes" at bounding box center [212, 576] width 28 height 8
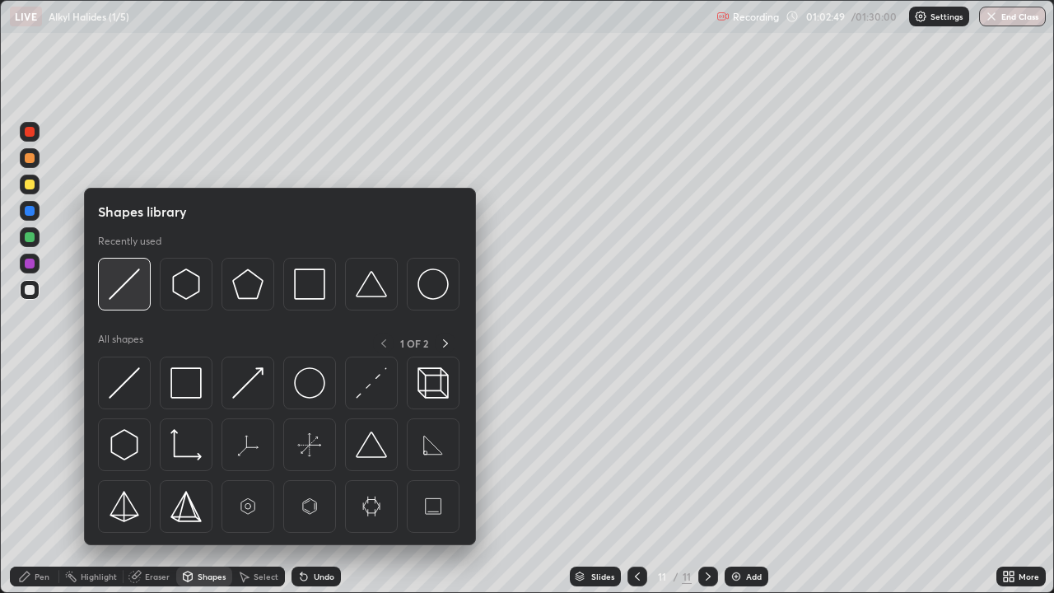
click at [122, 285] on img at bounding box center [124, 283] width 31 height 31
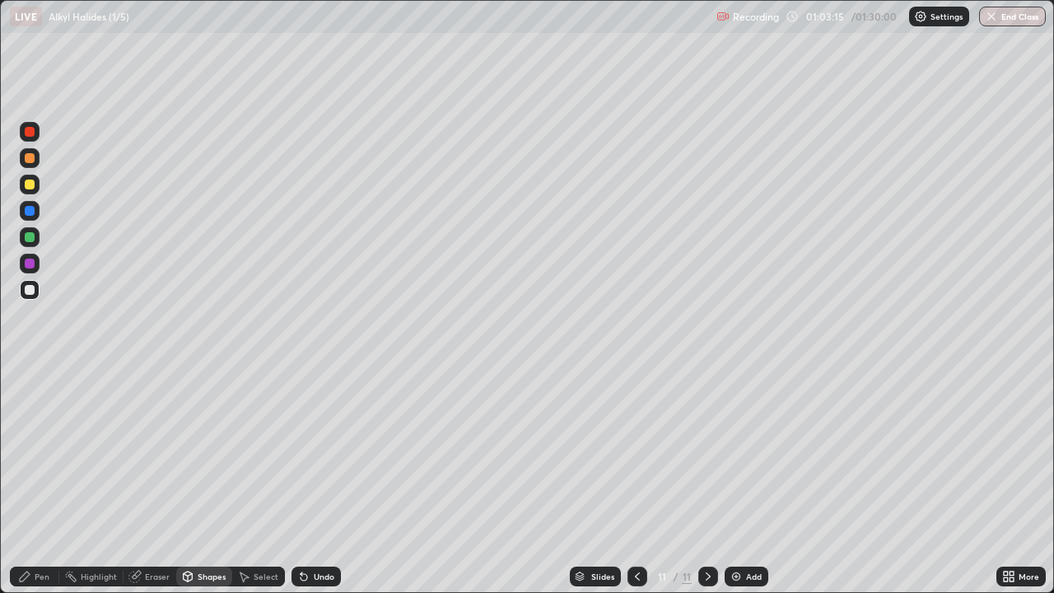
click at [155, 481] on div "Eraser" at bounding box center [150, 576] width 53 height 20
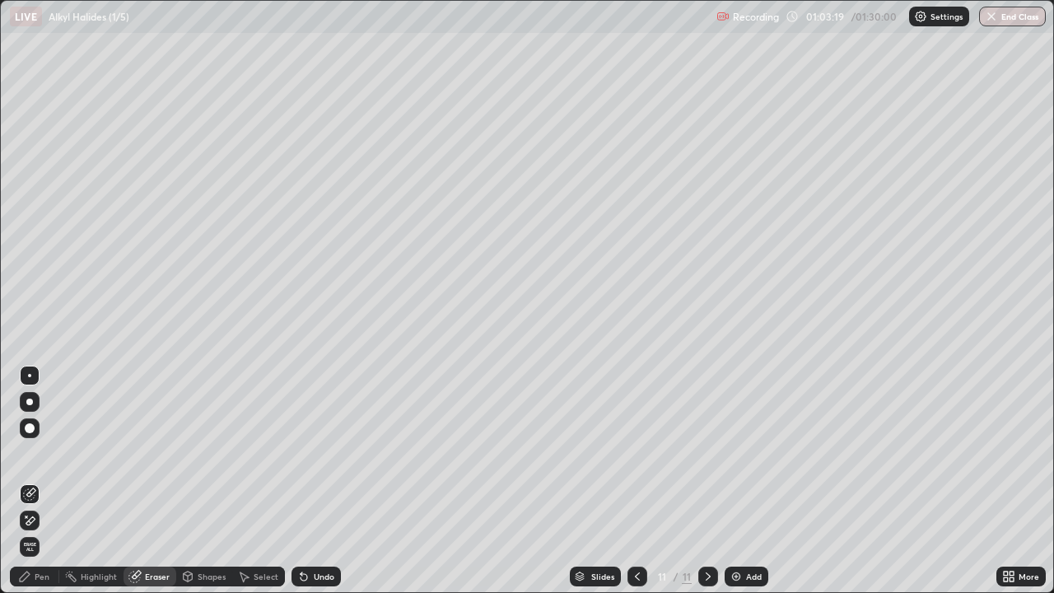
click at [165, 481] on div "Eraser" at bounding box center [157, 576] width 25 height 8
click at [161, 481] on div "Eraser" at bounding box center [157, 576] width 25 height 8
click at [211, 481] on div "Shapes" at bounding box center [212, 576] width 28 height 8
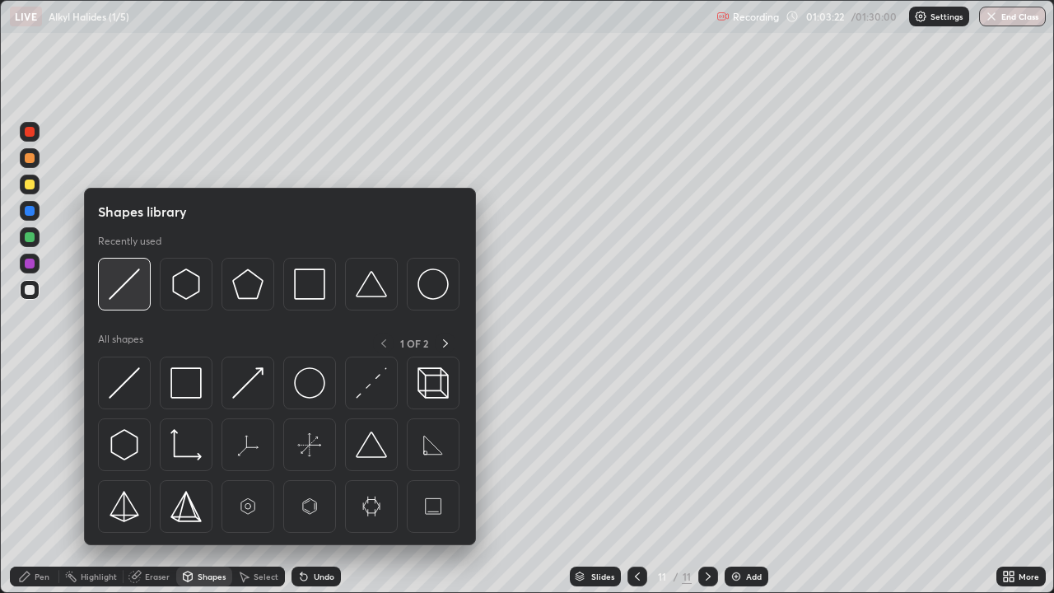
click at [114, 289] on img at bounding box center [124, 283] width 31 height 31
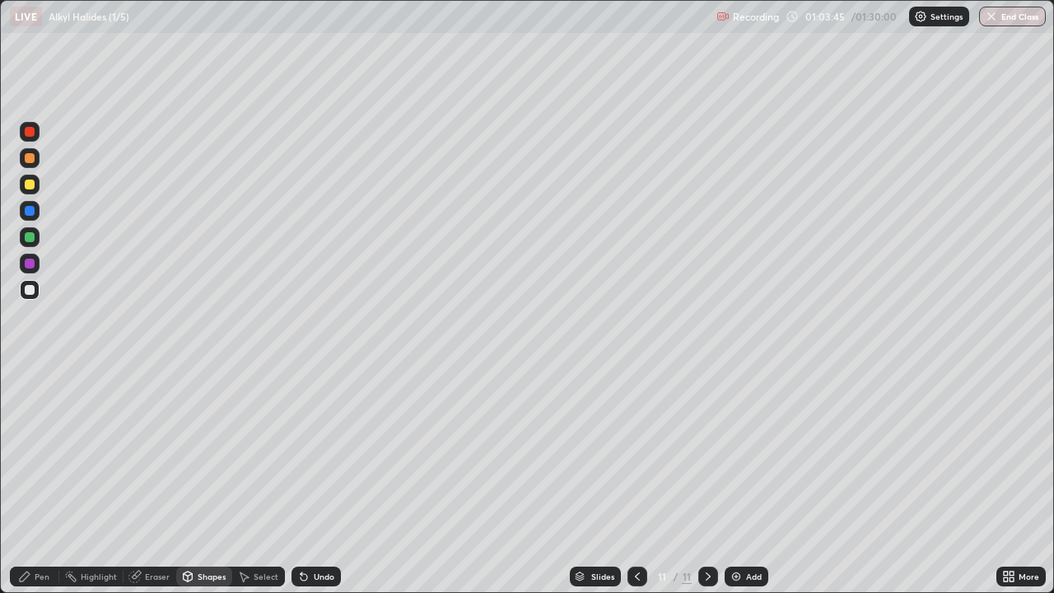
click at [36, 481] on div "Pen" at bounding box center [42, 576] width 15 height 8
click at [265, 481] on div "Select" at bounding box center [266, 576] width 25 height 8
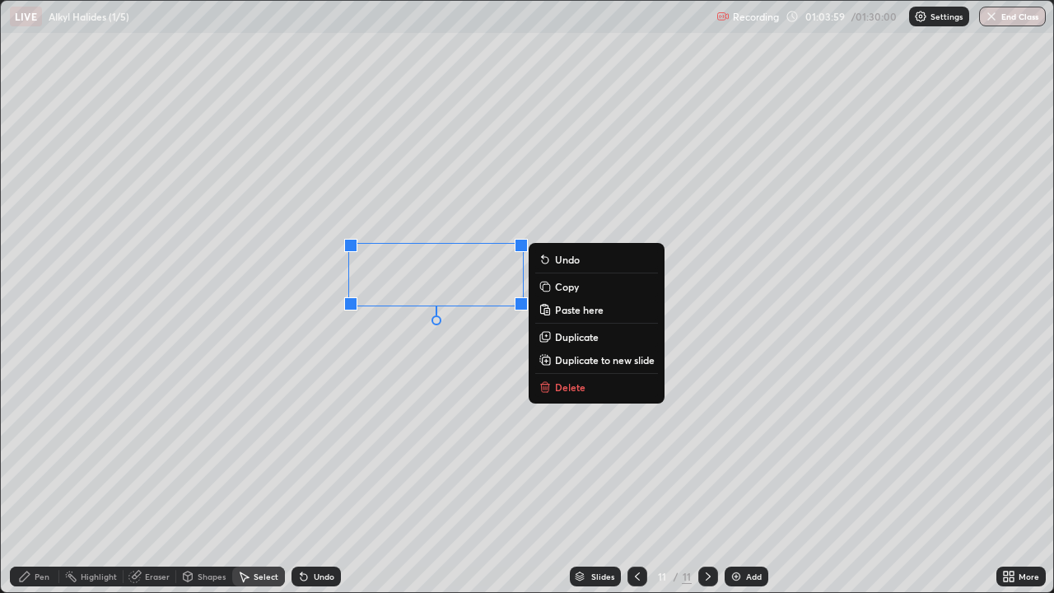
click at [552, 389] on button "Delete" at bounding box center [596, 387] width 123 height 20
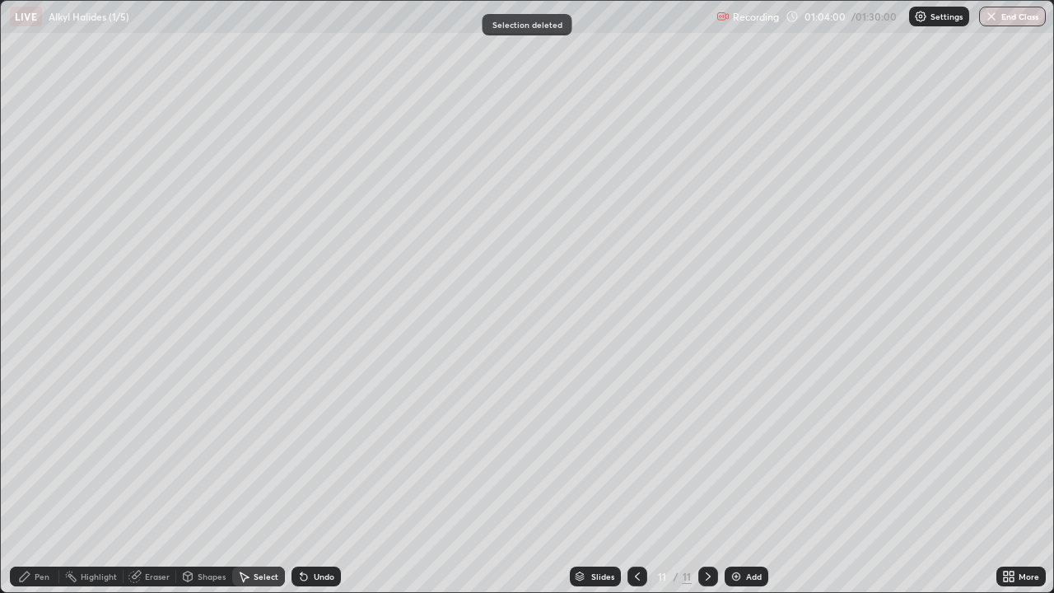
click at [186, 481] on icon at bounding box center [188, 575] width 9 height 2
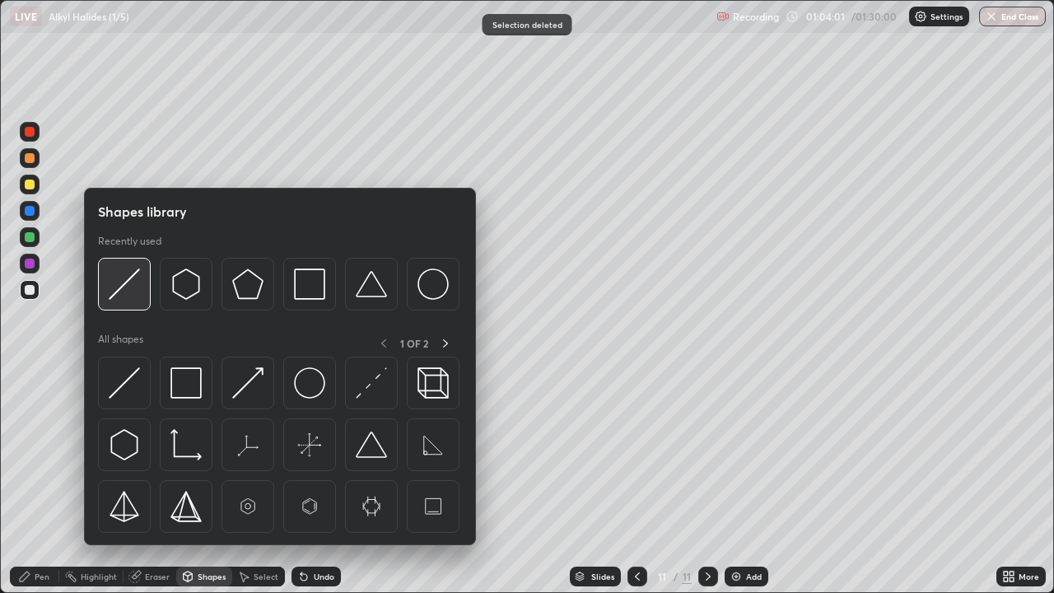
click at [121, 288] on img at bounding box center [124, 283] width 31 height 31
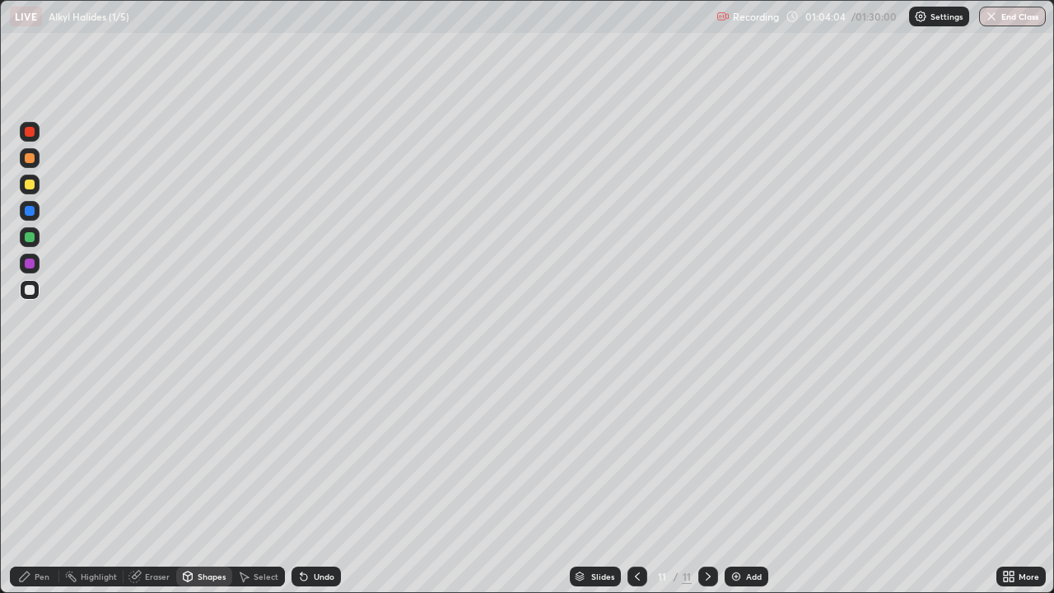
click at [303, 481] on icon at bounding box center [304, 577] width 7 height 7
click at [304, 481] on icon at bounding box center [303, 576] width 13 height 13
click at [257, 481] on div "Select" at bounding box center [266, 576] width 25 height 8
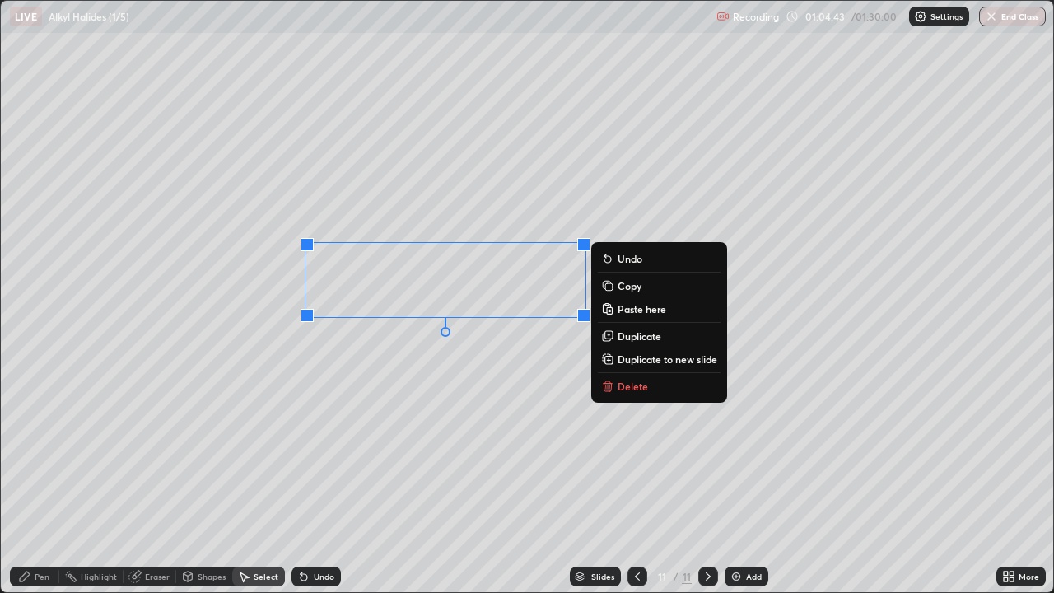
click at [610, 384] on icon at bounding box center [607, 386] width 7 height 7
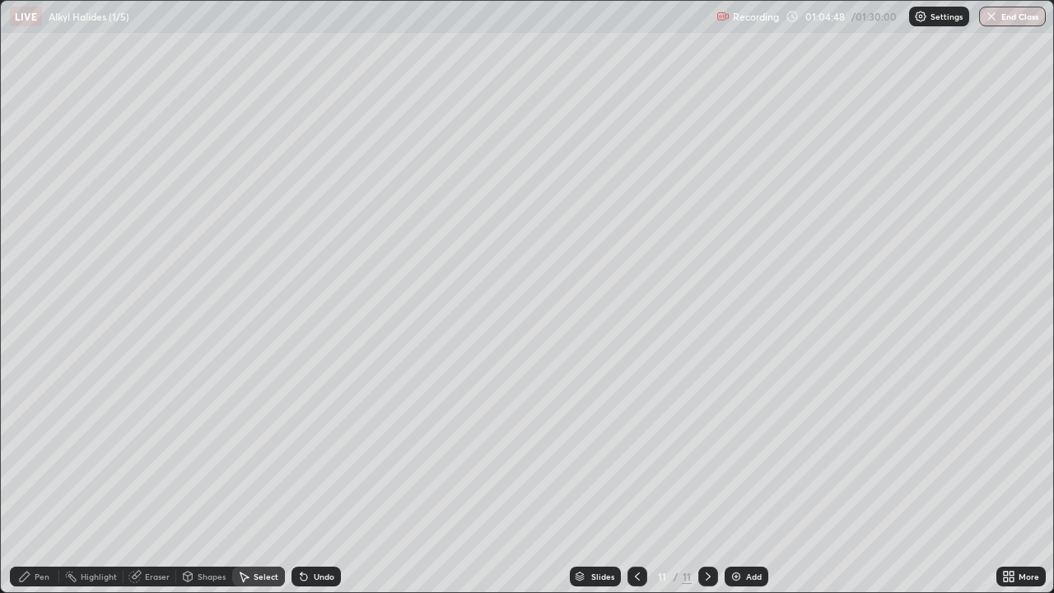
click at [260, 481] on div "Select" at bounding box center [266, 576] width 25 height 8
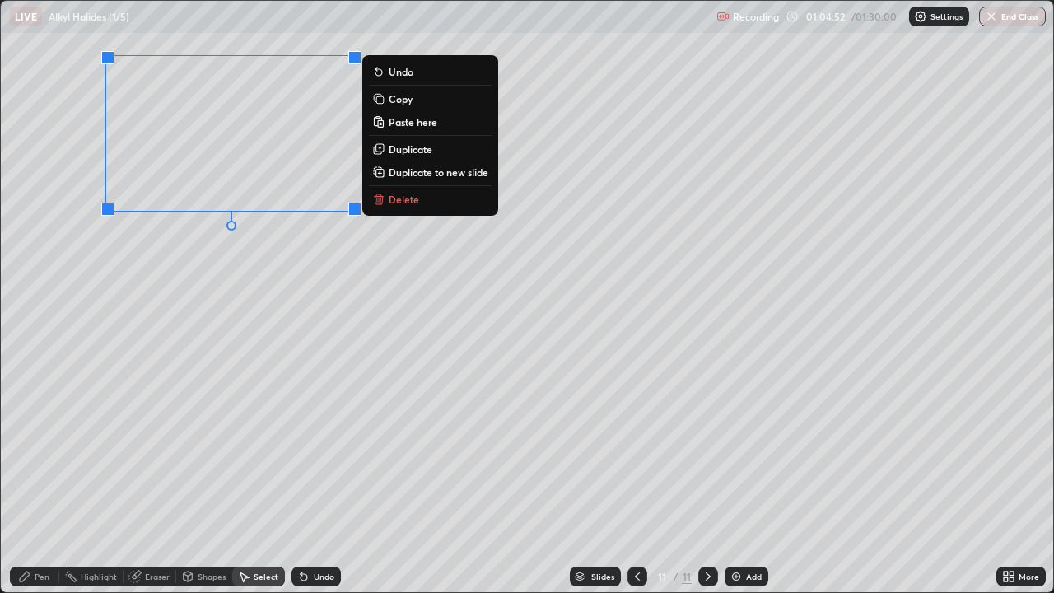
click at [33, 481] on div "Pen" at bounding box center [34, 576] width 49 height 20
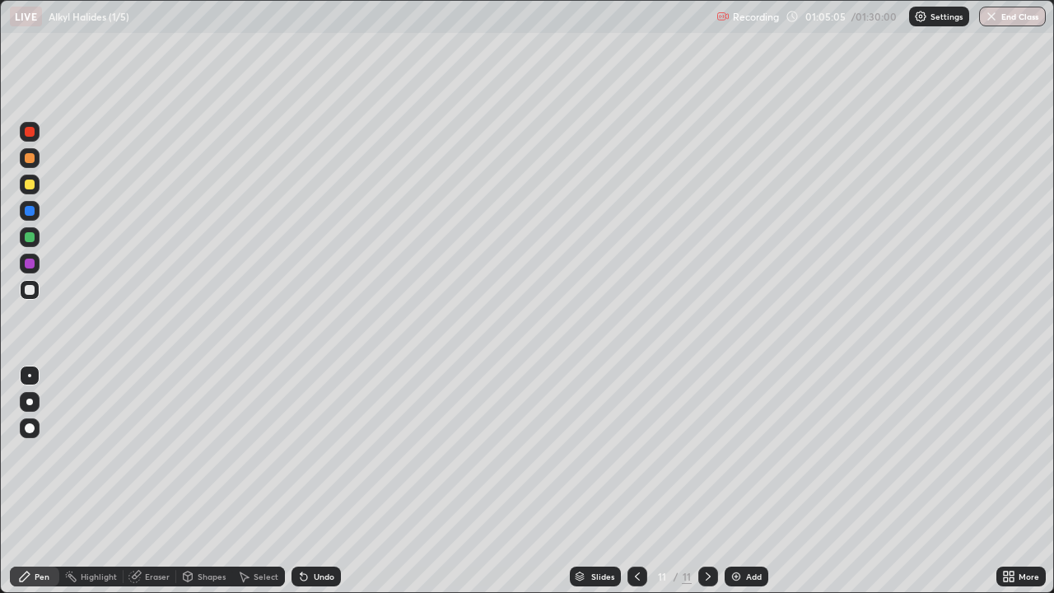
click at [151, 481] on div "Eraser" at bounding box center [150, 576] width 53 height 20
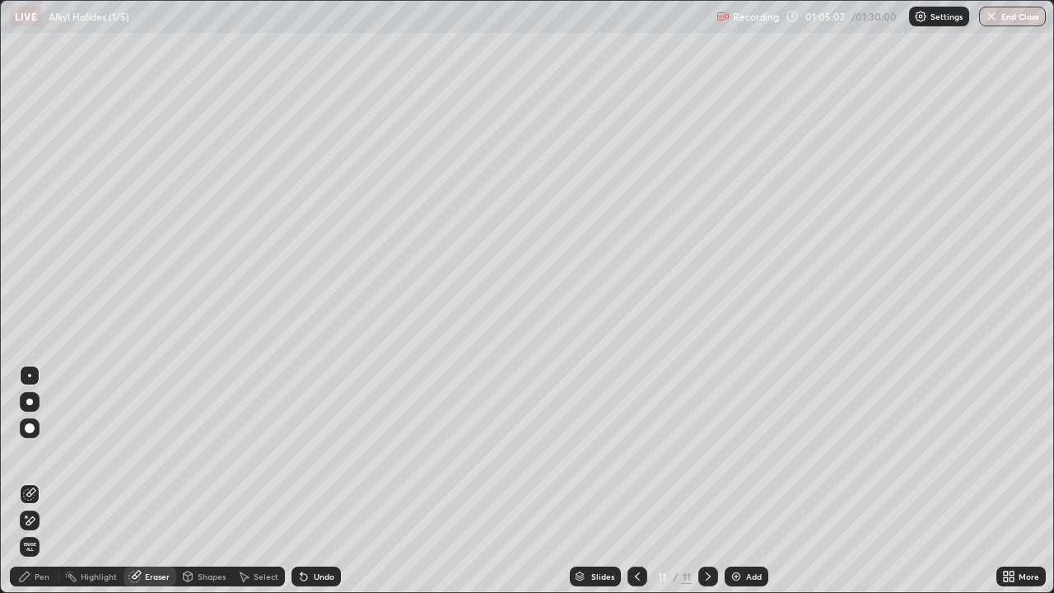
click at [42, 481] on div "Pen" at bounding box center [42, 576] width 15 height 8
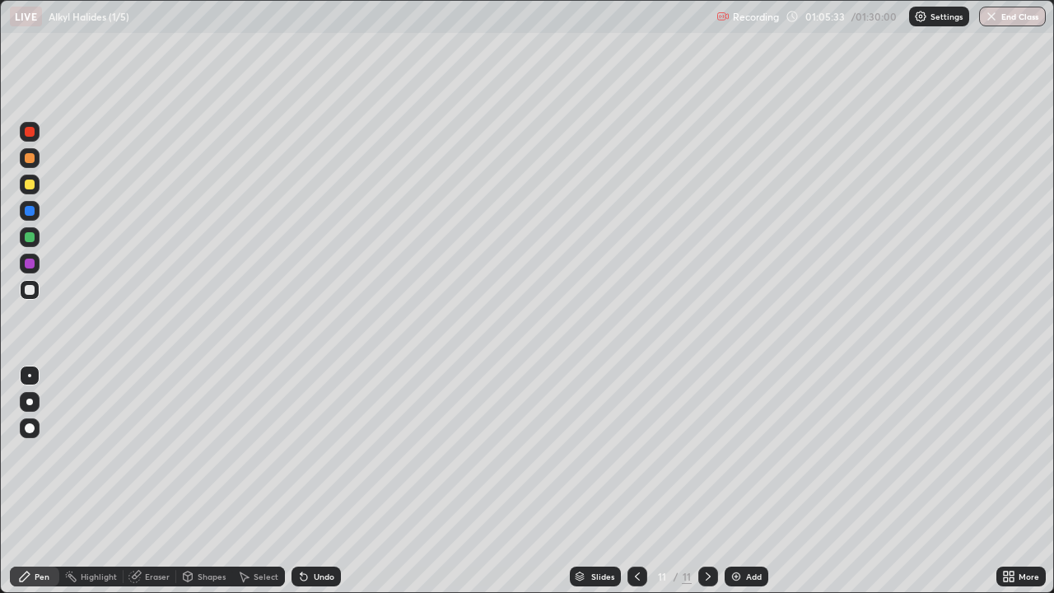
click at [195, 481] on div "Shapes" at bounding box center [204, 576] width 56 height 20
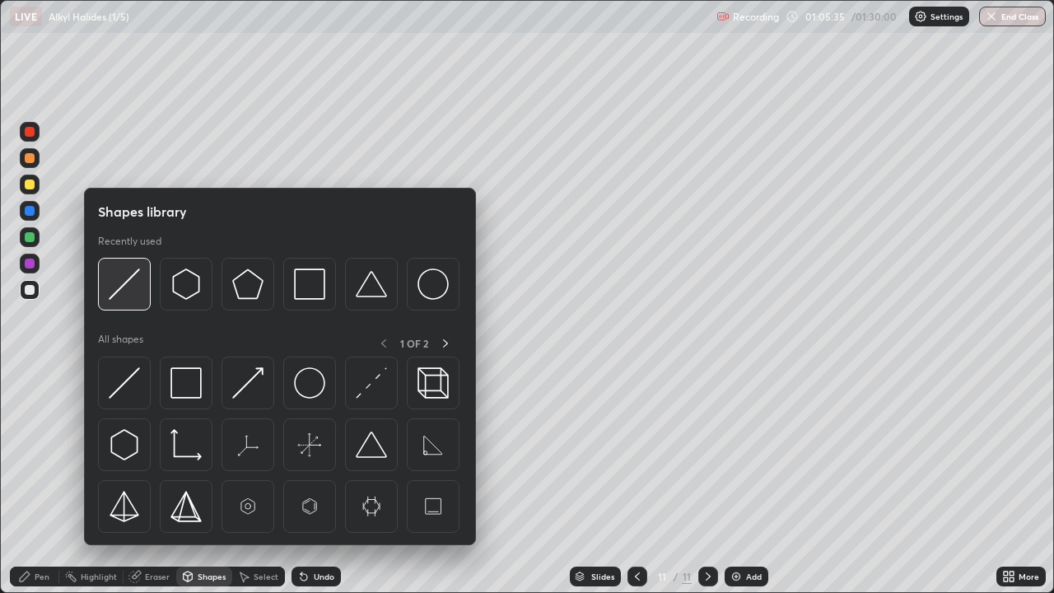
click at [123, 285] on img at bounding box center [124, 283] width 31 height 31
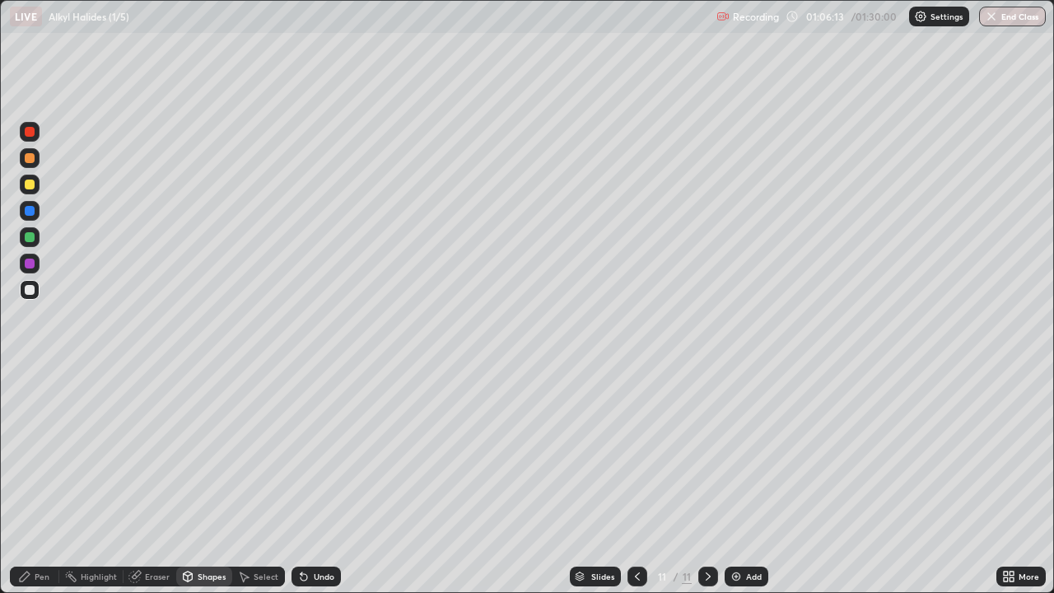
click at [203, 481] on div "Shapes" at bounding box center [212, 576] width 28 height 8
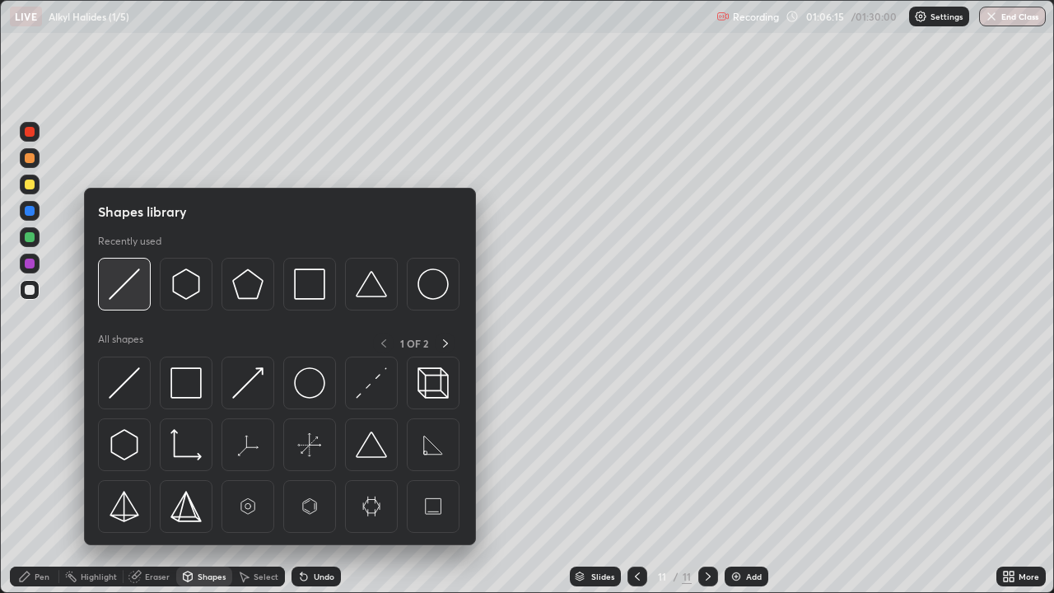
click at [119, 287] on img at bounding box center [124, 283] width 31 height 31
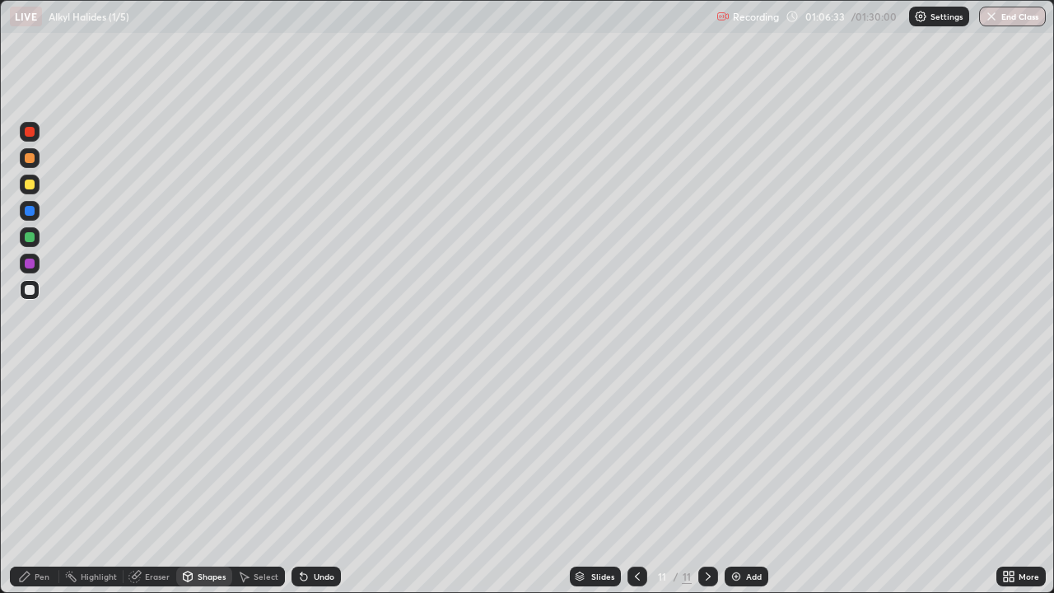
click at [627, 481] on div at bounding box center [637, 576] width 20 height 20
click at [706, 481] on icon at bounding box center [707, 576] width 13 height 13
click at [29, 264] on div at bounding box center [30, 264] width 10 height 10
click at [298, 481] on icon at bounding box center [303, 576] width 13 height 13
click at [29, 481] on icon at bounding box center [24, 576] width 13 height 13
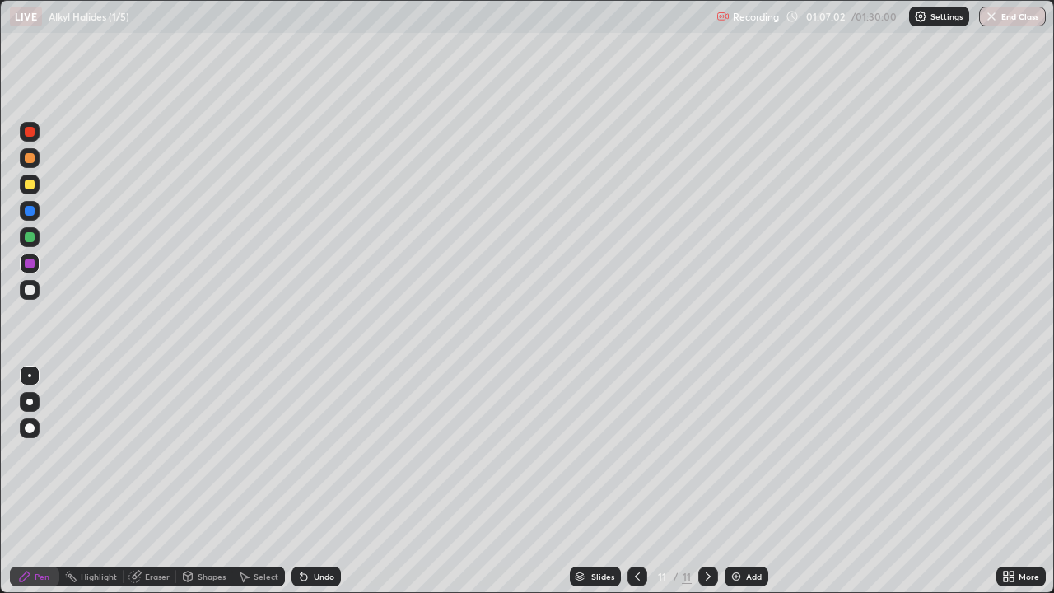
click at [209, 481] on div "Shapes" at bounding box center [212, 576] width 28 height 8
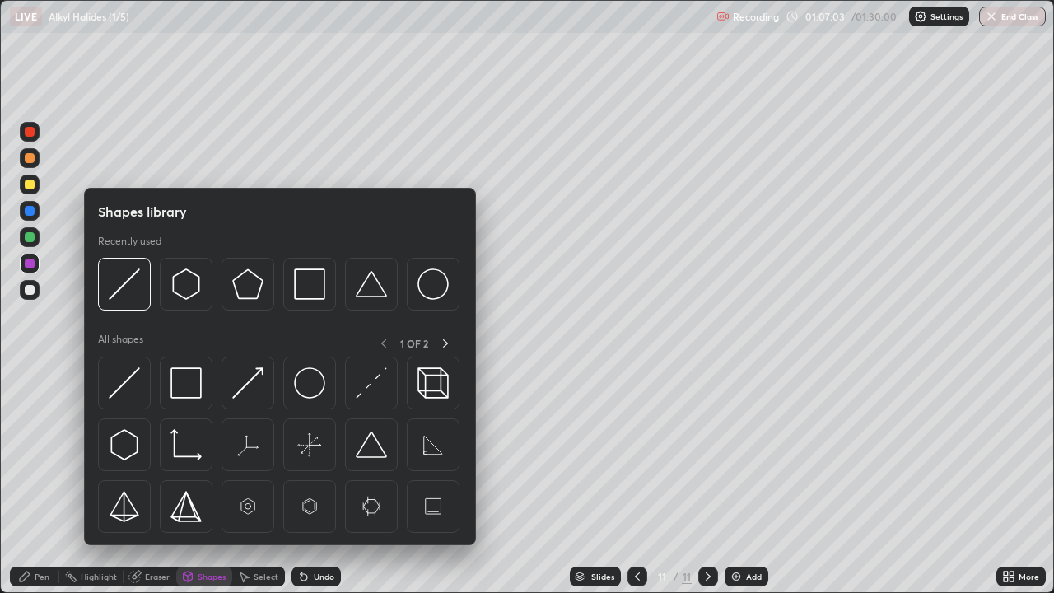
click at [111, 288] on img at bounding box center [124, 283] width 31 height 31
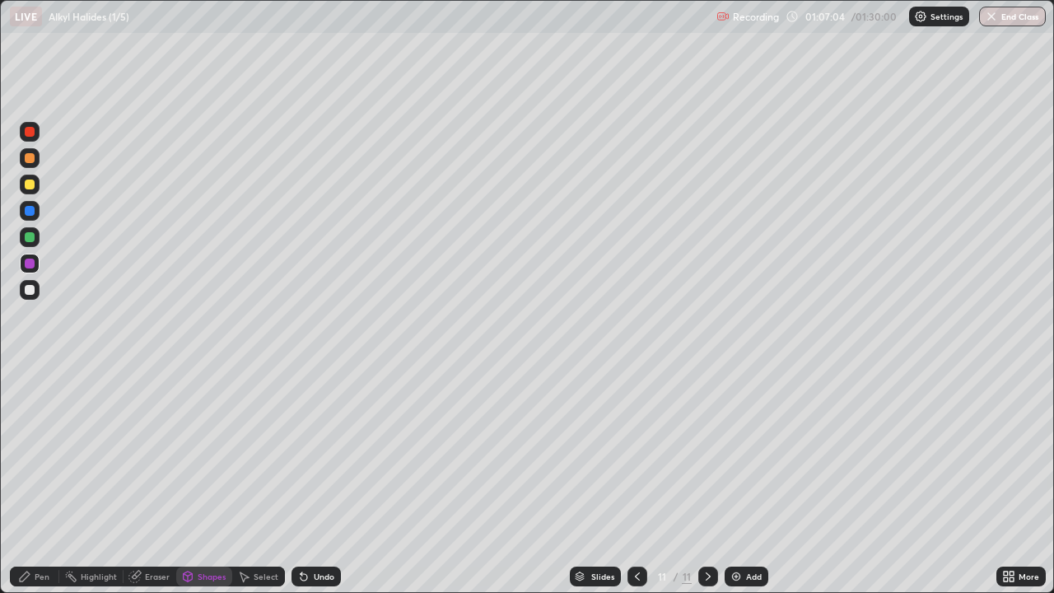
click at [26, 291] on div at bounding box center [30, 290] width 10 height 10
click at [301, 481] on icon at bounding box center [302, 573] width 2 height 2
click at [207, 481] on div "Shapes" at bounding box center [212, 576] width 28 height 8
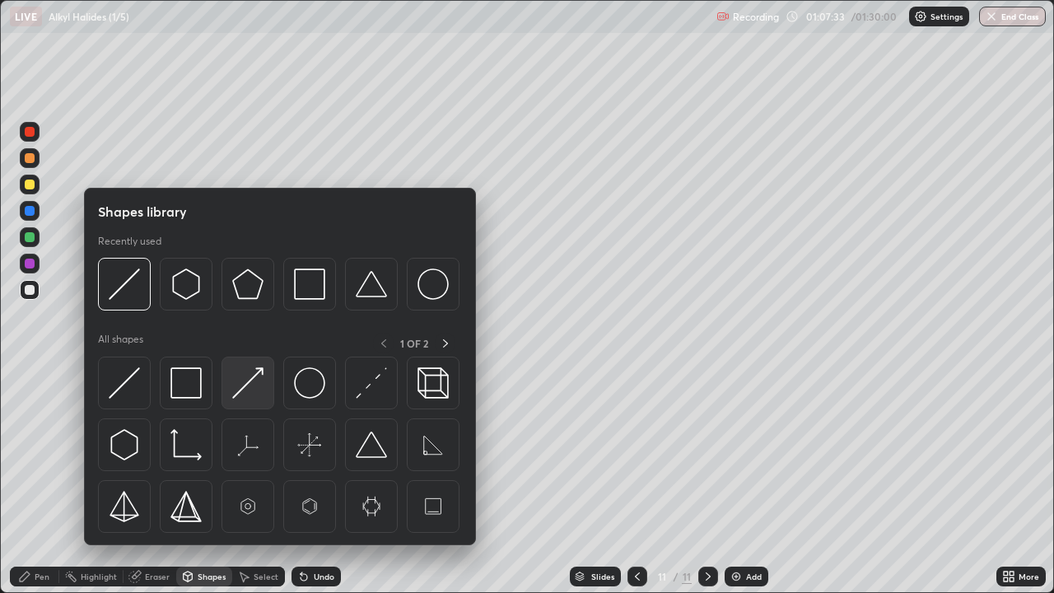
click at [244, 382] on img at bounding box center [247, 382] width 31 height 31
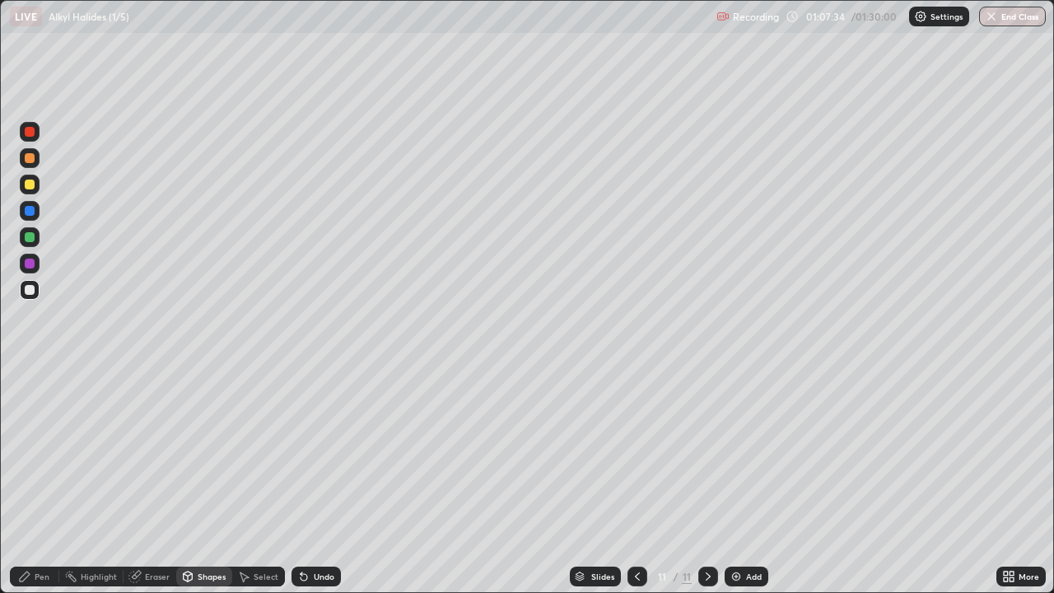
click at [30, 239] on div at bounding box center [30, 237] width 10 height 10
click at [31, 481] on div "Pen" at bounding box center [34, 576] width 49 height 20
click at [30, 293] on div at bounding box center [30, 290] width 10 height 10
click at [212, 481] on div "Shapes" at bounding box center [212, 576] width 28 height 8
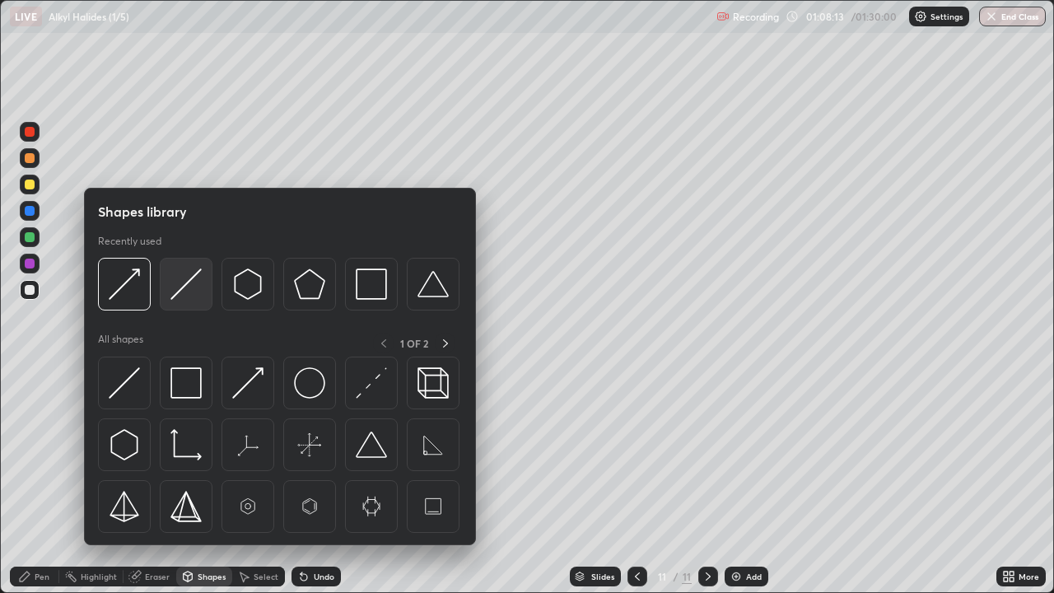
click at [177, 292] on img at bounding box center [185, 283] width 31 height 31
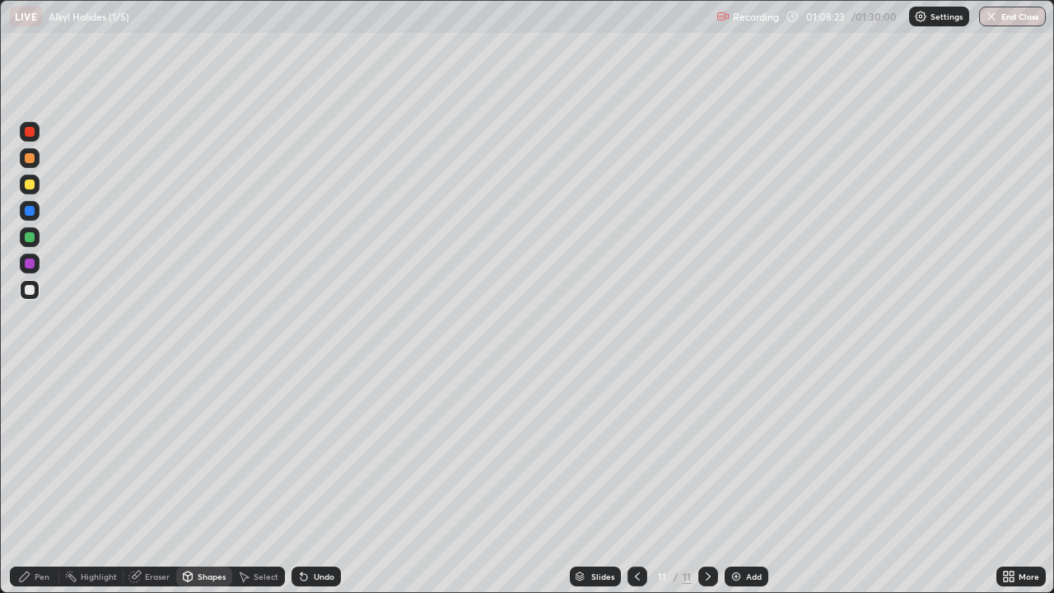
click at [39, 481] on div "Pen" at bounding box center [42, 576] width 15 height 8
click at [314, 481] on div "Undo" at bounding box center [324, 576] width 21 height 8
click at [208, 481] on div "Shapes" at bounding box center [212, 576] width 28 height 8
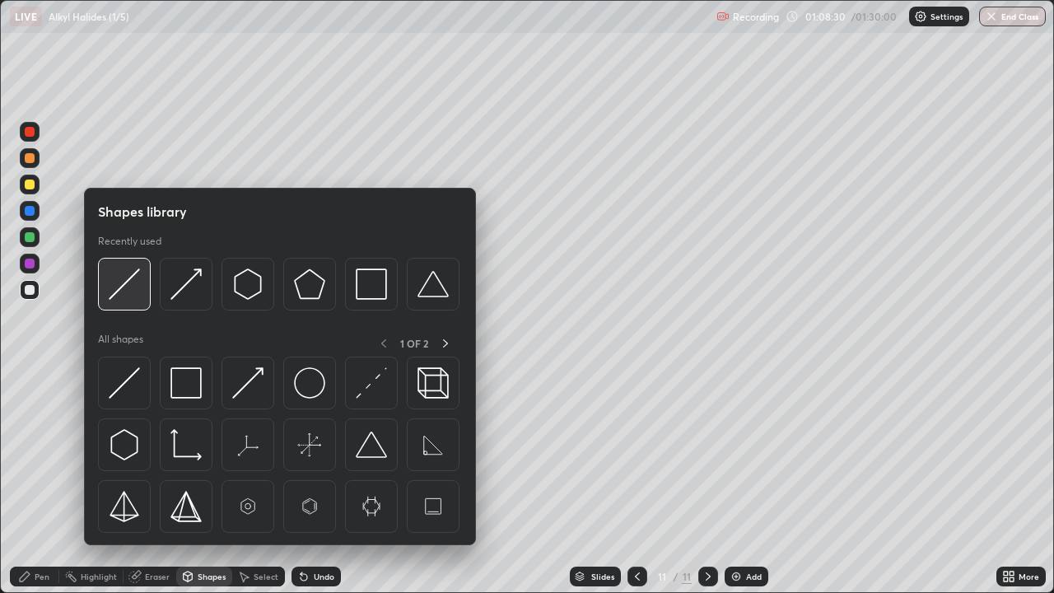
click at [127, 291] on img at bounding box center [124, 283] width 31 height 31
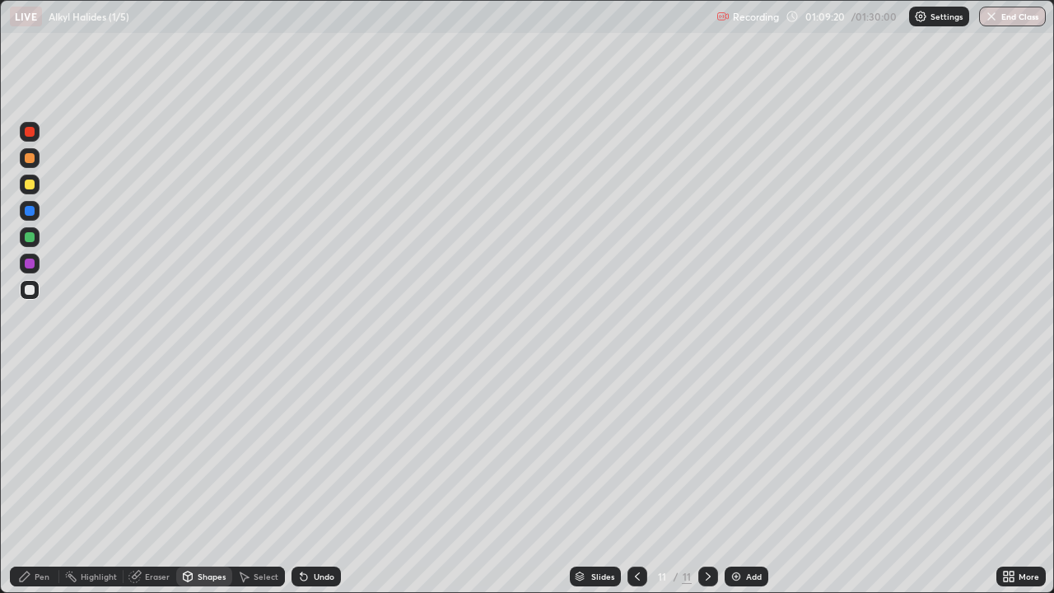
click at [198, 481] on div "Shapes" at bounding box center [212, 576] width 28 height 8
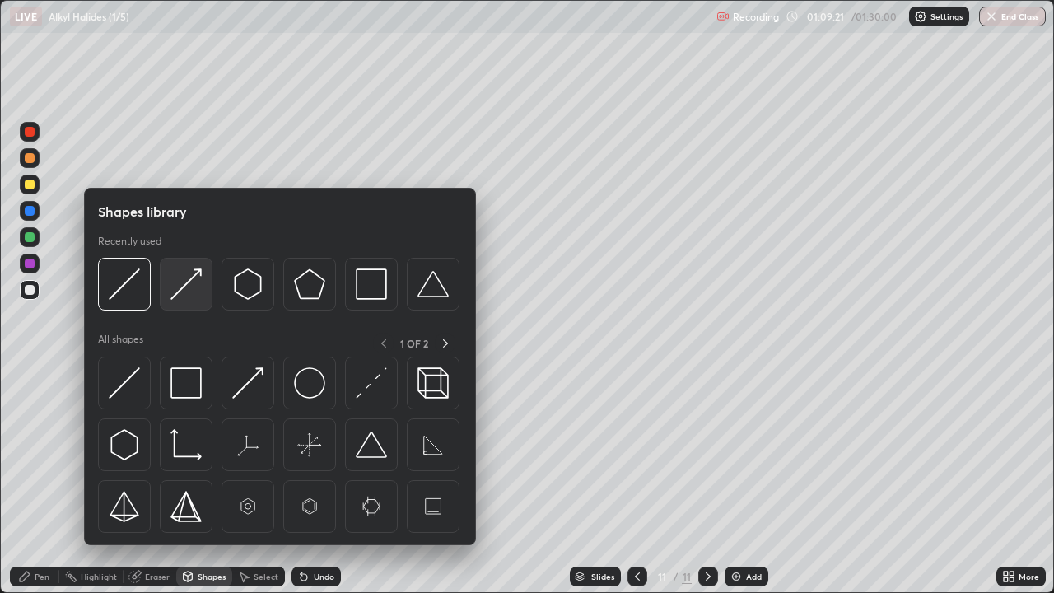
click at [181, 291] on img at bounding box center [185, 283] width 31 height 31
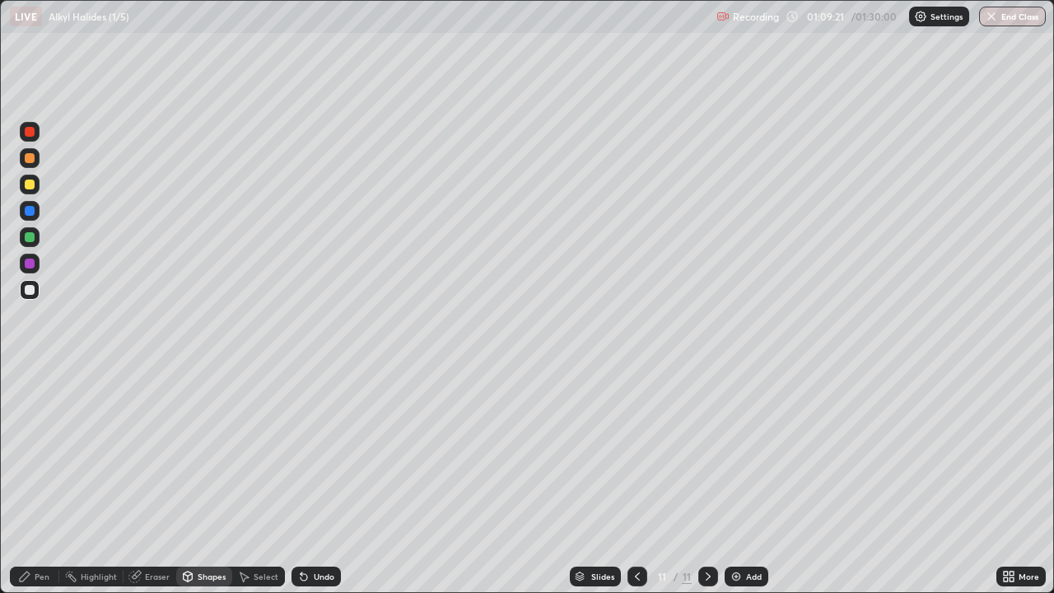
click at [26, 238] on div at bounding box center [30, 237] width 10 height 10
click at [40, 481] on div "Pen" at bounding box center [42, 576] width 15 height 8
click at [32, 136] on div at bounding box center [30, 132] width 10 height 10
click at [27, 263] on div at bounding box center [30, 264] width 10 height 10
click at [39, 290] on div at bounding box center [30, 290] width 20 height 20
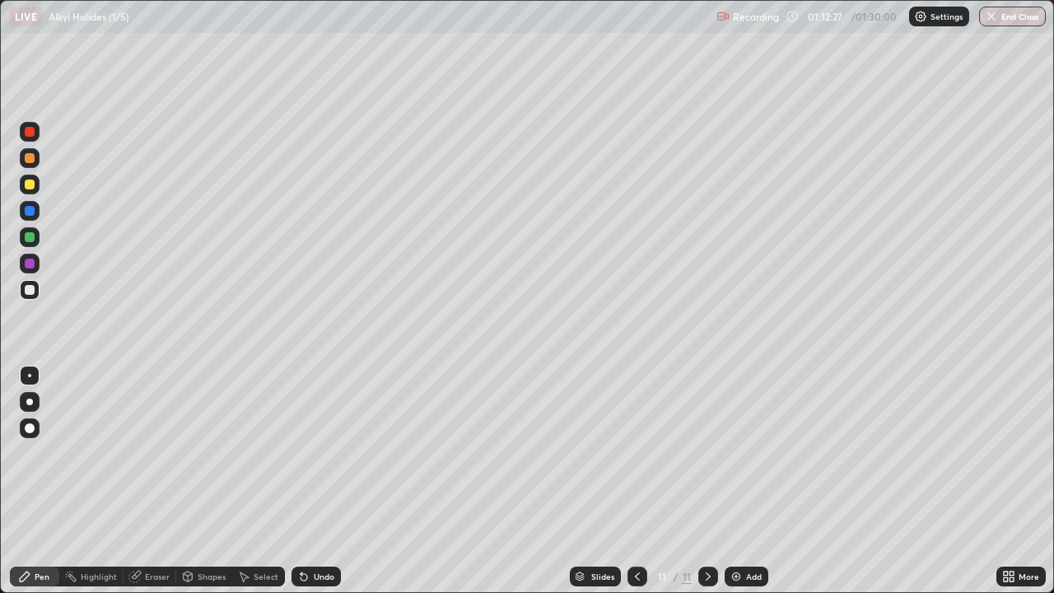
click at [734, 481] on img at bounding box center [735, 576] width 13 height 13
click at [636, 481] on icon at bounding box center [637, 576] width 13 height 13
click at [705, 481] on icon at bounding box center [707, 576] width 13 height 13
click at [199, 481] on div "Shapes" at bounding box center [212, 576] width 28 height 8
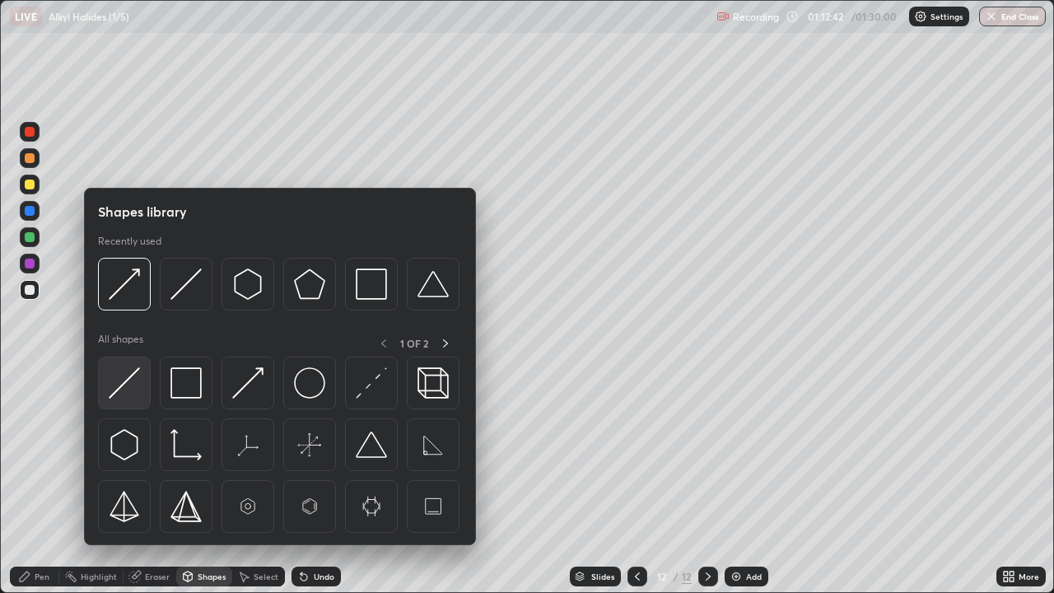
click at [123, 386] on img at bounding box center [124, 382] width 31 height 31
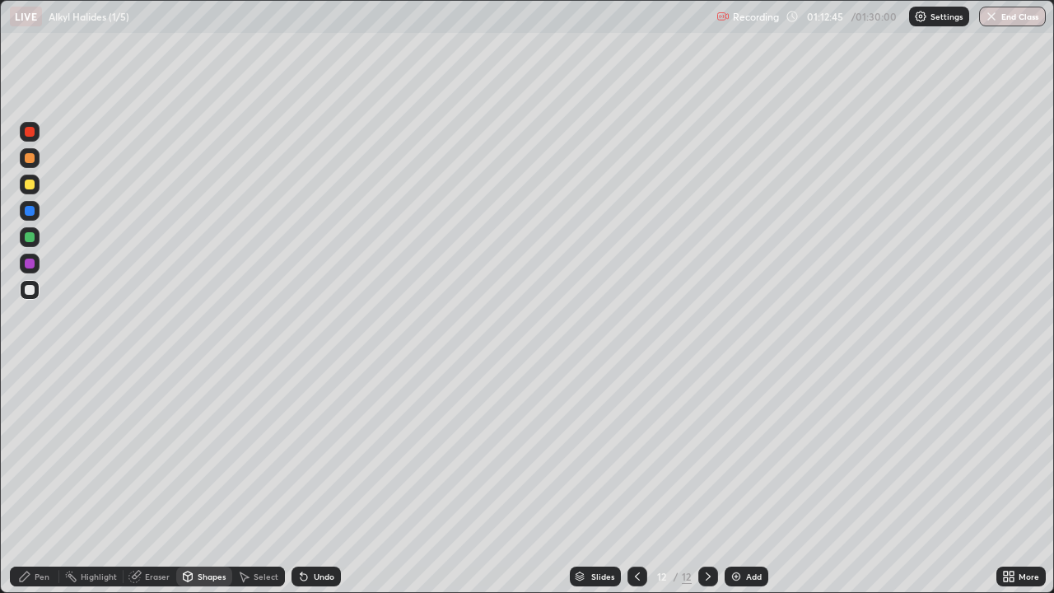
click at [297, 481] on icon at bounding box center [303, 576] width 13 height 13
click at [636, 481] on icon at bounding box center [637, 576] width 13 height 13
click at [704, 481] on icon at bounding box center [707, 576] width 13 height 13
click at [204, 481] on div "Shapes" at bounding box center [212, 576] width 28 height 8
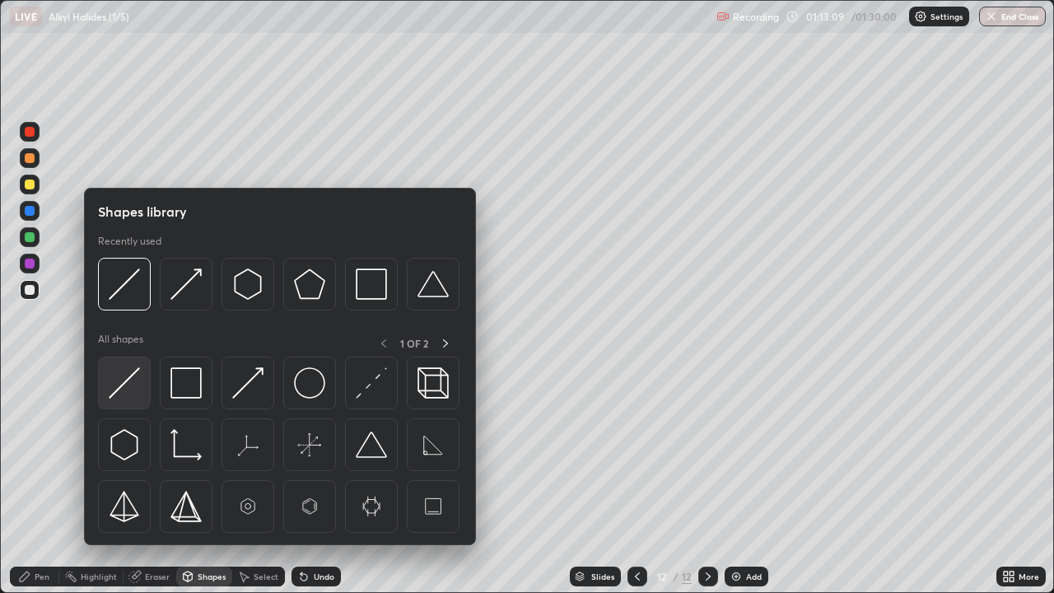
click at [128, 375] on img at bounding box center [124, 382] width 31 height 31
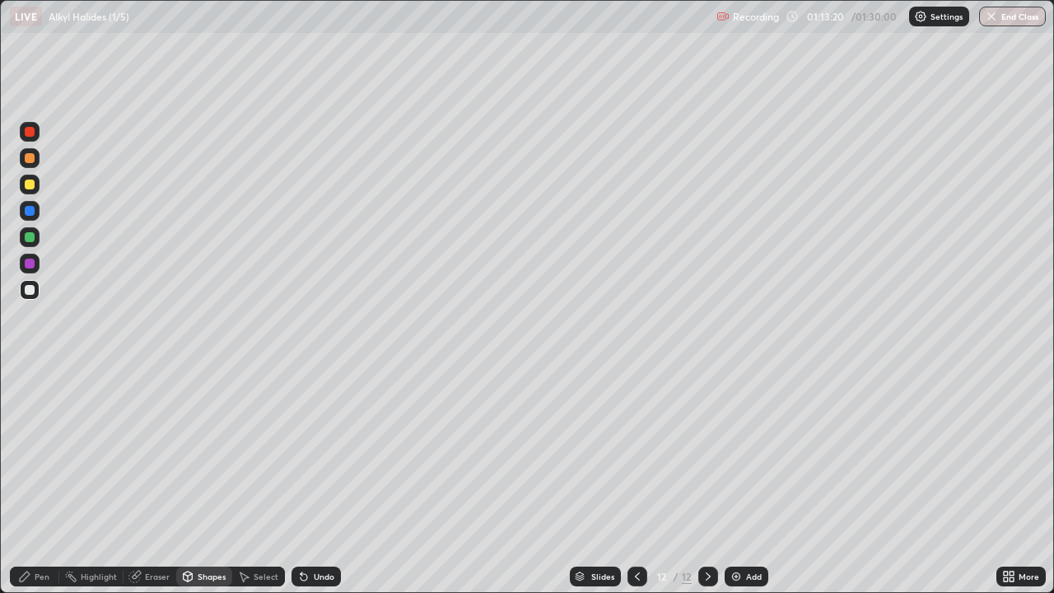
click at [37, 481] on div "Pen" at bounding box center [42, 576] width 15 height 8
click at [31, 263] on div at bounding box center [30, 264] width 10 height 10
click at [31, 289] on div at bounding box center [30, 290] width 10 height 10
click at [30, 237] on div at bounding box center [30, 237] width 10 height 10
click at [31, 289] on div at bounding box center [30, 290] width 10 height 10
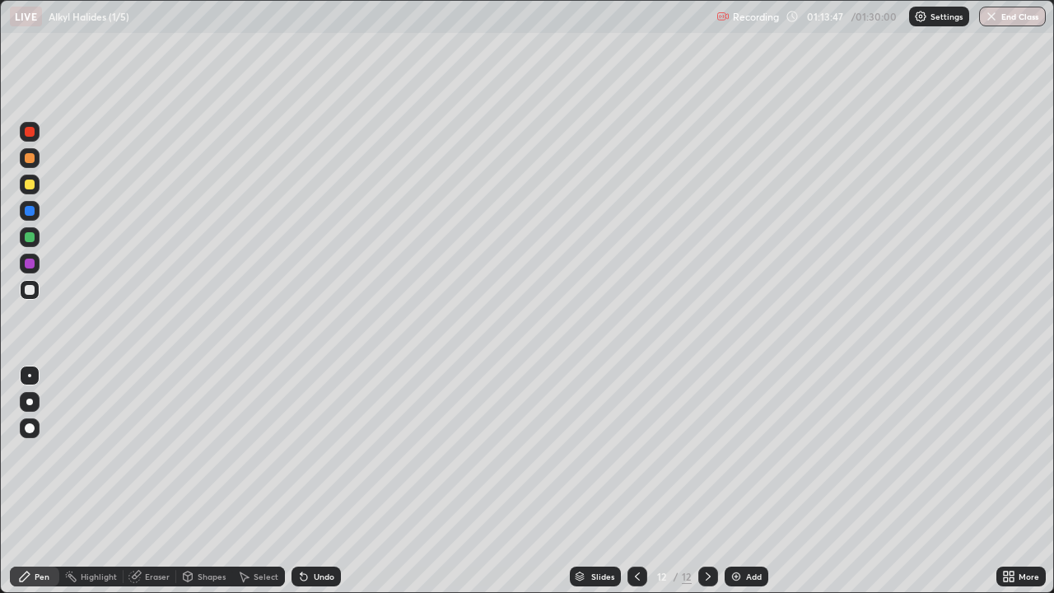
click at [301, 481] on icon at bounding box center [304, 577] width 7 height 7
click at [258, 481] on div "Select" at bounding box center [266, 576] width 25 height 8
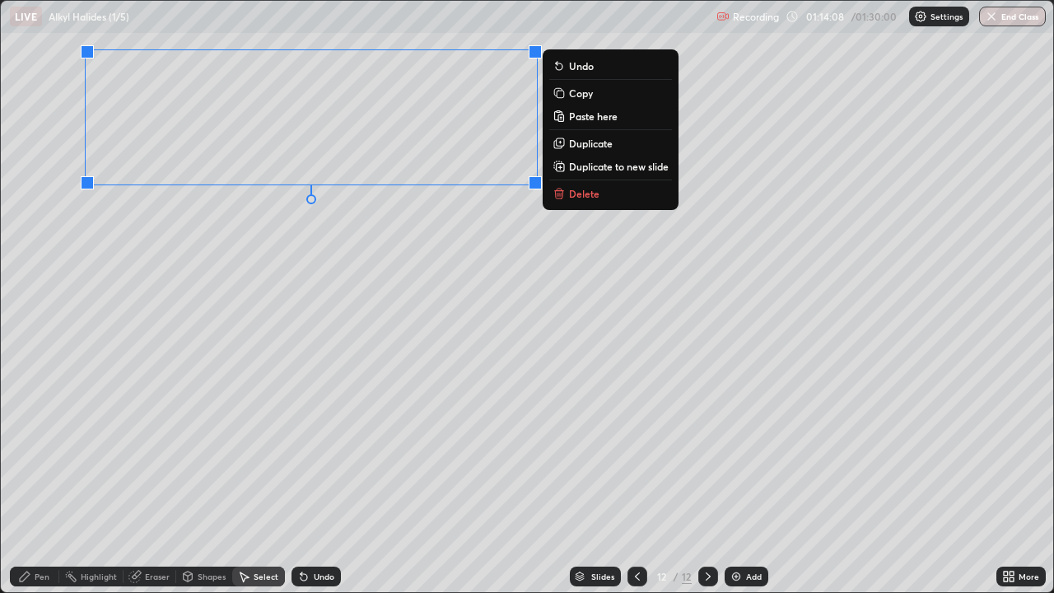
click at [40, 481] on div "Pen" at bounding box center [42, 576] width 15 height 8
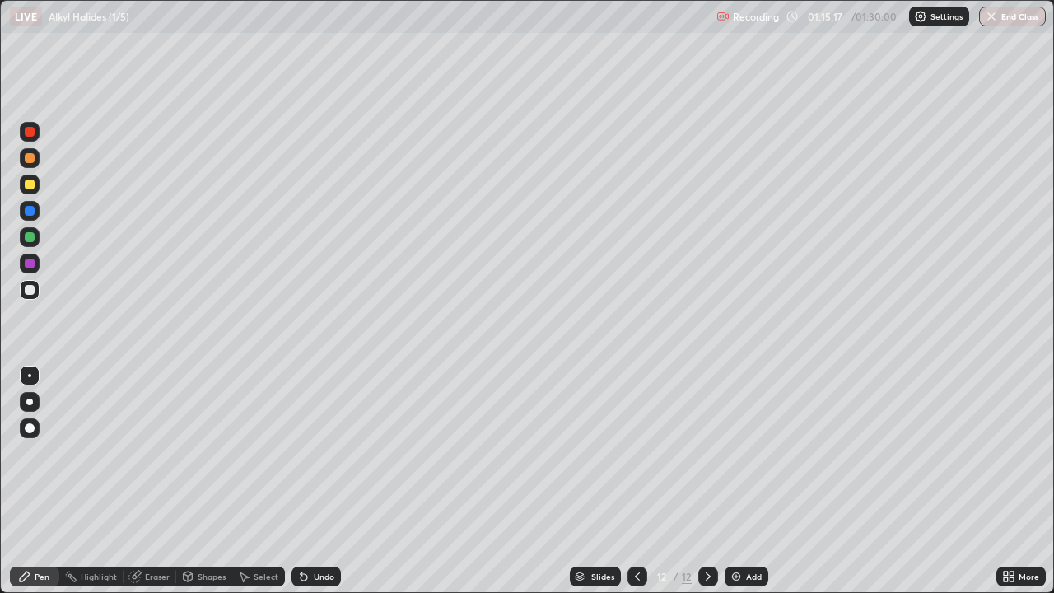
click at [259, 481] on div "Select" at bounding box center [266, 576] width 25 height 8
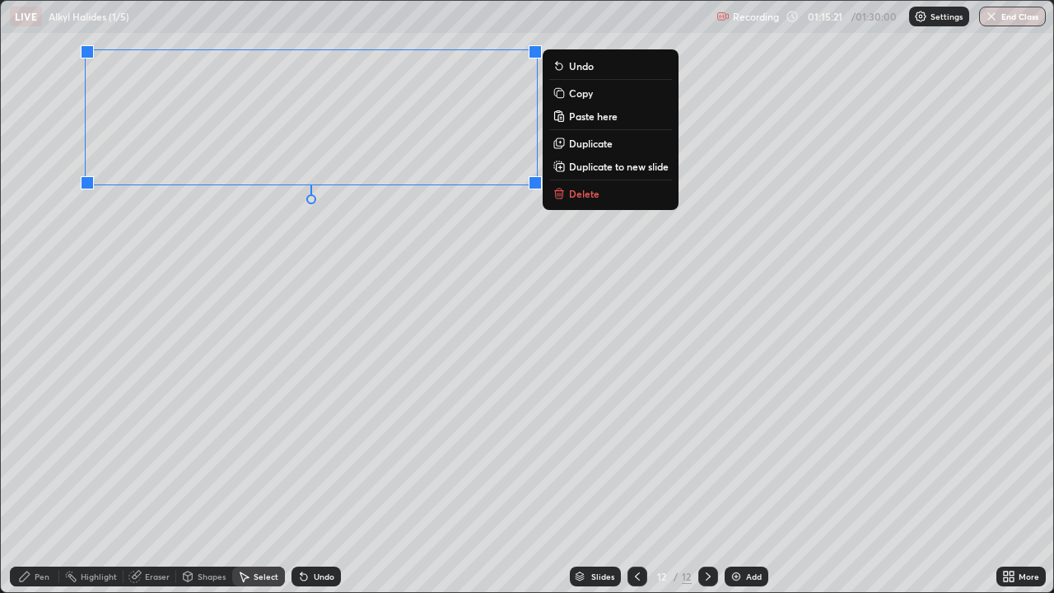
click at [567, 95] on button "Copy" at bounding box center [610, 93] width 123 height 20
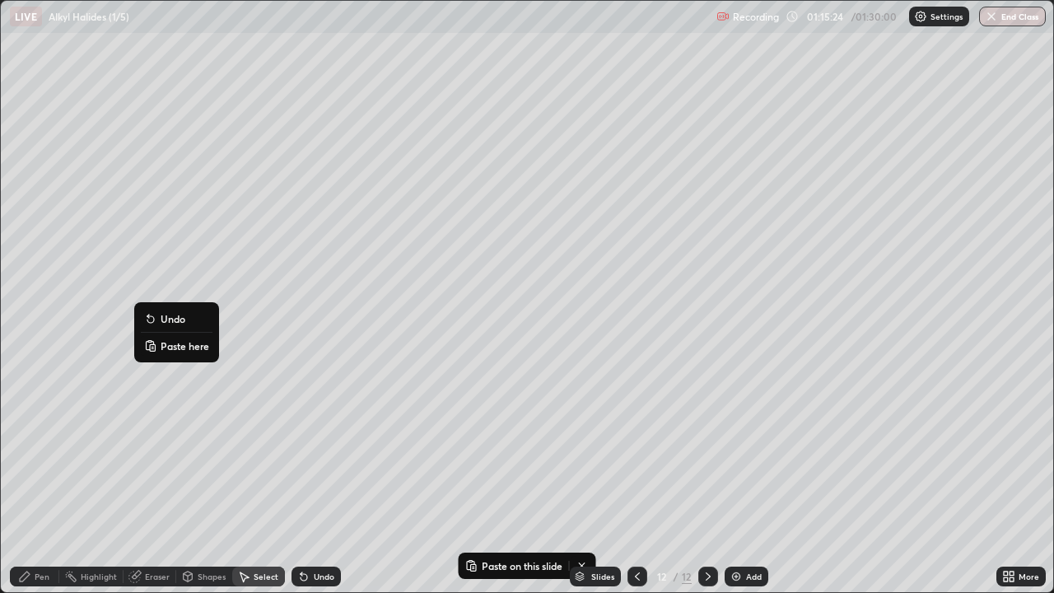
click at [174, 346] on p "Paste here" at bounding box center [185, 345] width 49 height 13
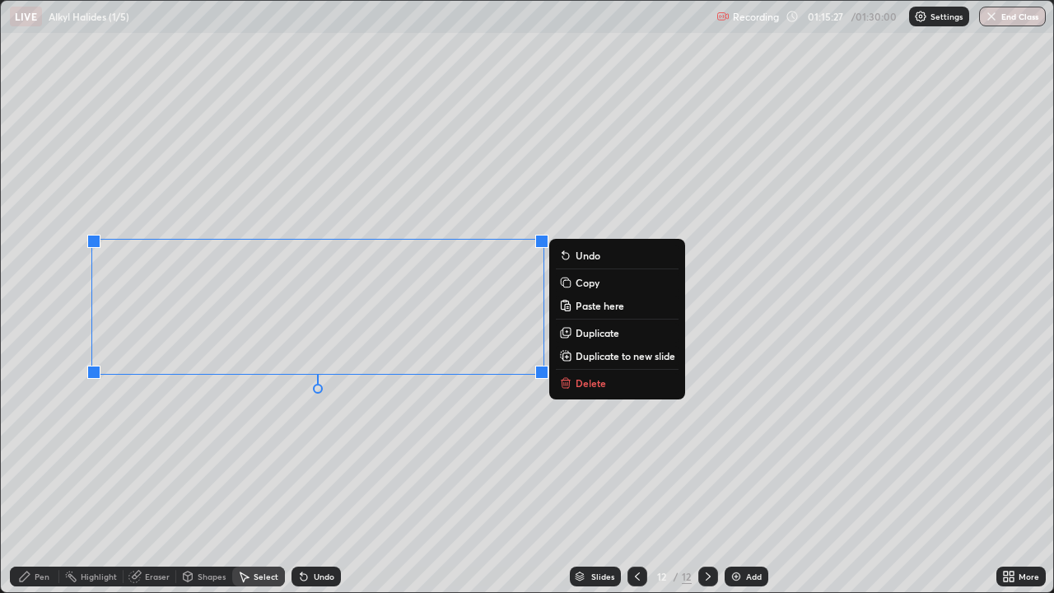
click at [139, 481] on icon at bounding box center [136, 575] width 9 height 8
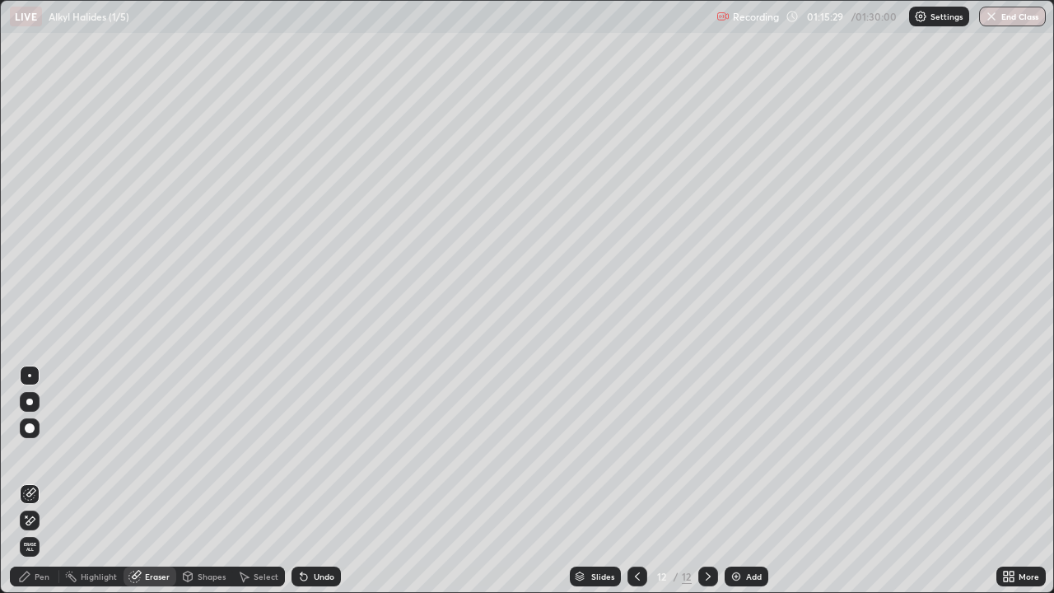
click at [38, 481] on div "Pen" at bounding box center [42, 576] width 15 height 8
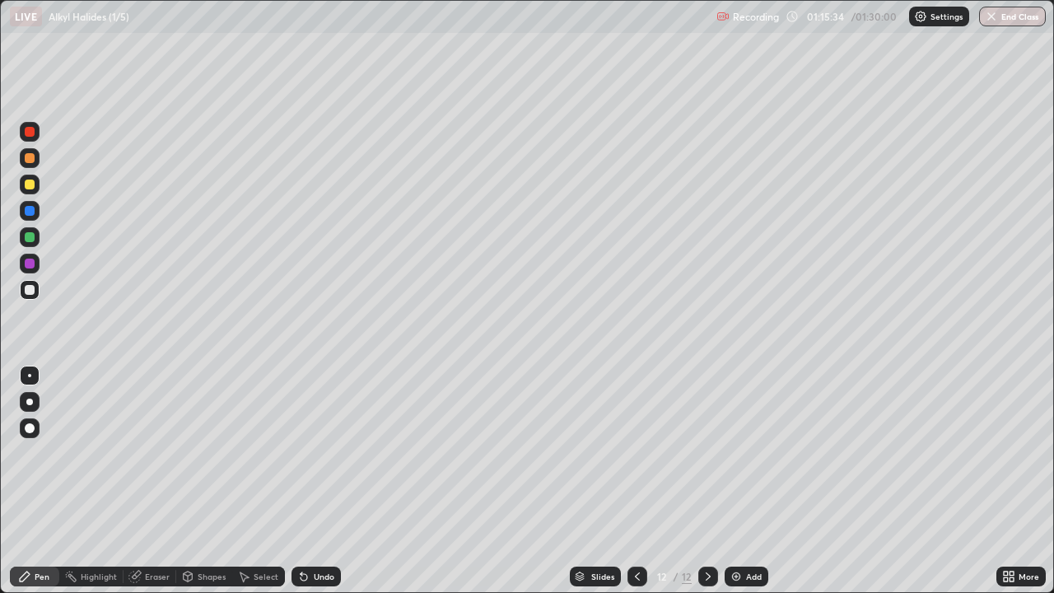
click at [202, 481] on div "Shapes" at bounding box center [212, 576] width 28 height 8
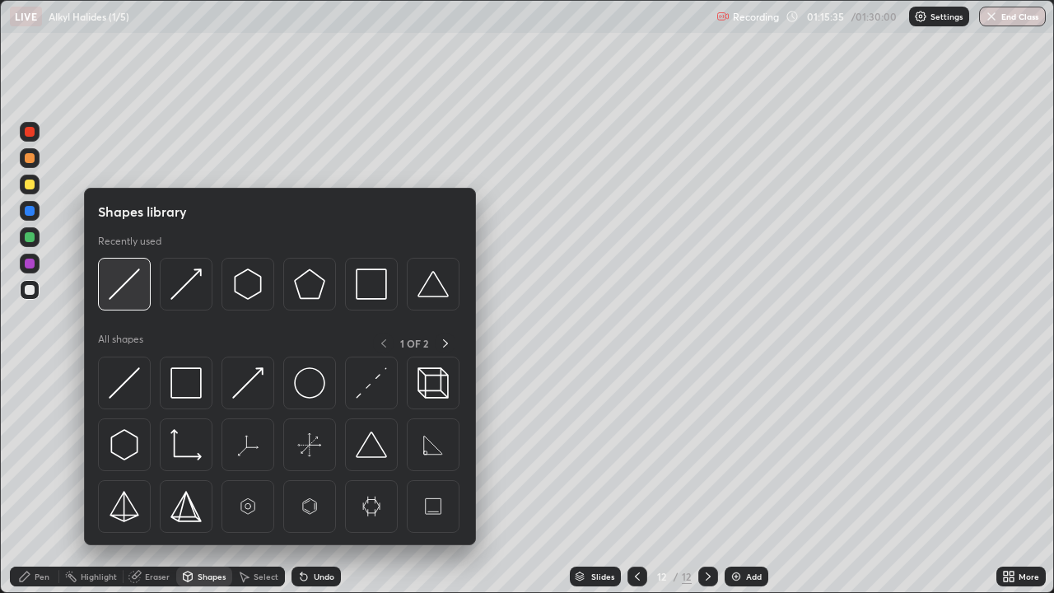
click at [123, 291] on img at bounding box center [124, 283] width 31 height 31
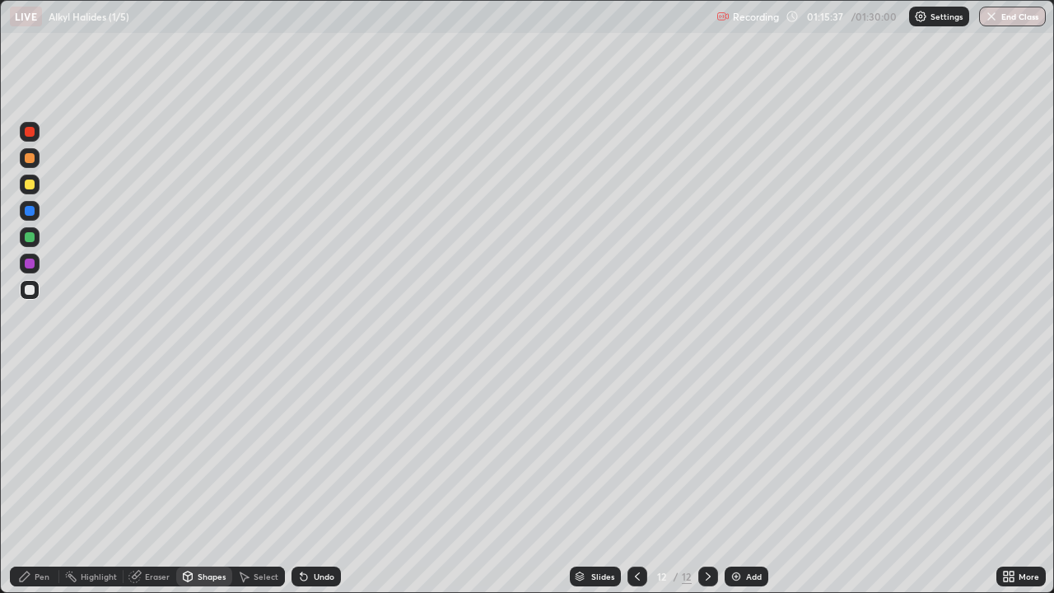
click at [45, 481] on div "Pen" at bounding box center [34, 576] width 49 height 20
click at [207, 481] on div "Shapes" at bounding box center [212, 576] width 28 height 8
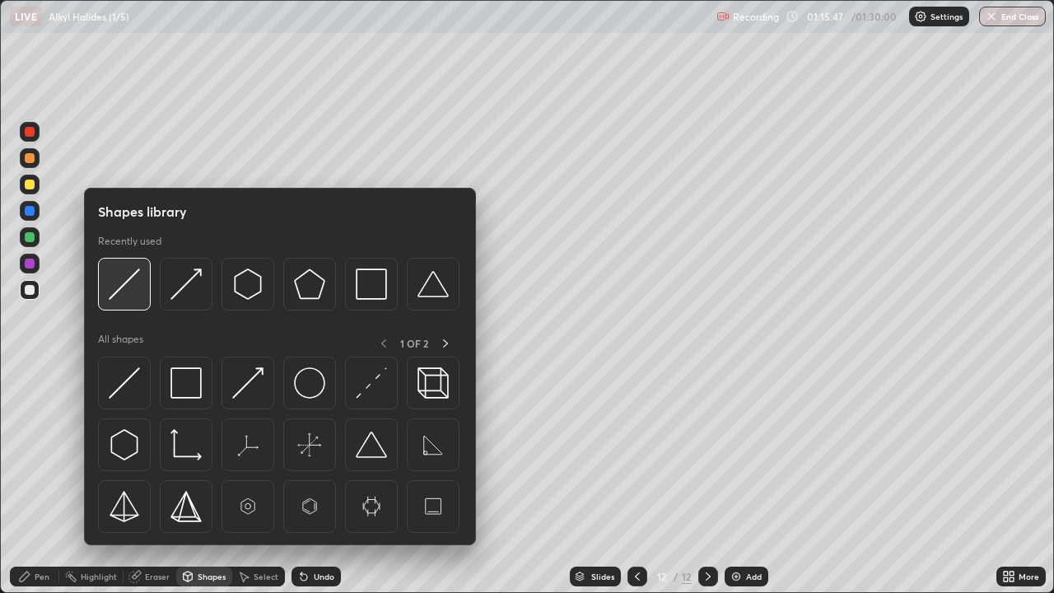
click at [130, 287] on img at bounding box center [124, 283] width 31 height 31
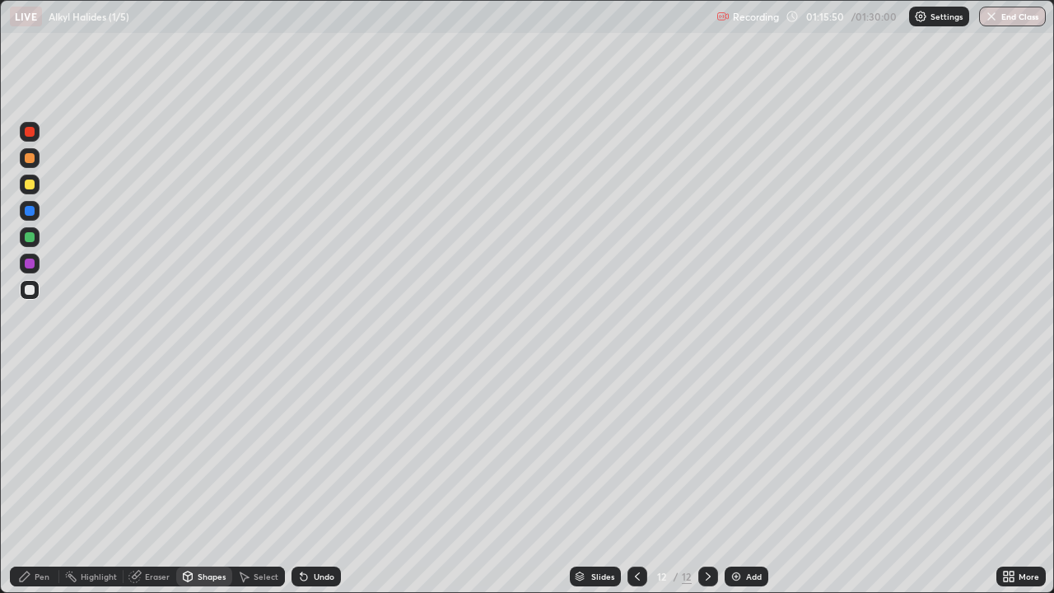
click at [31, 481] on icon at bounding box center [24, 576] width 13 height 13
click at [30, 187] on div at bounding box center [30, 184] width 10 height 10
click at [202, 481] on div "Shapes" at bounding box center [212, 576] width 28 height 8
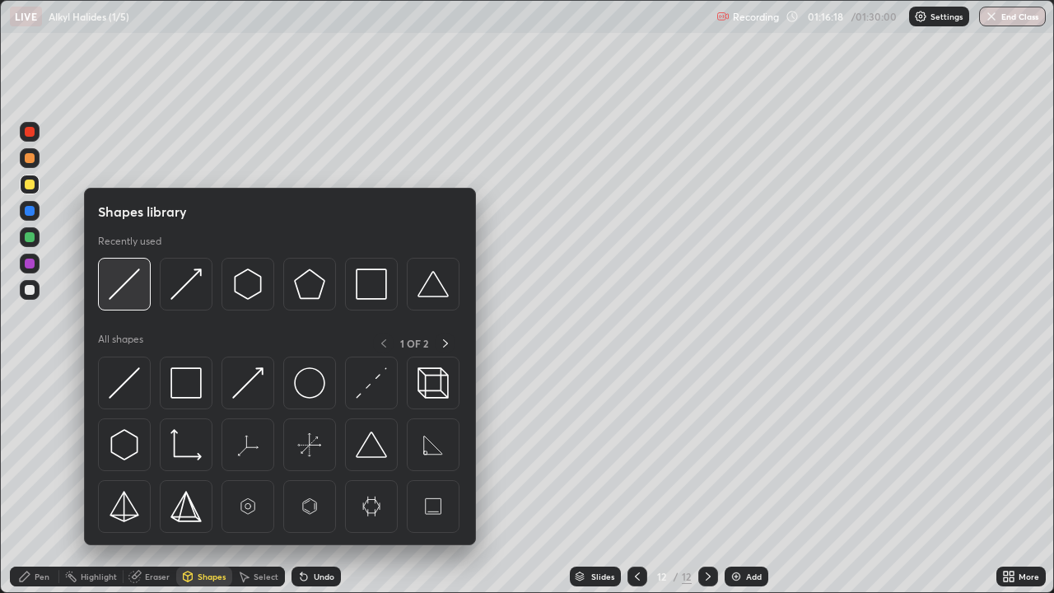
click at [123, 288] on img at bounding box center [124, 283] width 31 height 31
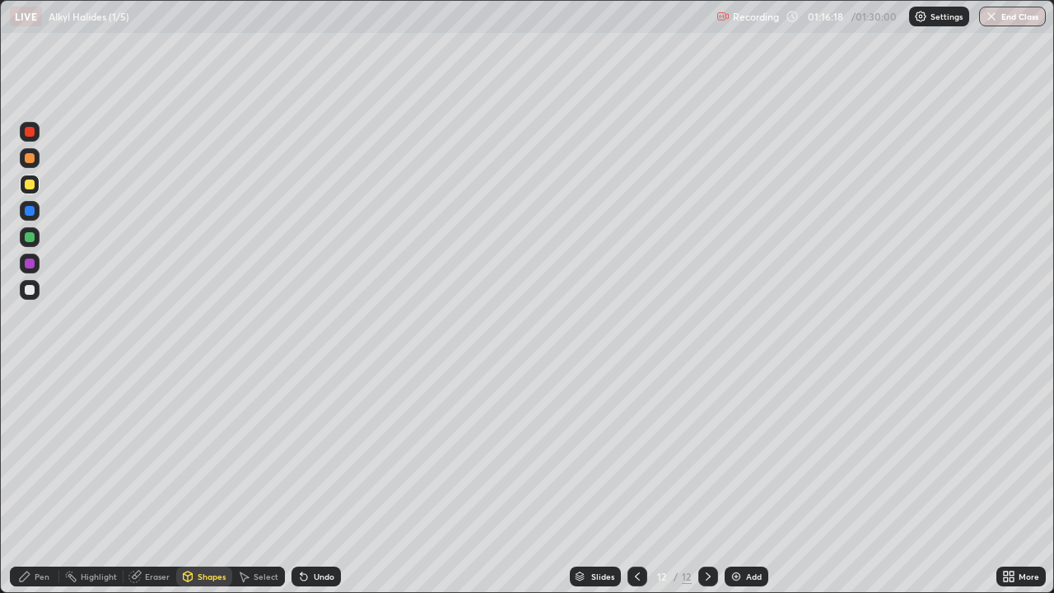
click at [25, 289] on div at bounding box center [30, 290] width 10 height 10
click at [31, 481] on div "Pen" at bounding box center [34, 576] width 49 height 20
click at [205, 481] on div "Shapes" at bounding box center [212, 576] width 28 height 8
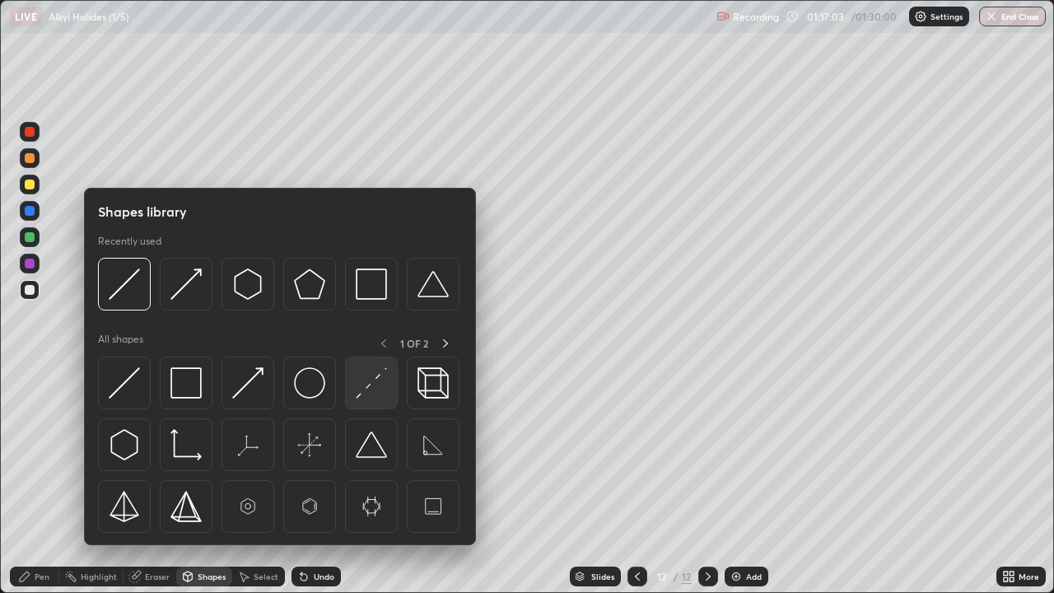
click at [360, 386] on img at bounding box center [371, 382] width 31 height 31
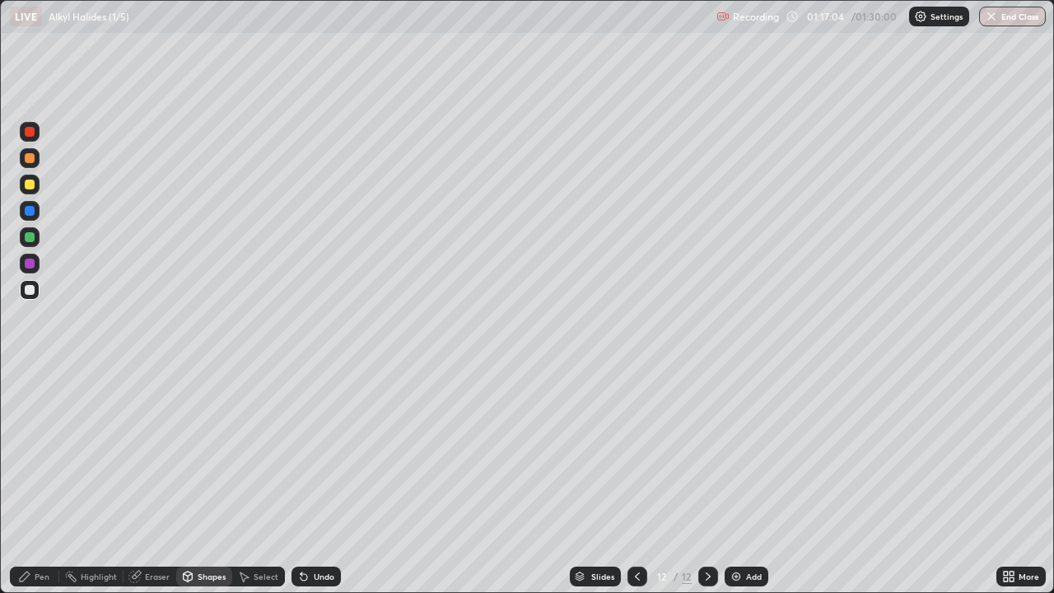
click at [30, 133] on div at bounding box center [30, 132] width 10 height 10
click at [44, 481] on div "Pen" at bounding box center [34, 576] width 49 height 20
click at [28, 290] on div at bounding box center [30, 290] width 10 height 10
click at [737, 481] on img at bounding box center [735, 576] width 13 height 13
click at [303, 481] on icon at bounding box center [304, 577] width 7 height 7
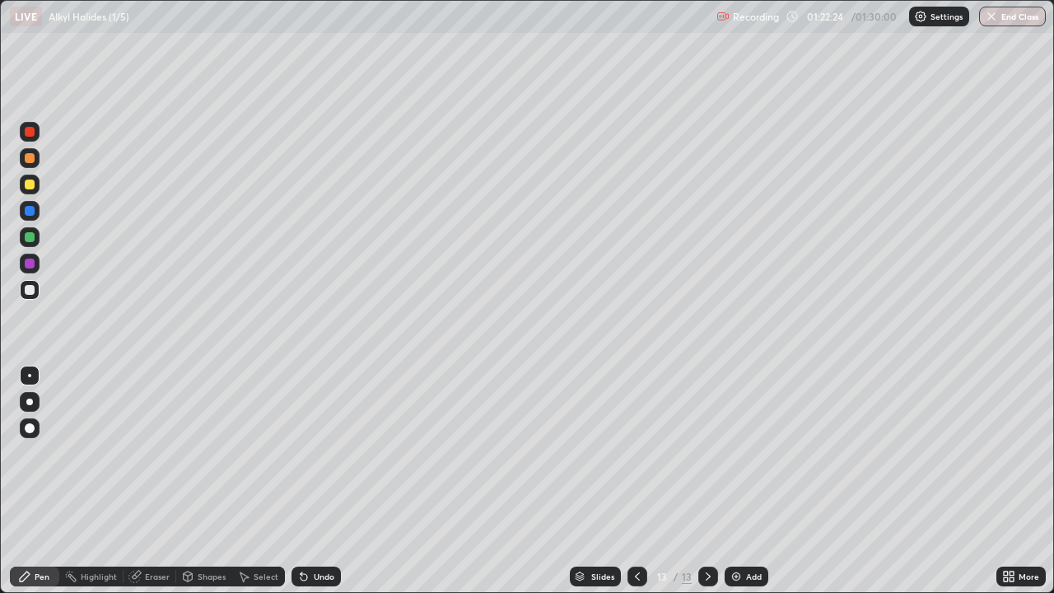
click at [210, 481] on div "Shapes" at bounding box center [212, 576] width 28 height 8
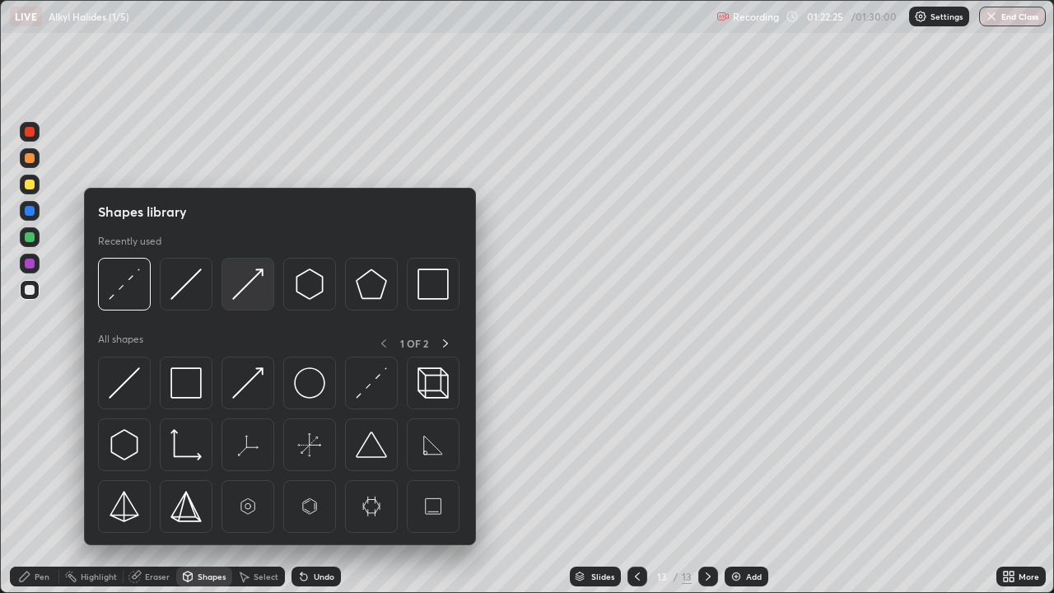
click at [240, 290] on img at bounding box center [247, 283] width 31 height 31
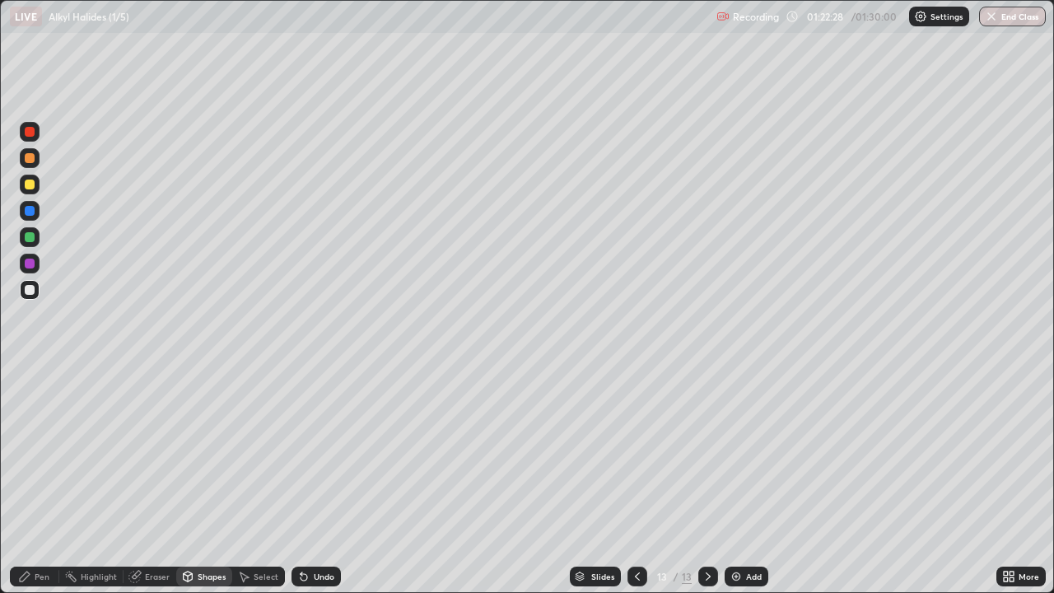
click at [30, 481] on icon at bounding box center [24, 576] width 13 height 13
click at [206, 481] on div "Shapes" at bounding box center [212, 576] width 28 height 8
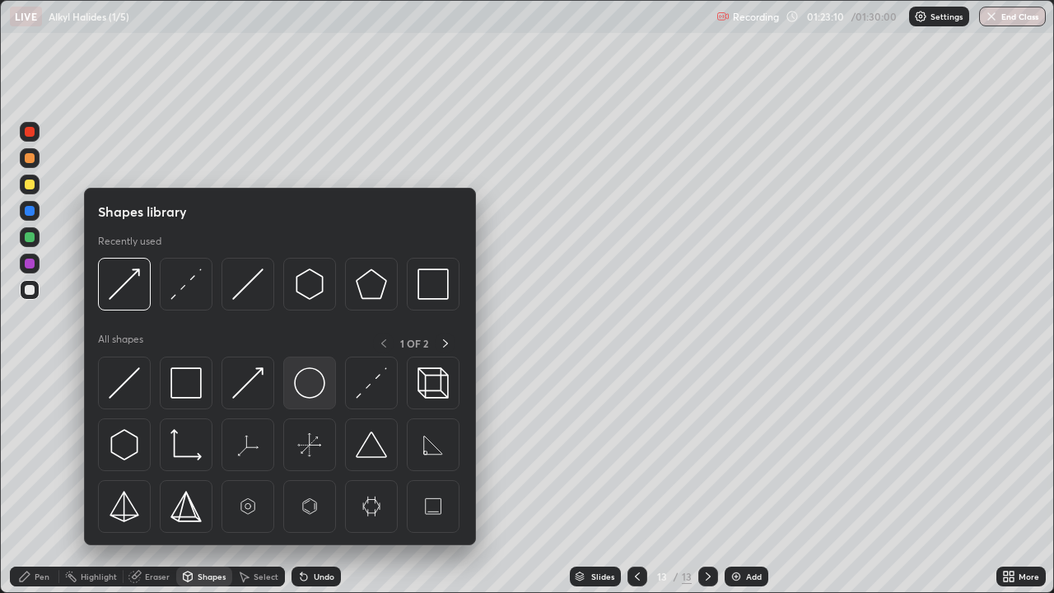
click at [309, 387] on img at bounding box center [309, 382] width 31 height 31
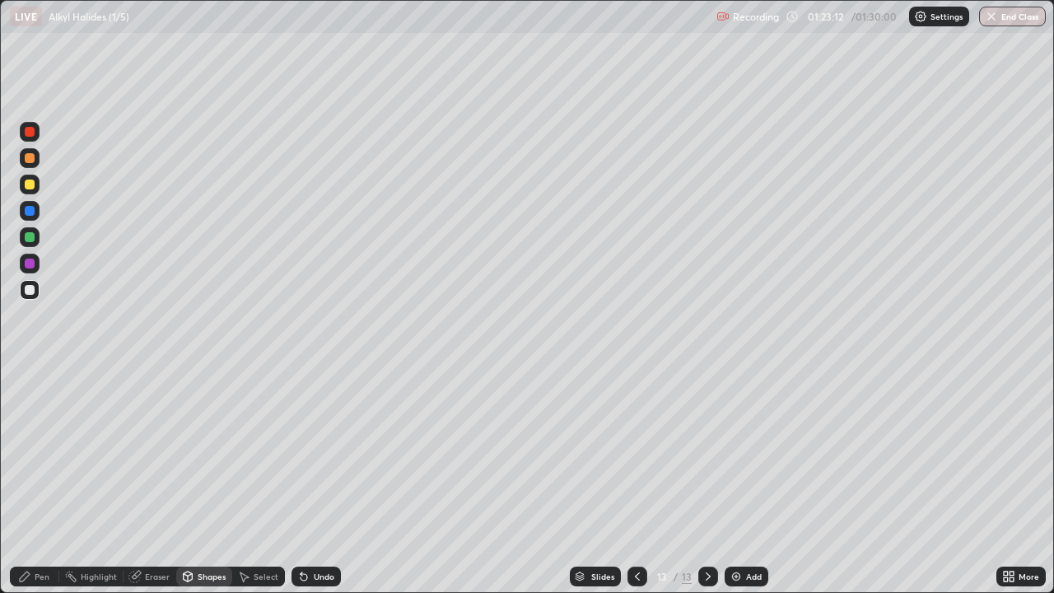
click at [26, 235] on div at bounding box center [30, 237] width 10 height 10
click at [204, 481] on div "Shapes" at bounding box center [212, 576] width 28 height 8
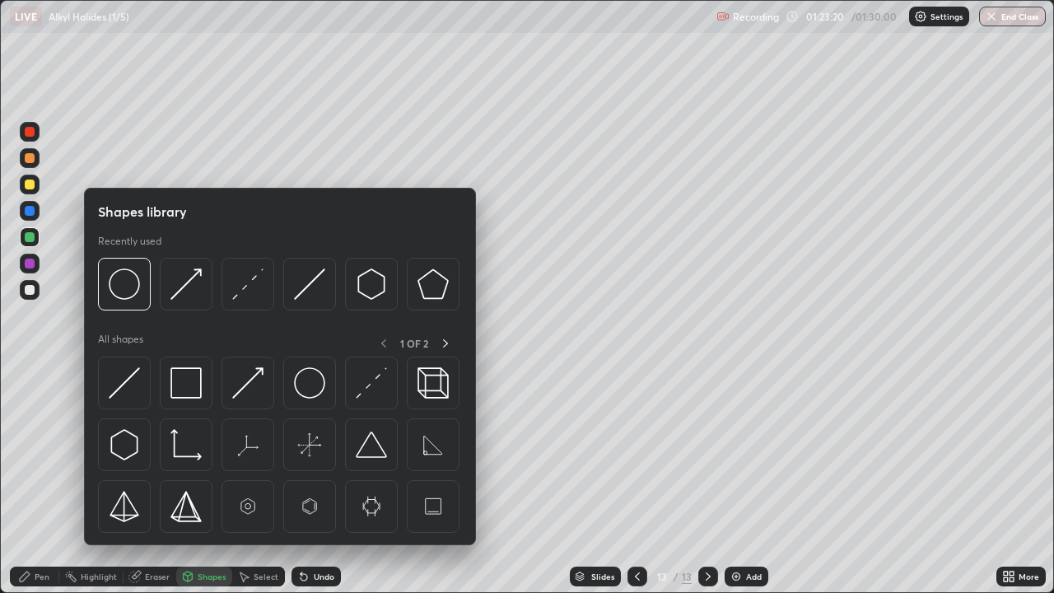
click at [184, 287] on img at bounding box center [185, 283] width 31 height 31
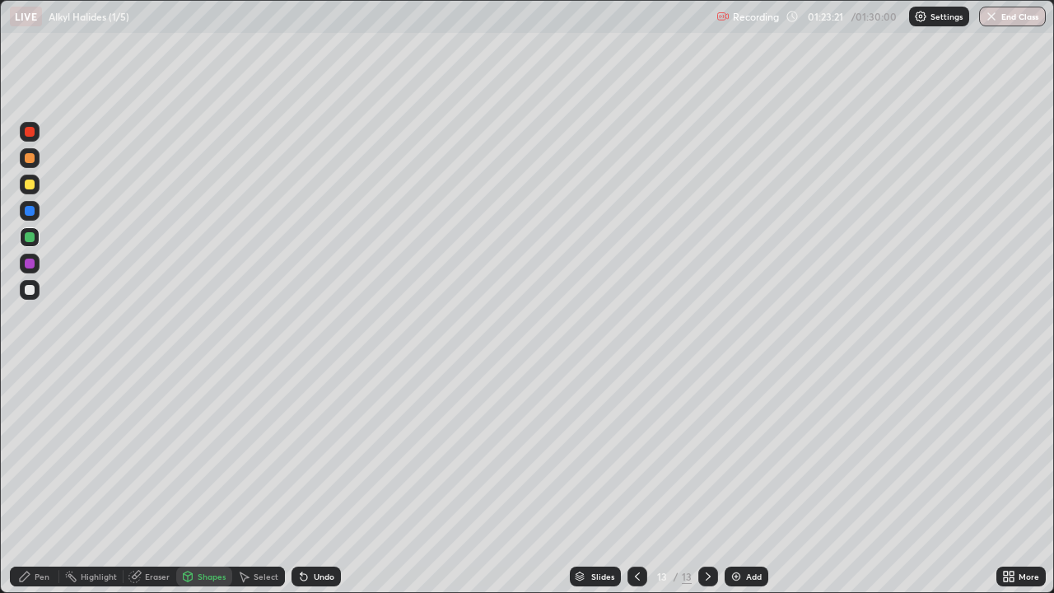
click at [26, 264] on div at bounding box center [30, 264] width 10 height 10
click at [38, 481] on div "Pen" at bounding box center [42, 576] width 15 height 8
click at [32, 289] on div at bounding box center [30, 290] width 10 height 10
click at [203, 481] on div "Shapes" at bounding box center [212, 576] width 28 height 8
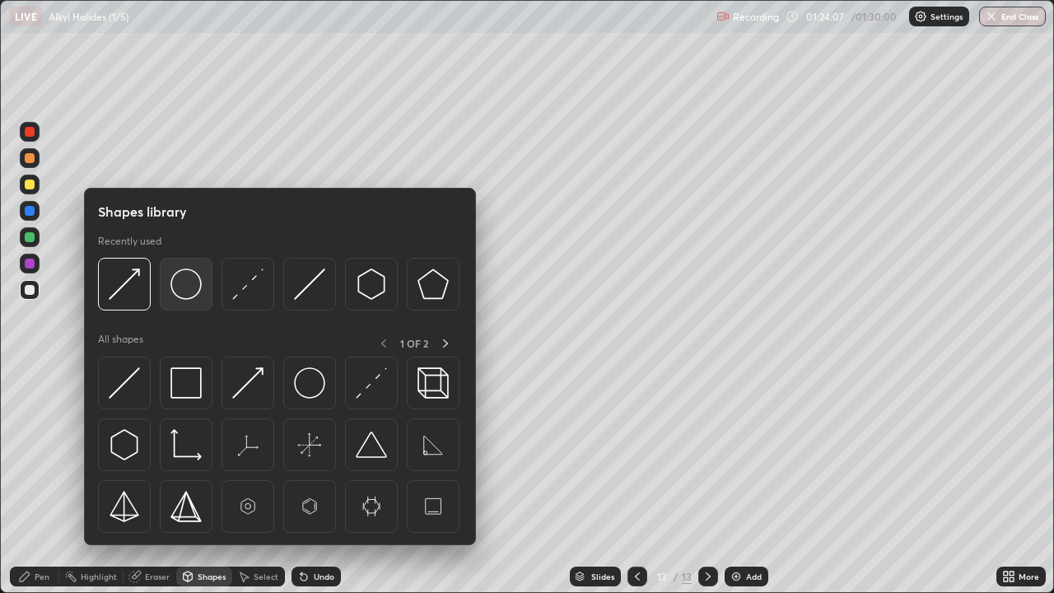
click at [184, 287] on img at bounding box center [185, 283] width 31 height 31
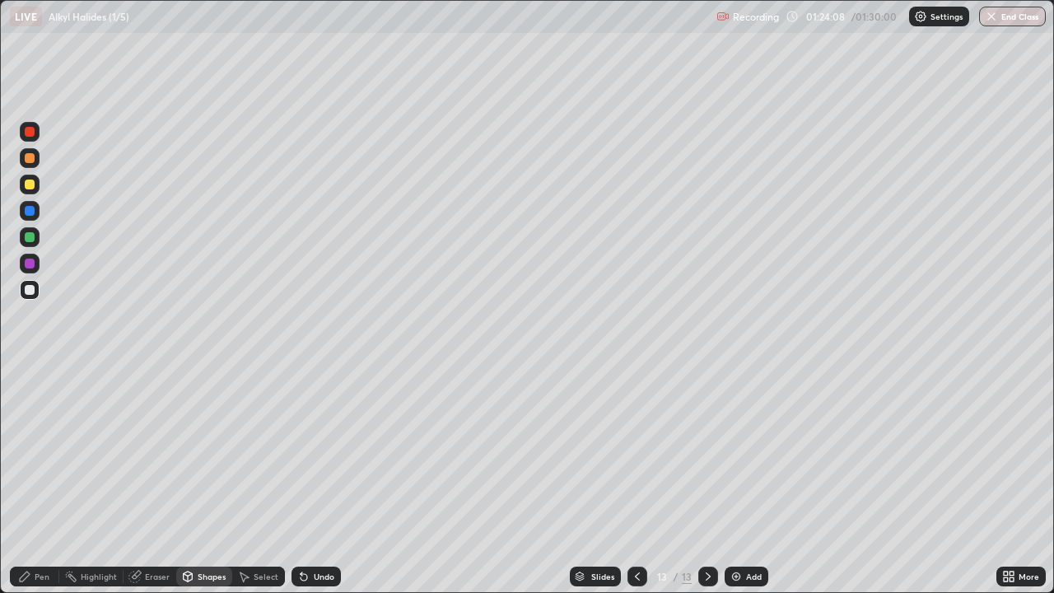
click at [30, 186] on div at bounding box center [30, 184] width 10 height 10
click at [36, 481] on div "Pen" at bounding box center [34, 576] width 49 height 20
click at [23, 290] on div at bounding box center [30, 290] width 20 height 20
click at [29, 265] on div at bounding box center [30, 264] width 10 height 10
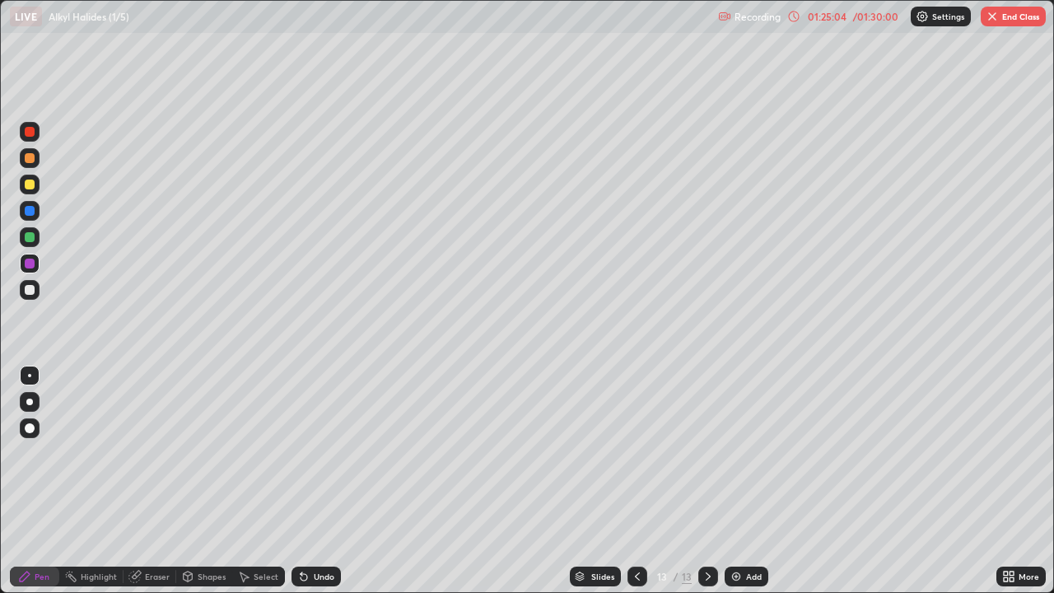
click at [261, 481] on div "Select" at bounding box center [266, 576] width 25 height 8
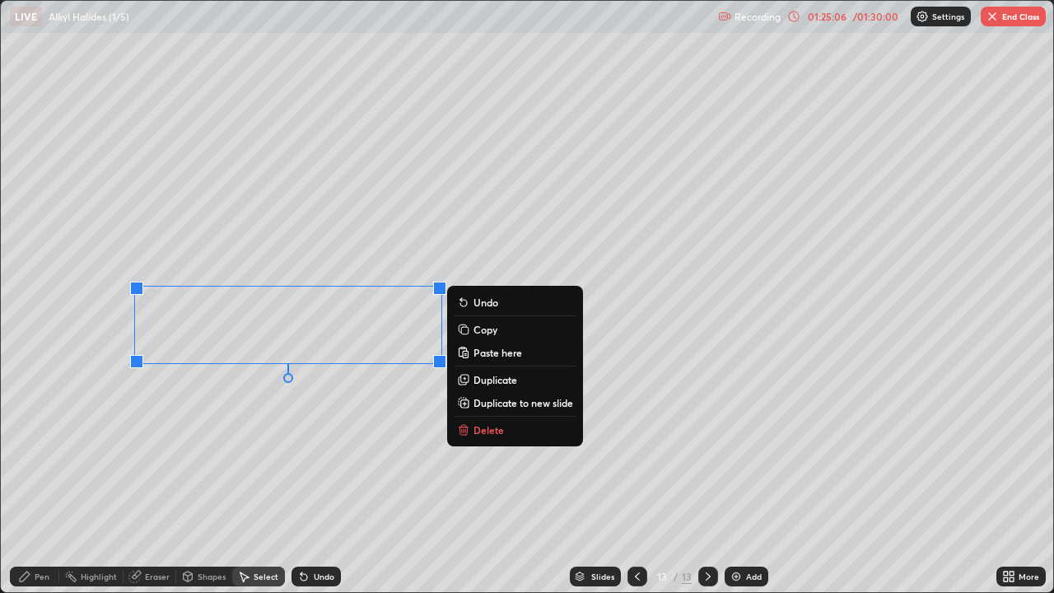
click at [479, 424] on p "Delete" at bounding box center [488, 429] width 30 height 13
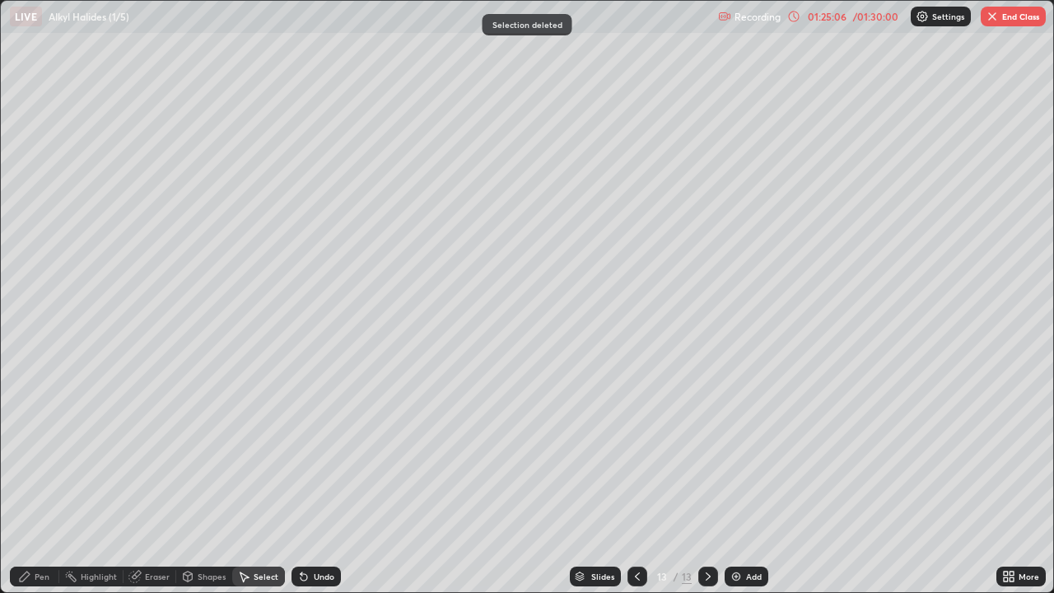
click at [41, 481] on div "Pen" at bounding box center [34, 576] width 49 height 20
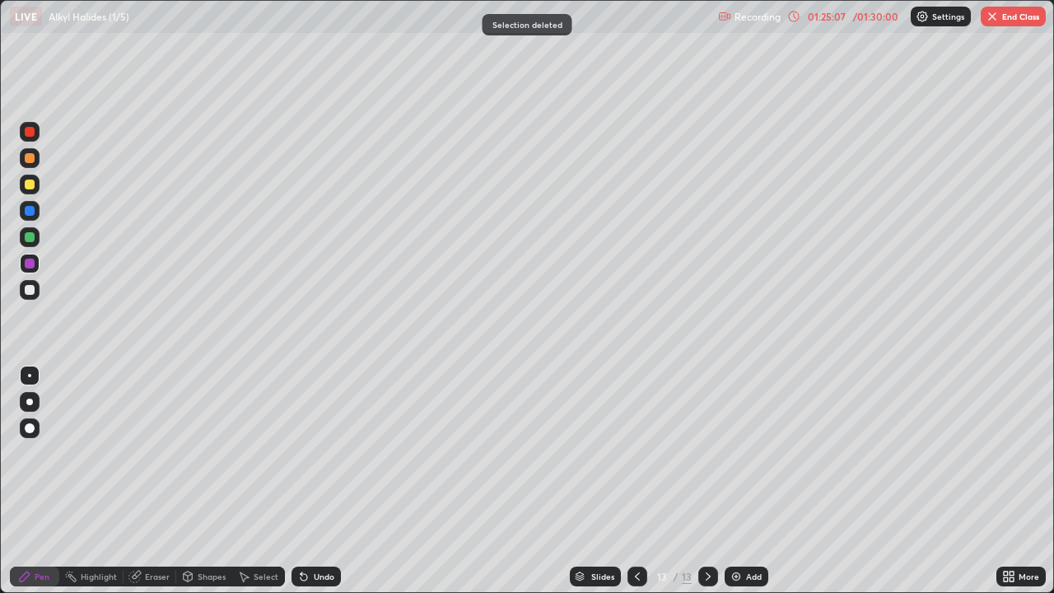
click at [30, 288] on div at bounding box center [30, 290] width 10 height 10
click at [155, 481] on div "Eraser" at bounding box center [157, 576] width 25 height 8
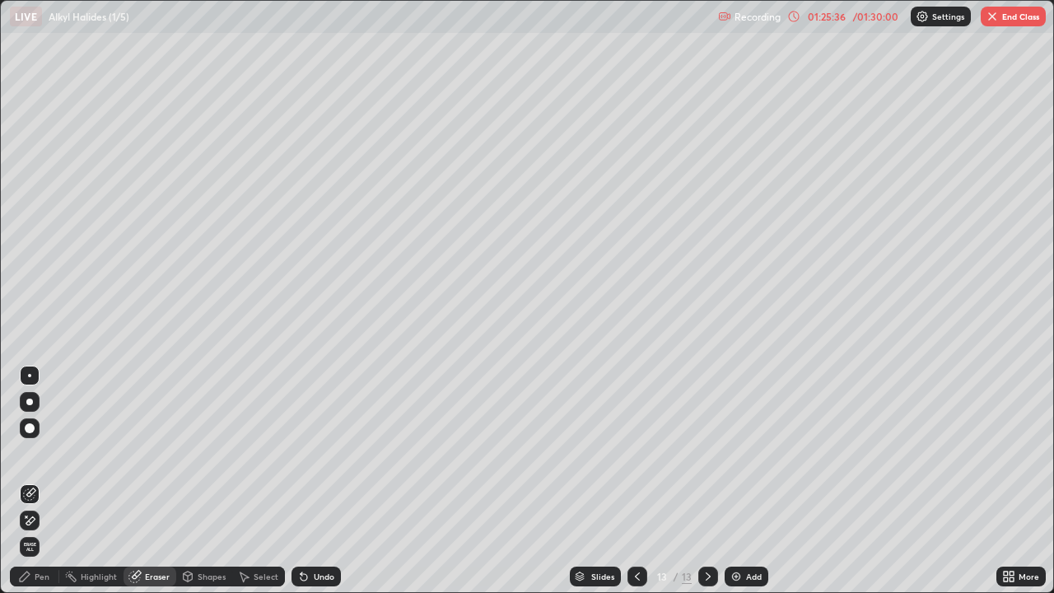
click at [30, 481] on icon at bounding box center [24, 576] width 13 height 13
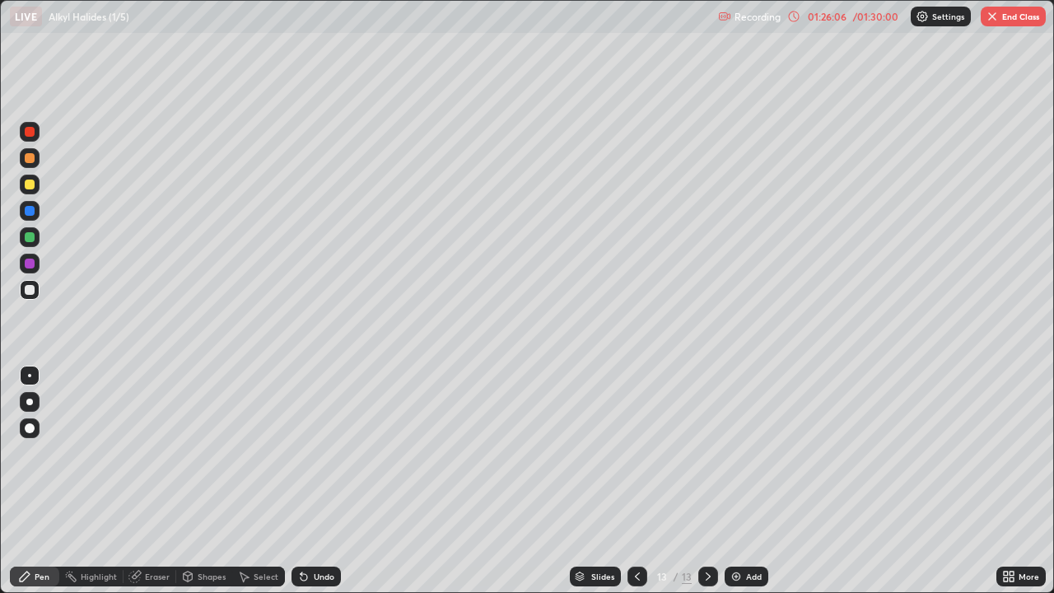
click at [304, 481] on icon at bounding box center [304, 577] width 7 height 7
click at [301, 481] on icon at bounding box center [304, 577] width 7 height 7
click at [266, 481] on div "Select" at bounding box center [266, 576] width 25 height 8
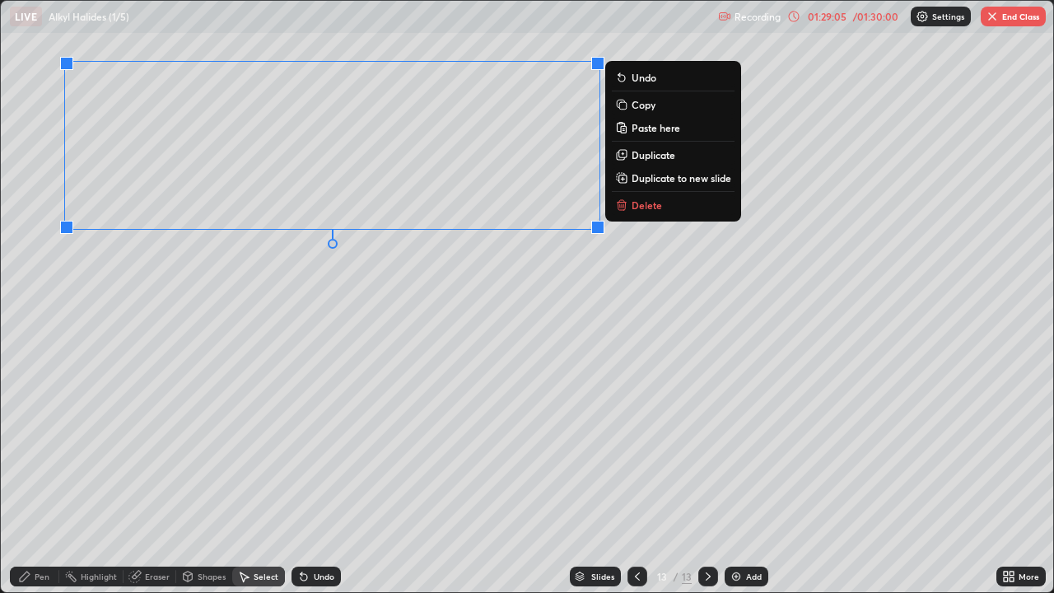
click at [44, 481] on div "Pen" at bounding box center [34, 576] width 49 height 20
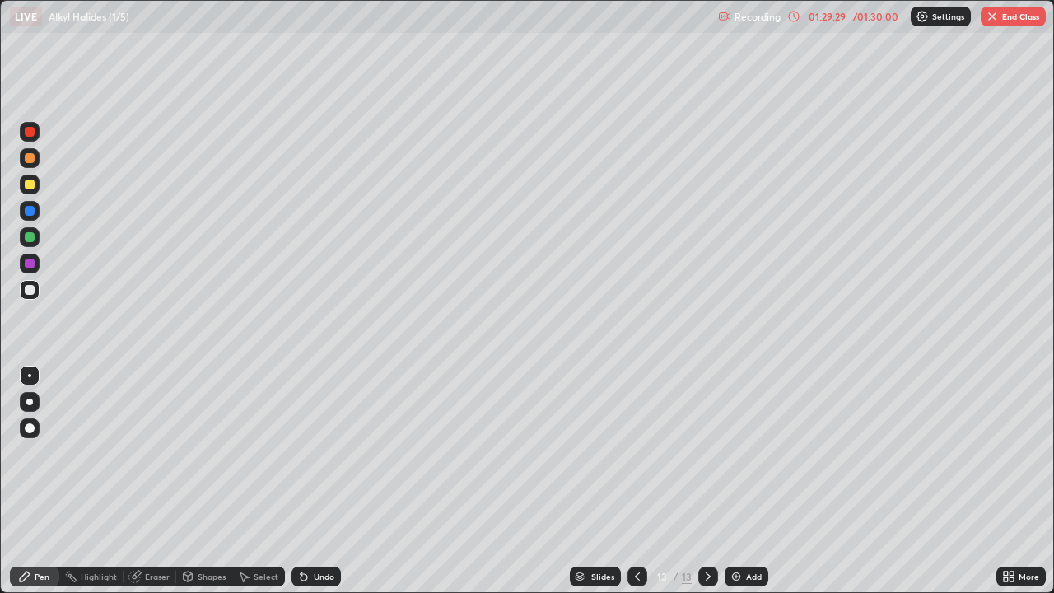
click at [301, 481] on icon at bounding box center [304, 577] width 7 height 7
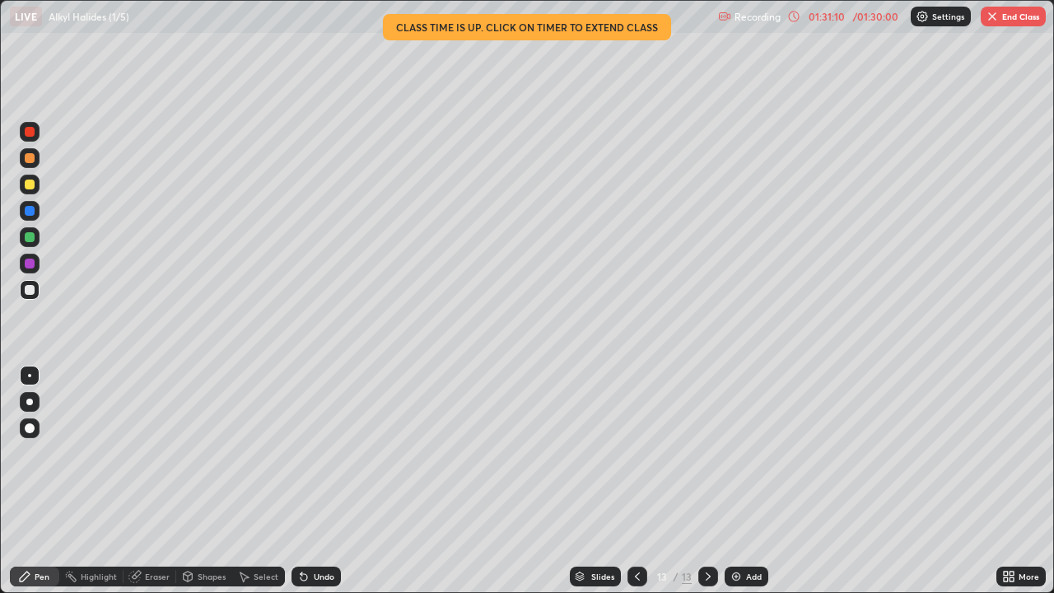
click at [27, 263] on div at bounding box center [30, 264] width 10 height 10
click at [30, 290] on div at bounding box center [30, 290] width 10 height 10
click at [31, 238] on div at bounding box center [30, 237] width 10 height 10
click at [30, 290] on div at bounding box center [30, 290] width 10 height 10
click at [31, 240] on div at bounding box center [30, 237] width 10 height 10
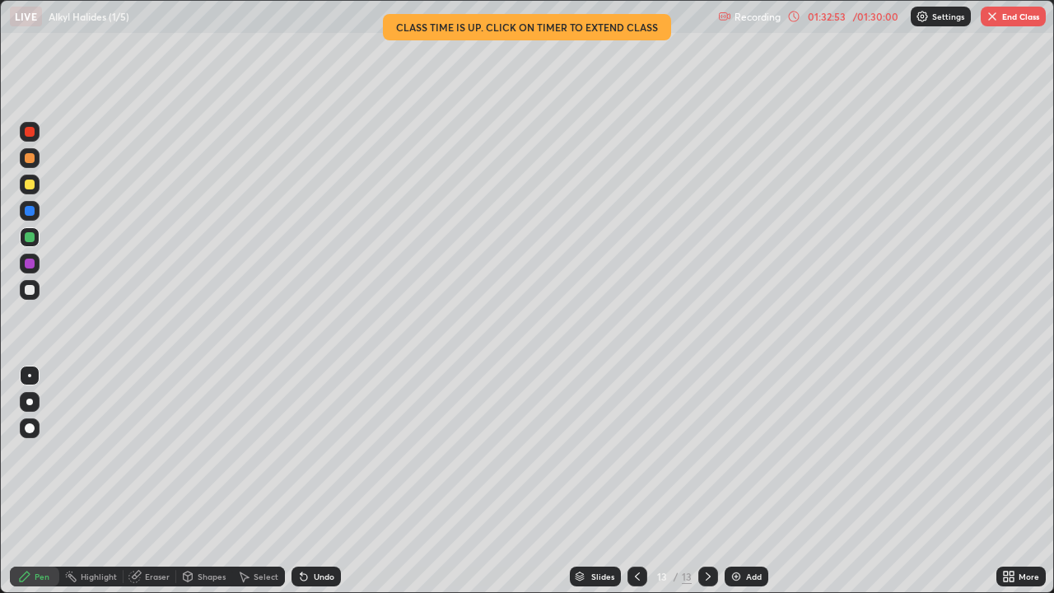
click at [33, 291] on div at bounding box center [30, 290] width 10 height 10
click at [31, 186] on div at bounding box center [30, 184] width 10 height 10
click at [30, 290] on div at bounding box center [30, 290] width 10 height 10
click at [38, 236] on div at bounding box center [30, 237] width 20 height 20
click at [30, 291] on div at bounding box center [30, 290] width 10 height 10
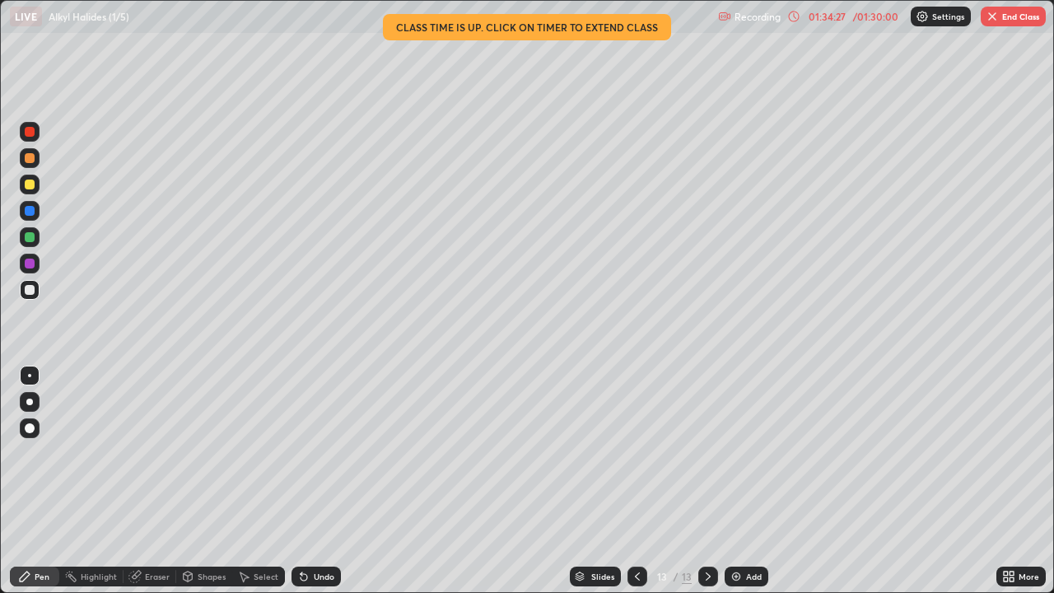
click at [30, 159] on div at bounding box center [30, 158] width 10 height 10
click at [1003, 19] on button "End Class" at bounding box center [1013, 17] width 65 height 20
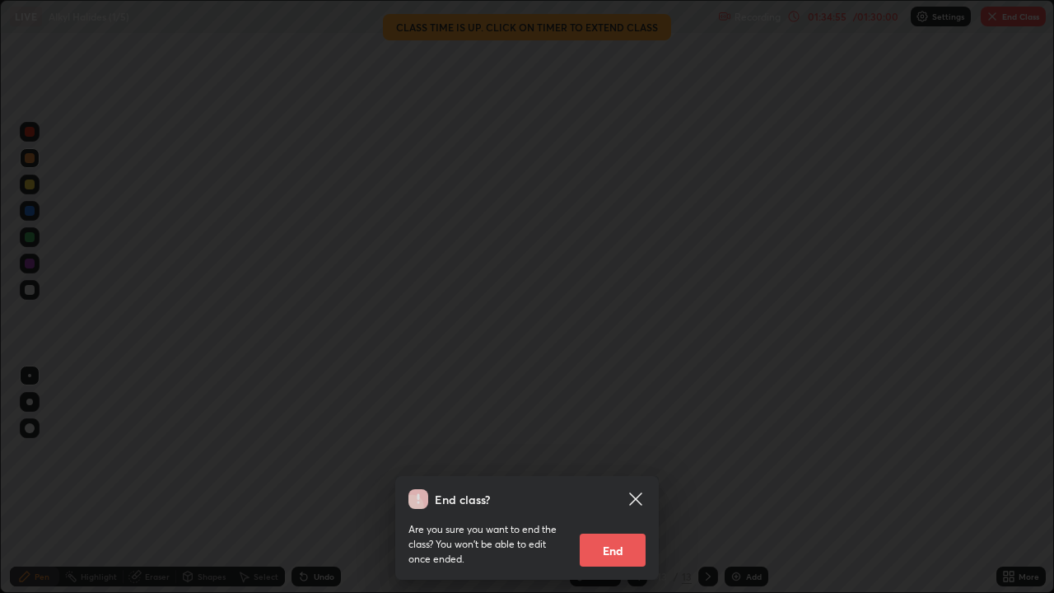
click at [604, 481] on button "End" at bounding box center [613, 550] width 66 height 33
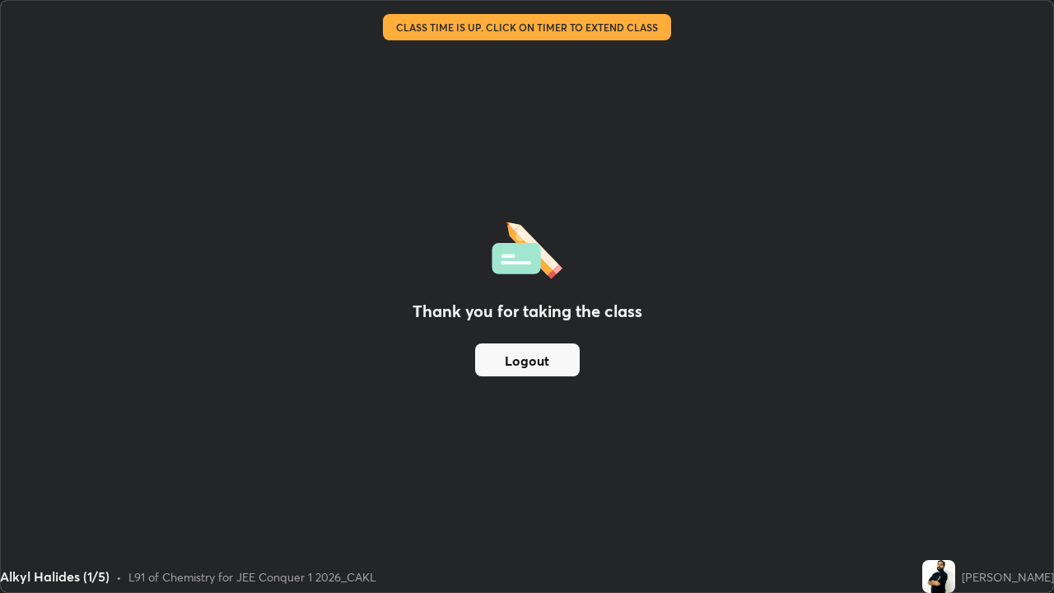
click at [511, 352] on button "Logout" at bounding box center [527, 359] width 105 height 33
